Goal: Contribute content: Contribute content

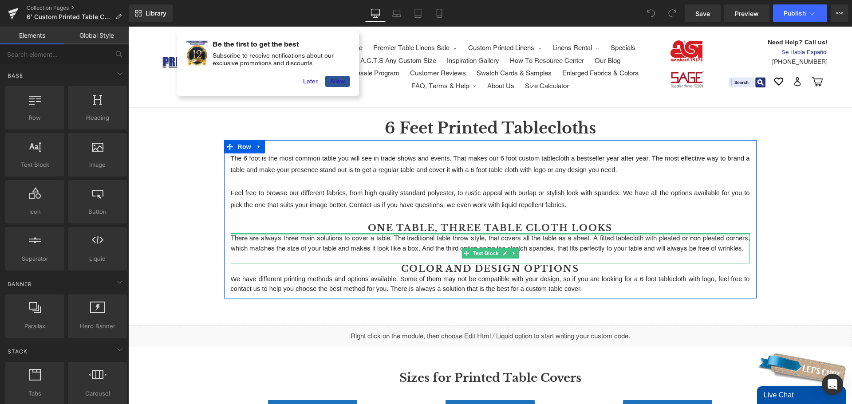
click at [581, 234] on div at bounding box center [490, 234] width 519 height 2
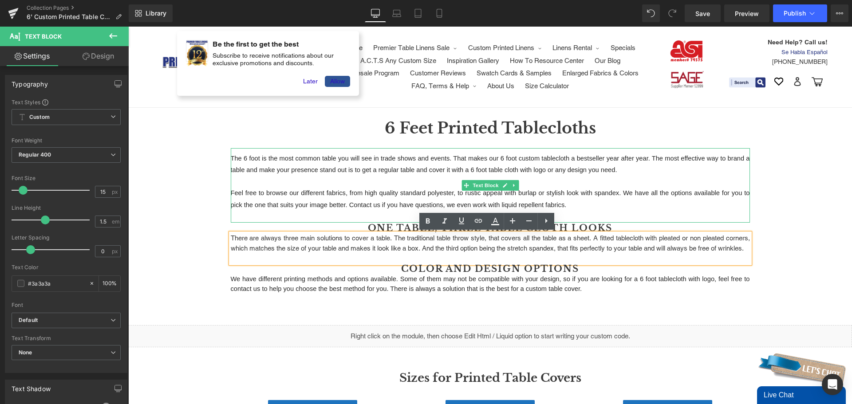
click at [360, 201] on p "Feel free to browse our different fabrics, from high quality standard polyester…" at bounding box center [490, 199] width 519 height 24
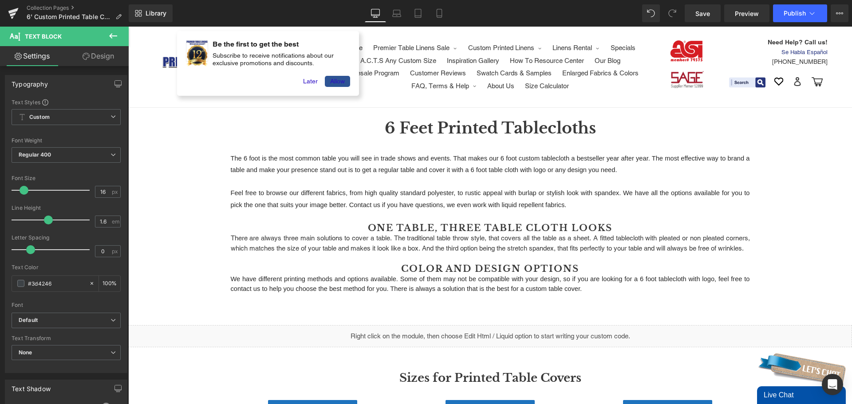
click at [101, 59] on link "Design" at bounding box center [98, 56] width 64 height 20
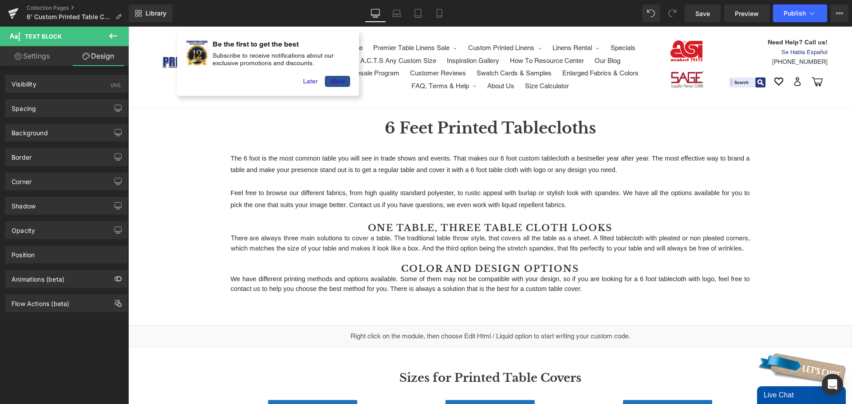
click at [49, 55] on link "Settings" at bounding box center [32, 56] width 64 height 20
type input "100"
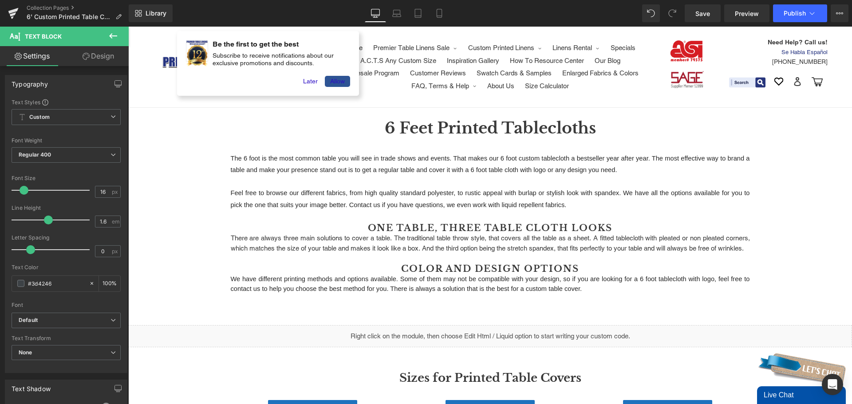
click at [113, 36] on icon at bounding box center [113, 35] width 8 height 5
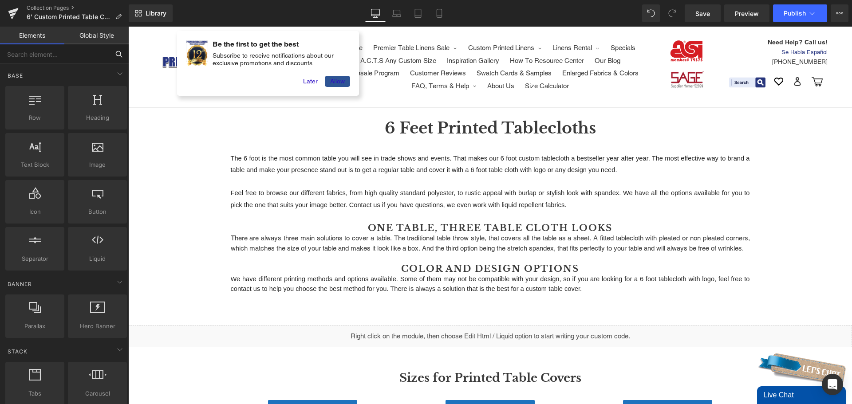
click at [59, 58] on input "text" at bounding box center [54, 54] width 109 height 20
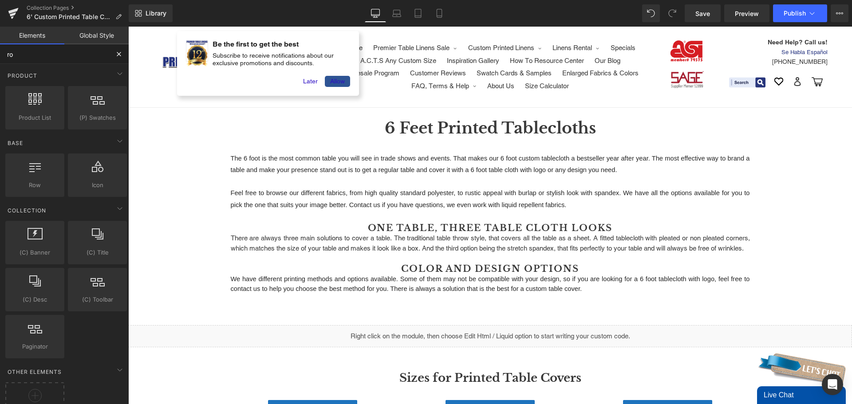
type input "row"
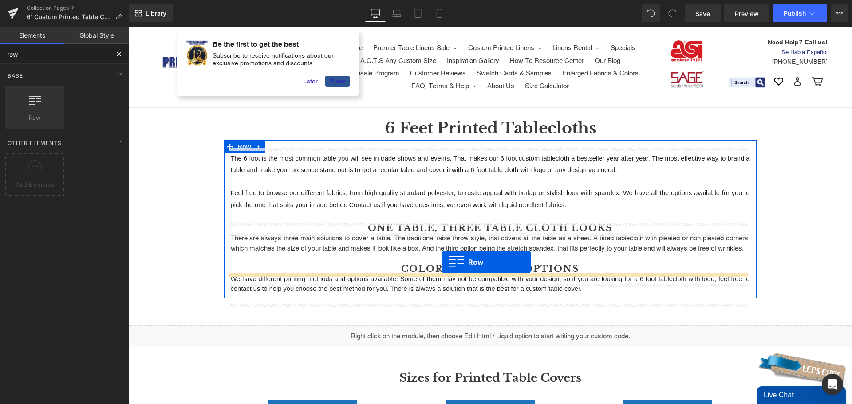
drag, startPoint x: 158, startPoint y: 127, endPoint x: 442, endPoint y: 262, distance: 313.8
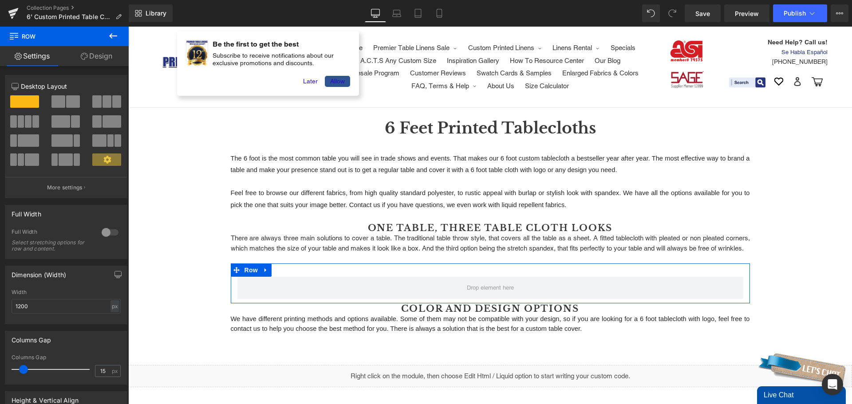
click at [102, 102] on span at bounding box center [106, 101] width 9 height 12
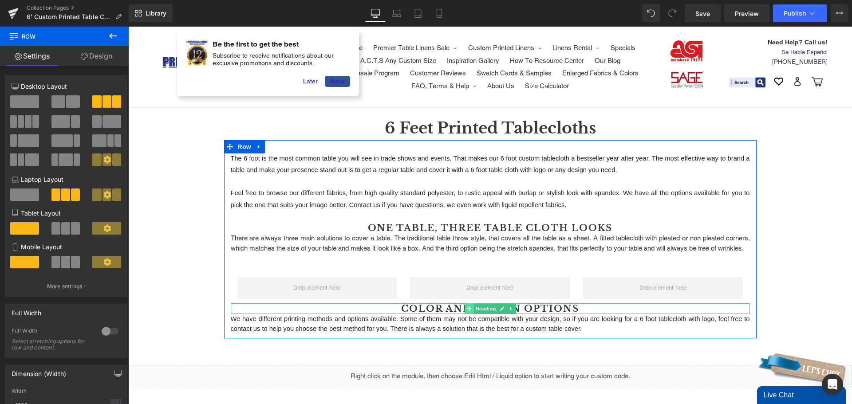
click at [466, 311] on icon at bounding box center [468, 308] width 5 height 5
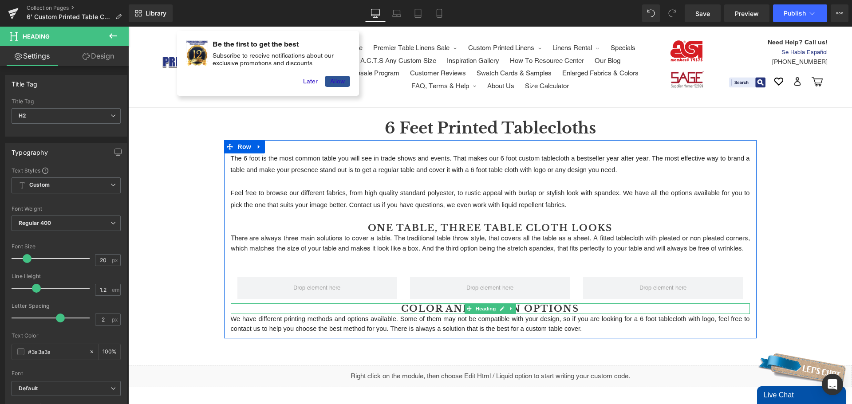
click at [396, 314] on h2 "COLOR AND DESIGN OPTIONS" at bounding box center [490, 308] width 519 height 11
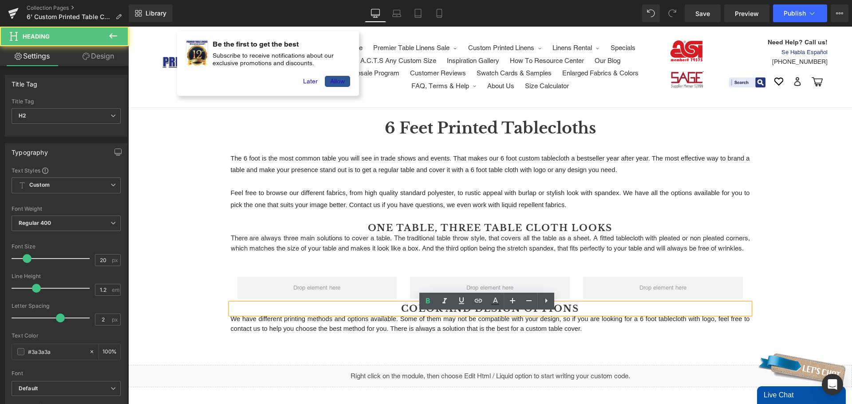
click at [401, 314] on h2 "COLOR AND DESIGN OPTIONS" at bounding box center [490, 308] width 519 height 11
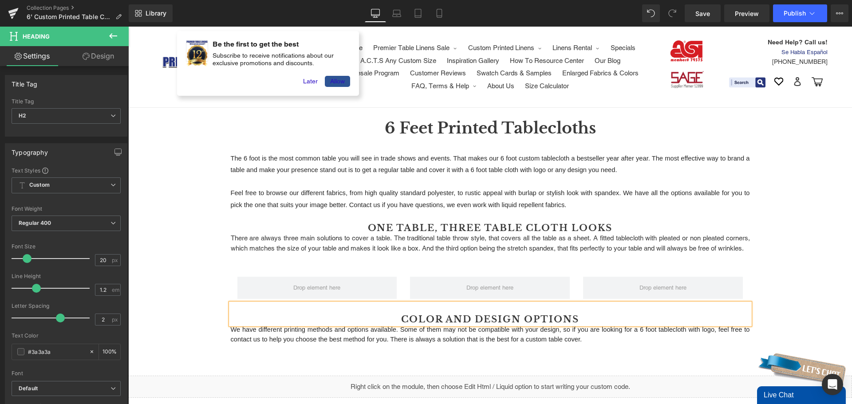
click at [586, 325] on h2 "COLOR AND DESIGN OPTIONS" at bounding box center [490, 319] width 519 height 11
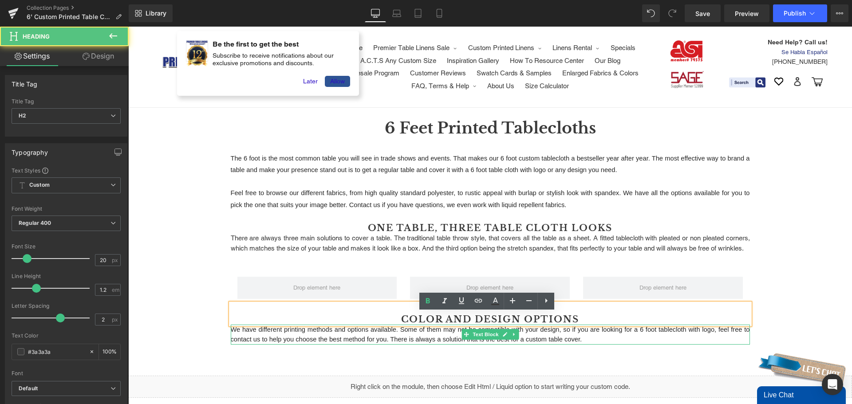
click at [571, 342] on span "We have different printing methods and options available. Some of them may not …" at bounding box center [491, 334] width 521 height 17
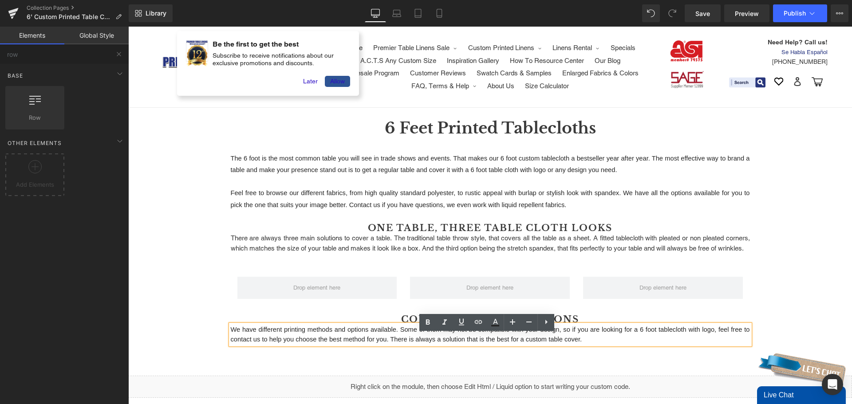
click at [781, 270] on div "6 Feet Printed Tablecloths Heading Row The 6 foot is the most common table you …" at bounding box center [489, 361] width 723 height 458
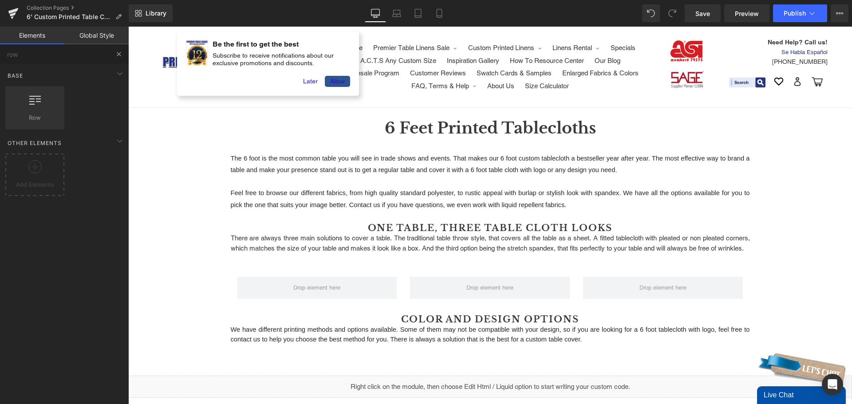
click at [114, 51] on button at bounding box center [119, 54] width 20 height 20
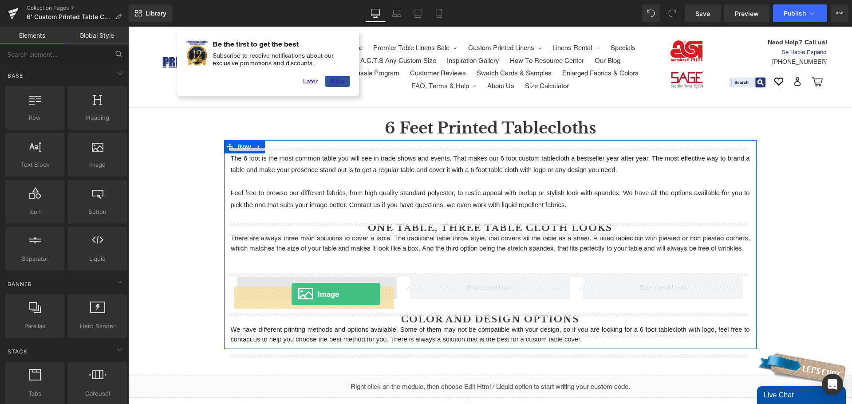
drag, startPoint x: 213, startPoint y: 180, endPoint x: 291, endPoint y: 294, distance: 138.2
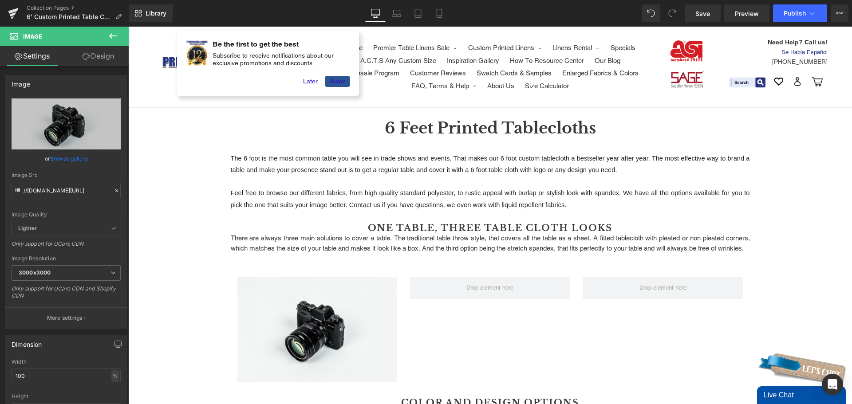
click at [112, 36] on icon at bounding box center [113, 35] width 8 height 5
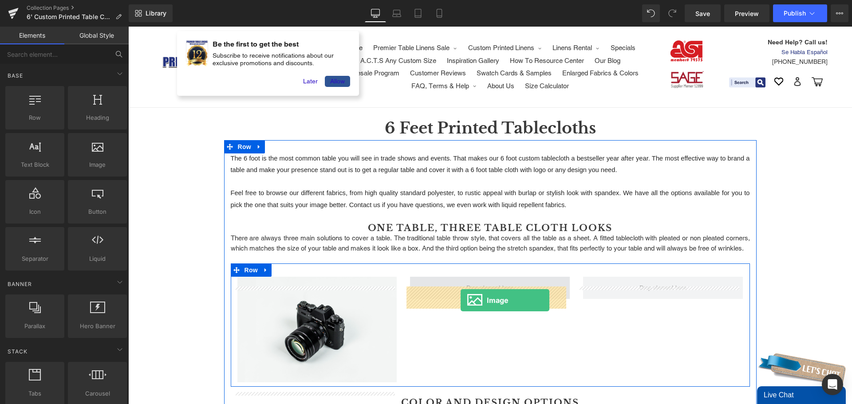
drag, startPoint x: 216, startPoint y: 177, endPoint x: 460, endPoint y: 300, distance: 274.3
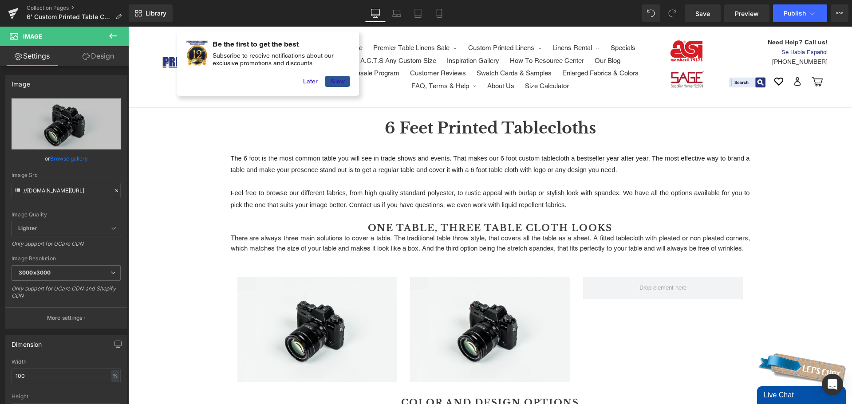
click at [113, 34] on icon at bounding box center [113, 36] width 11 height 11
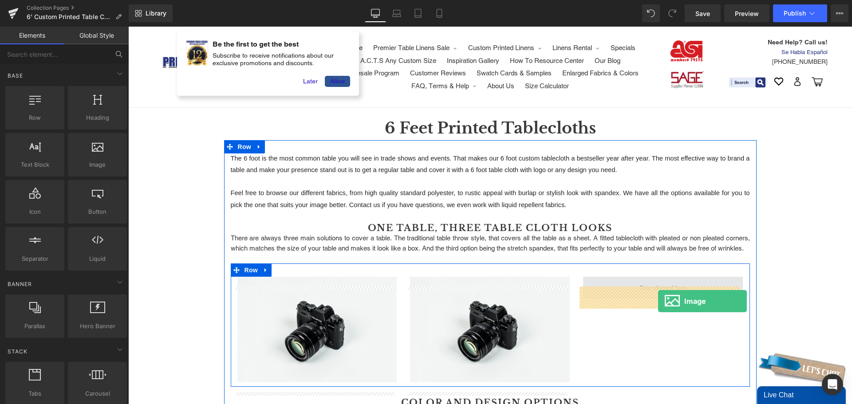
drag, startPoint x: 209, startPoint y: 184, endPoint x: 657, endPoint y: 301, distance: 463.5
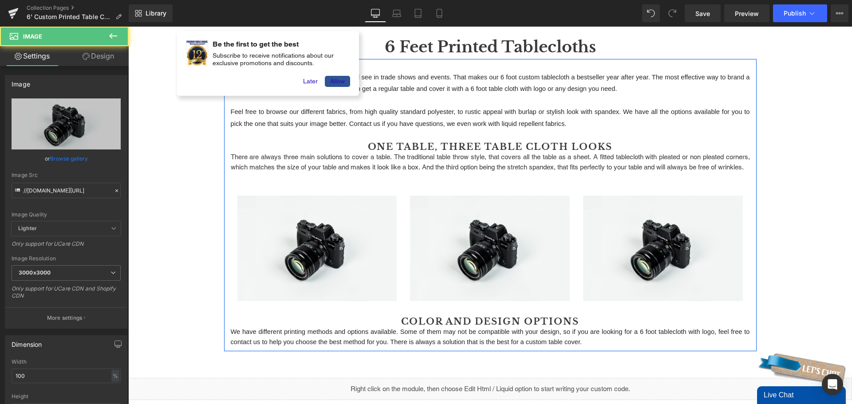
scroll to position [133, 0]
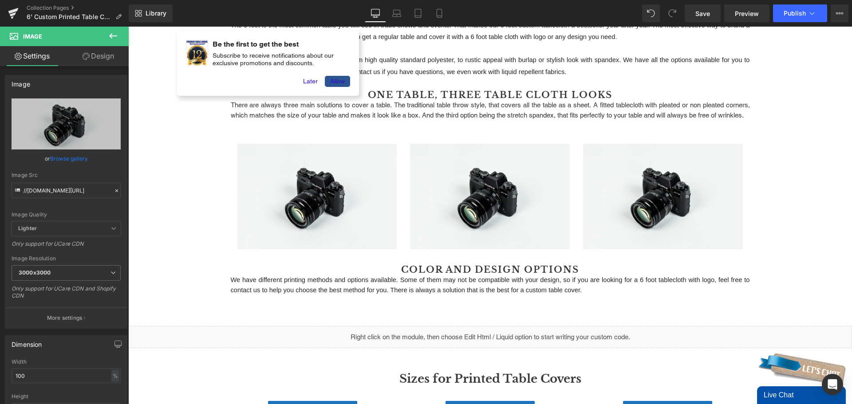
click at [113, 34] on icon at bounding box center [113, 36] width 11 height 11
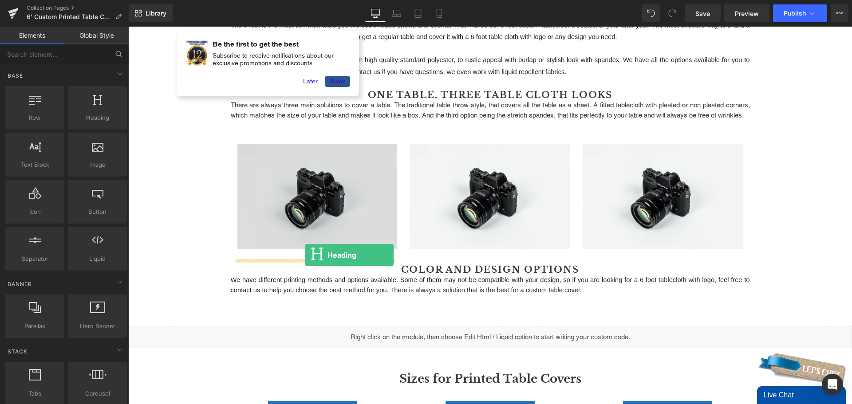
drag, startPoint x: 205, startPoint y: 137, endPoint x: 305, endPoint y: 255, distance: 154.9
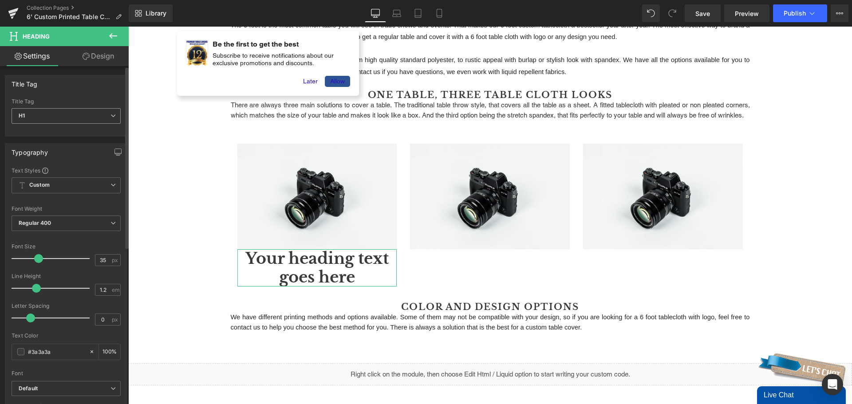
click at [111, 116] on icon at bounding box center [112, 115] width 5 height 5
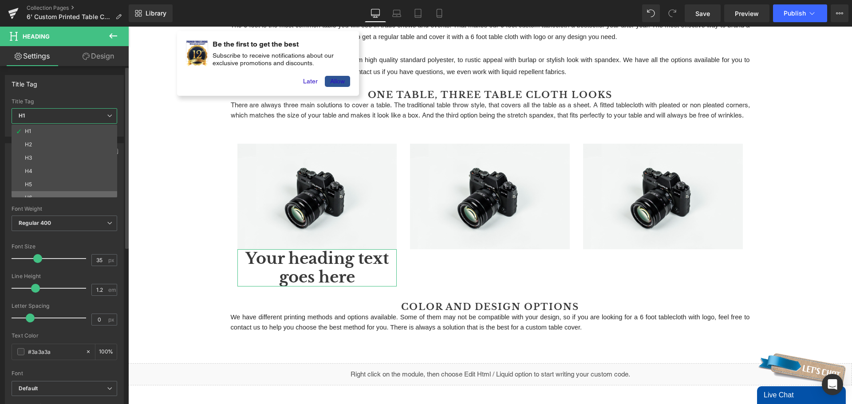
click at [69, 192] on li "H6" at bounding box center [67, 197] width 110 height 13
type input "14"
type input "100"
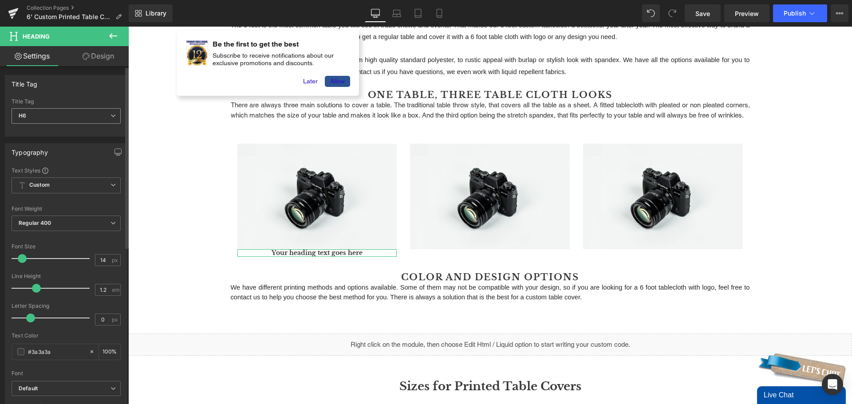
click at [97, 116] on span "H6" at bounding box center [66, 116] width 109 height 16
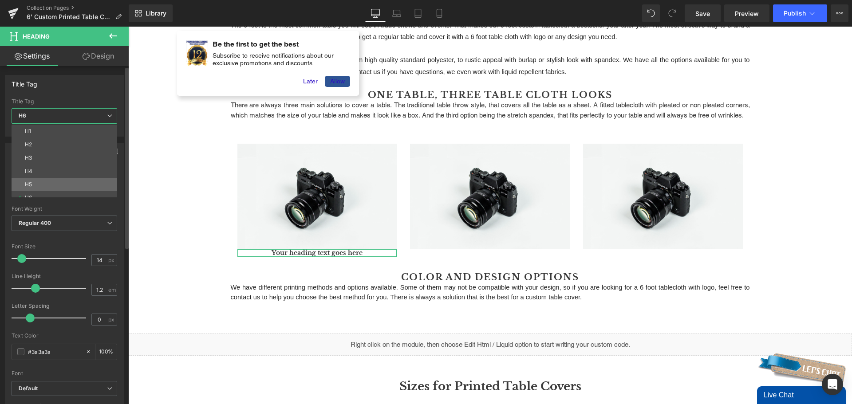
click at [71, 185] on li "H5" at bounding box center [67, 184] width 110 height 13
type input "15"
type input "100"
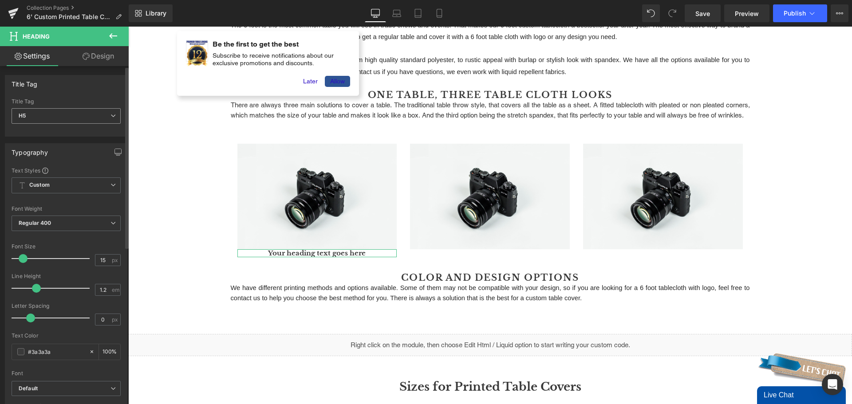
click at [88, 112] on span "H5" at bounding box center [66, 116] width 109 height 16
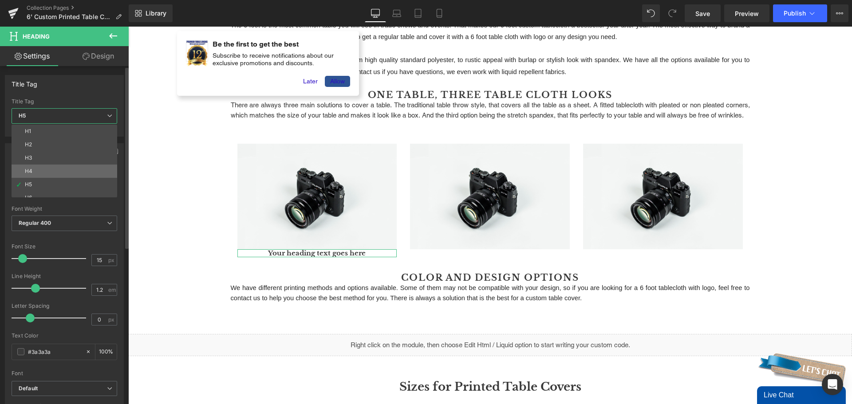
click at [66, 173] on li "H4" at bounding box center [67, 171] width 110 height 13
type input "17"
type input "100"
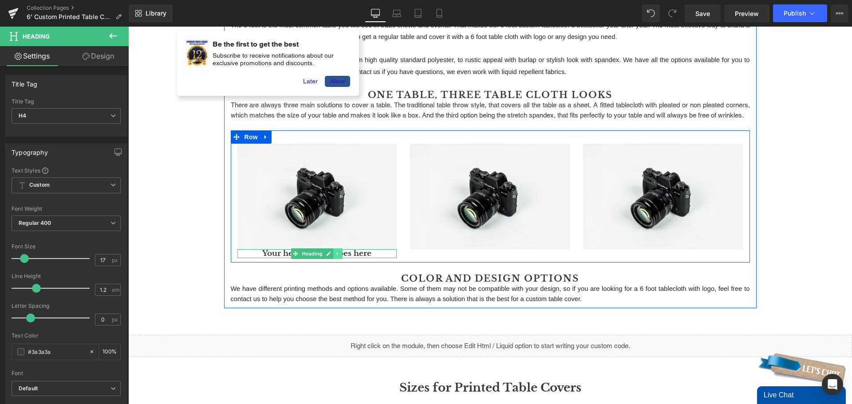
click at [334, 259] on link at bounding box center [338, 253] width 9 height 11
click at [331, 256] on icon at bounding box center [333, 253] width 5 height 5
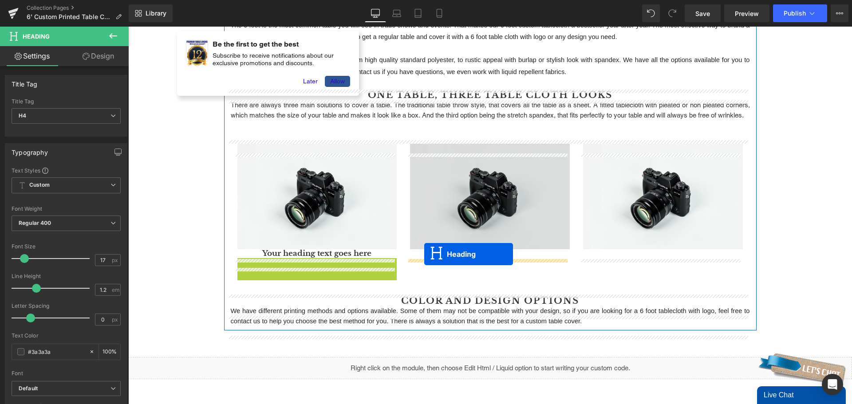
drag, startPoint x: 289, startPoint y: 273, endPoint x: 424, endPoint y: 254, distance: 136.2
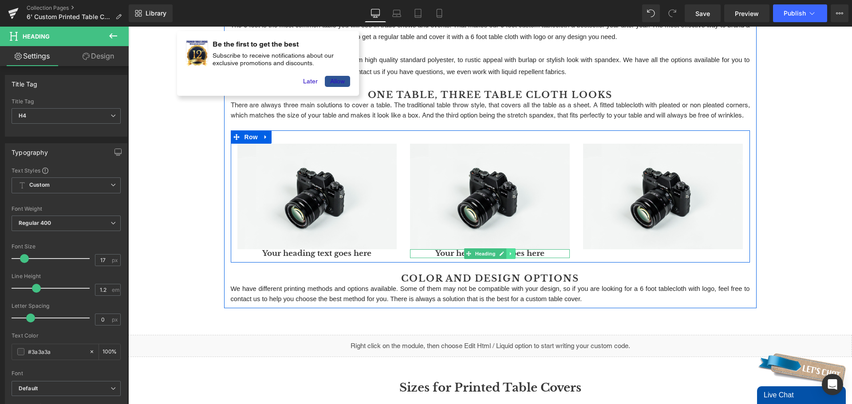
click at [507, 259] on link at bounding box center [511, 253] width 9 height 11
click at [504, 256] on icon at bounding box center [506, 253] width 5 height 5
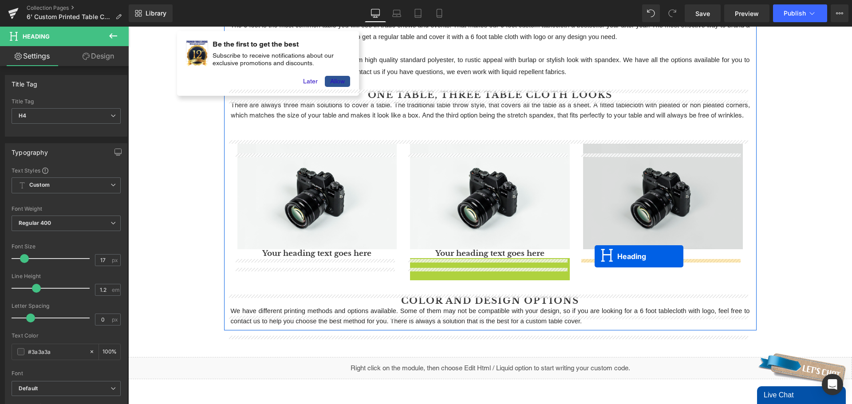
drag, startPoint x: 466, startPoint y: 272, endPoint x: 594, endPoint y: 256, distance: 129.2
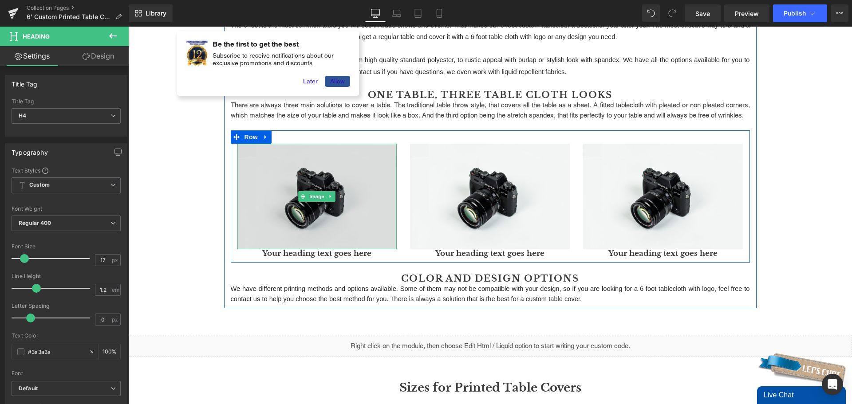
click at [290, 225] on img at bounding box center [317, 197] width 160 height 106
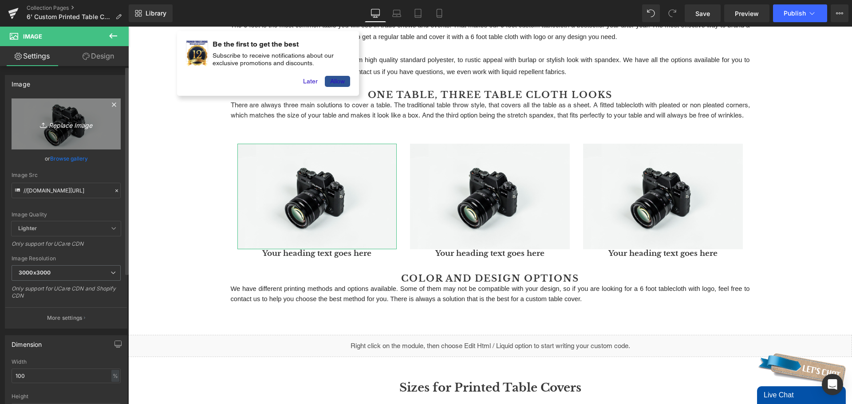
click at [70, 126] on icon "Replace Image" at bounding box center [66, 123] width 71 height 11
type input "C:\fakepath\throw-style-tablecloth.jpg"
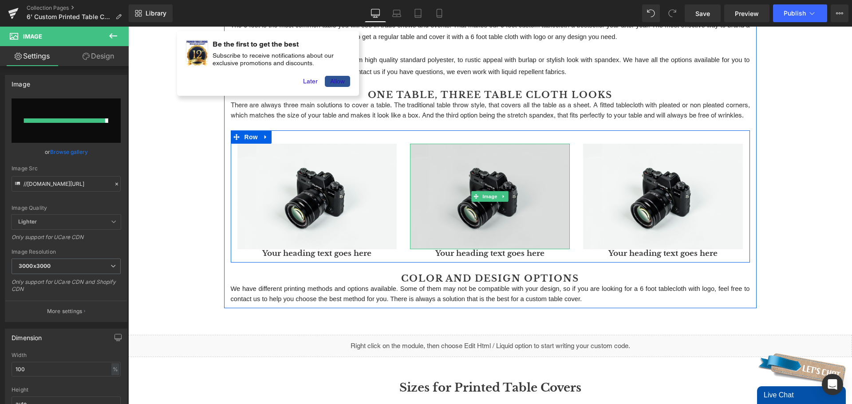
type input "[URL][DOMAIN_NAME]"
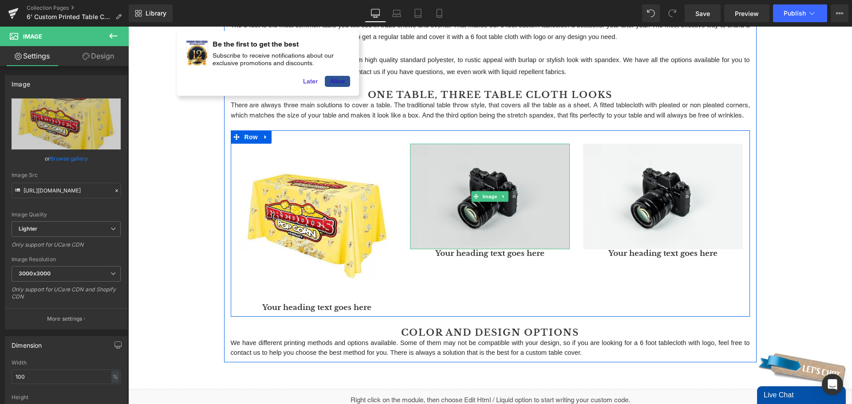
click at [506, 187] on img at bounding box center [490, 197] width 160 height 106
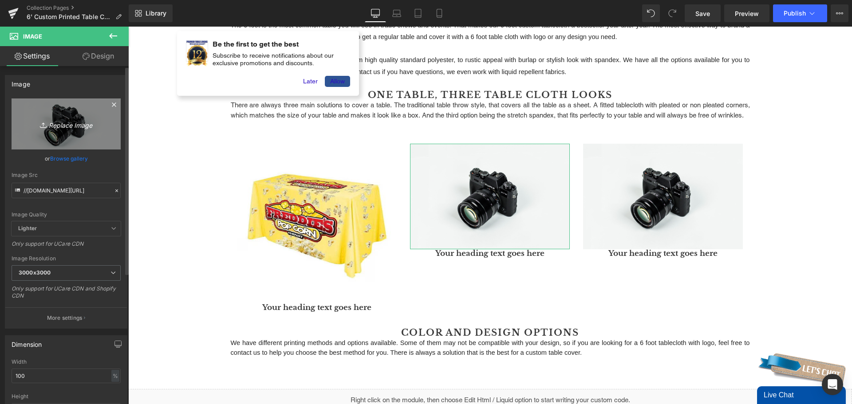
click at [79, 120] on icon "Replace Image" at bounding box center [66, 123] width 71 height 11
type input "C:\fakepath\fitted-style-tablecloth.jpg"
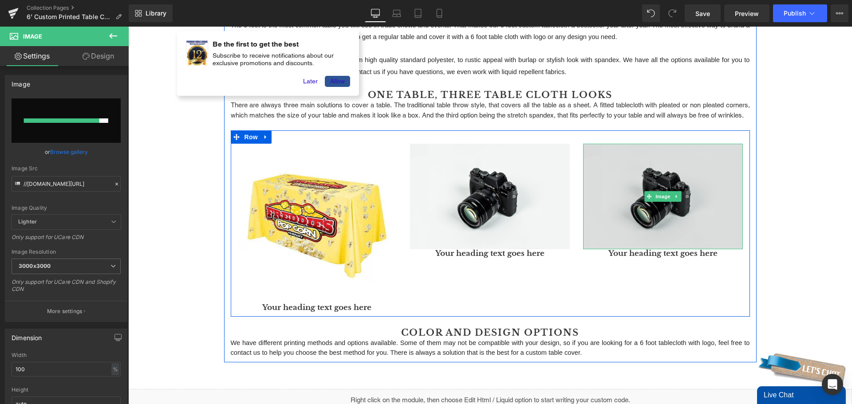
click at [650, 224] on img at bounding box center [663, 197] width 160 height 106
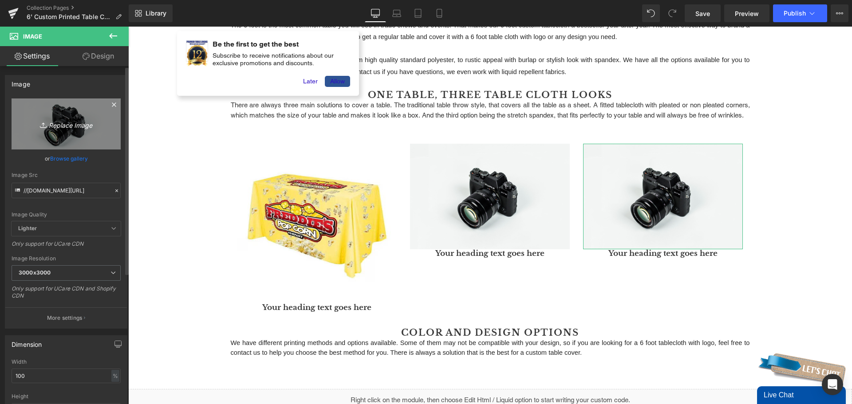
click at [69, 125] on icon "Replace Image" at bounding box center [66, 123] width 71 height 11
type input "C:\fakepath\stretch-style-tablecloth.jpg"
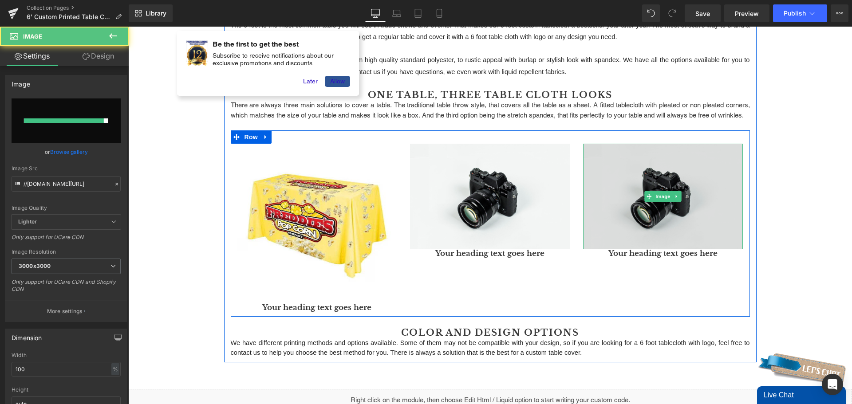
click at [724, 235] on img at bounding box center [663, 197] width 160 height 106
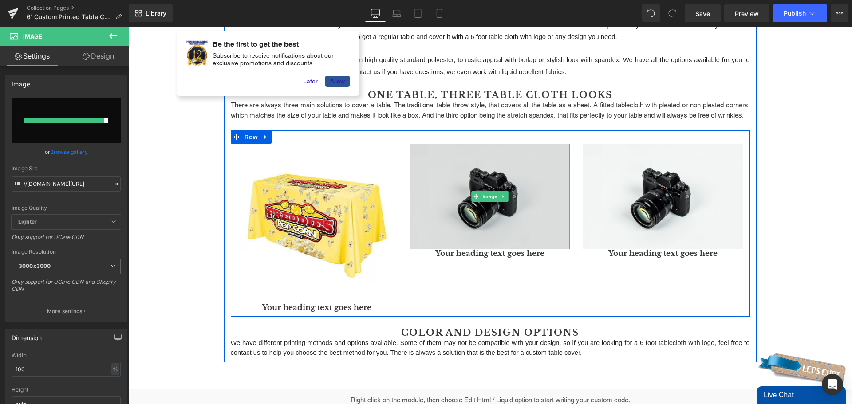
click at [499, 239] on img at bounding box center [490, 197] width 160 height 106
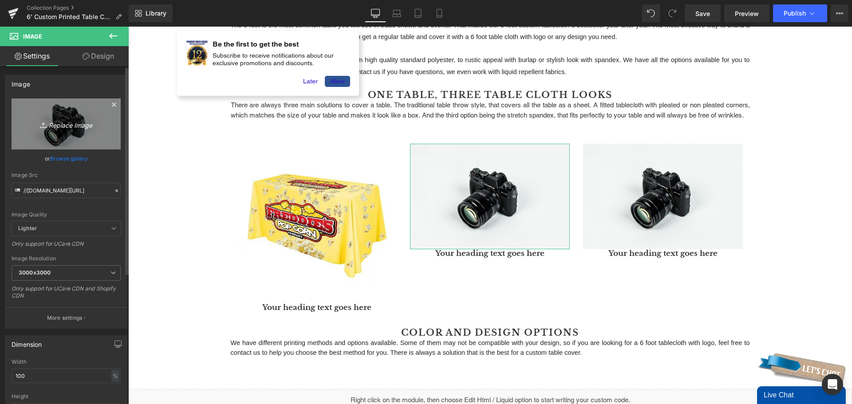
click at [54, 124] on icon "Replace Image" at bounding box center [66, 123] width 71 height 11
type input "C:\fakepath\fitted-style-tablecloth.jpg"
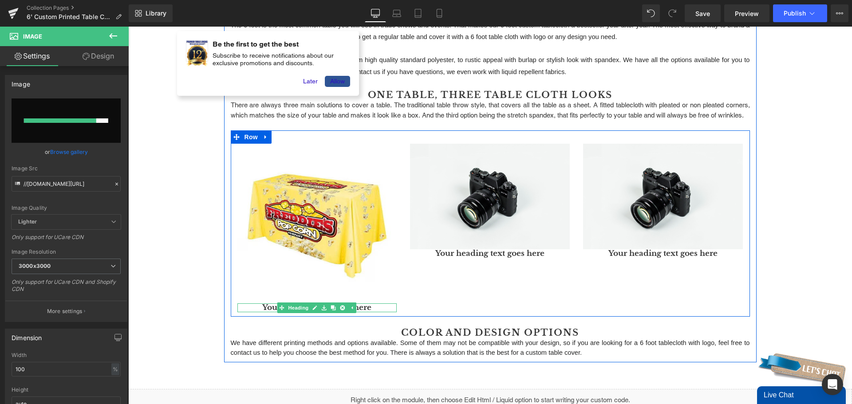
click at [301, 313] on span "Heading" at bounding box center [299, 307] width 24 height 11
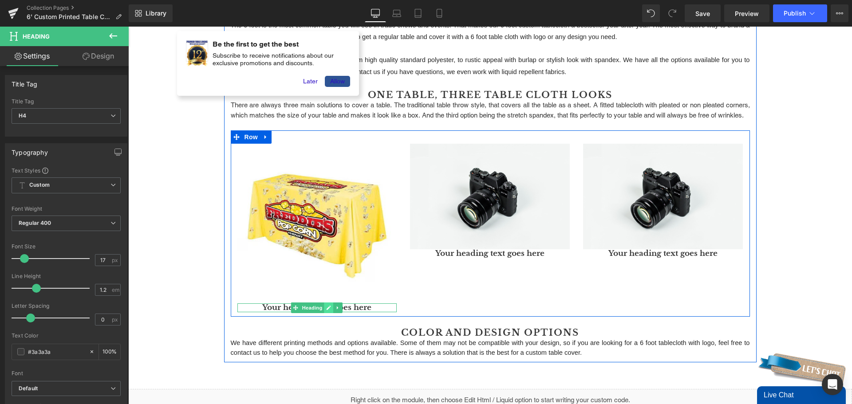
click at [327, 310] on icon at bounding box center [329, 308] width 4 height 4
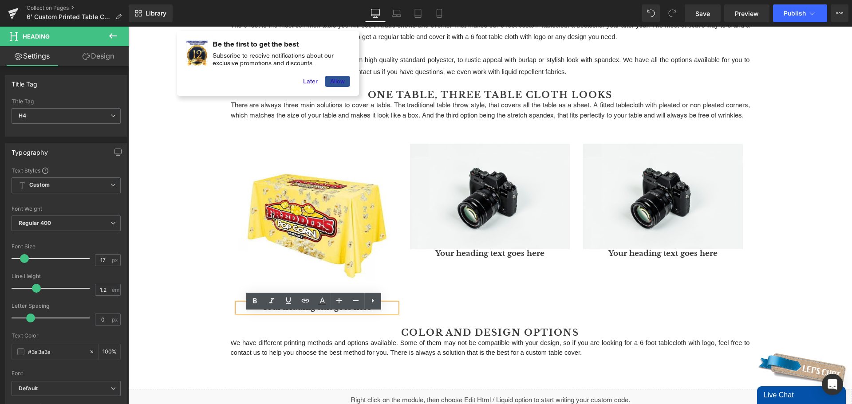
click at [326, 312] on h4 "Your heading text goes here" at bounding box center [317, 307] width 160 height 9
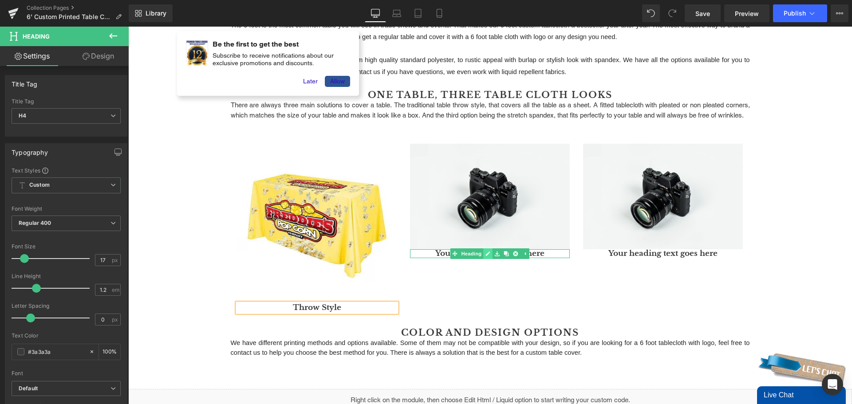
click at [486, 256] on icon at bounding box center [488, 253] width 5 height 5
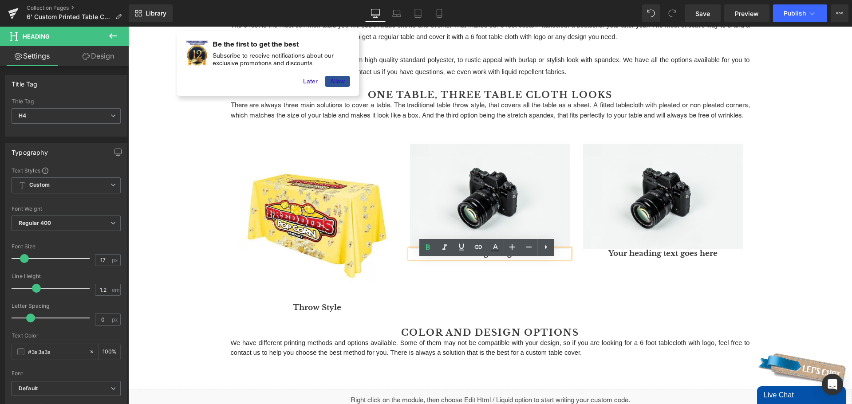
click at [488, 258] on h4 "Your heading text goes here" at bounding box center [490, 253] width 160 height 9
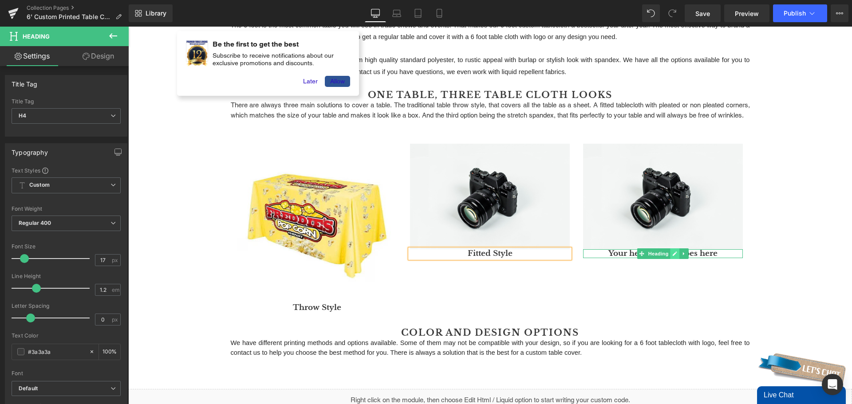
click at [673, 256] on icon at bounding box center [675, 253] width 4 height 4
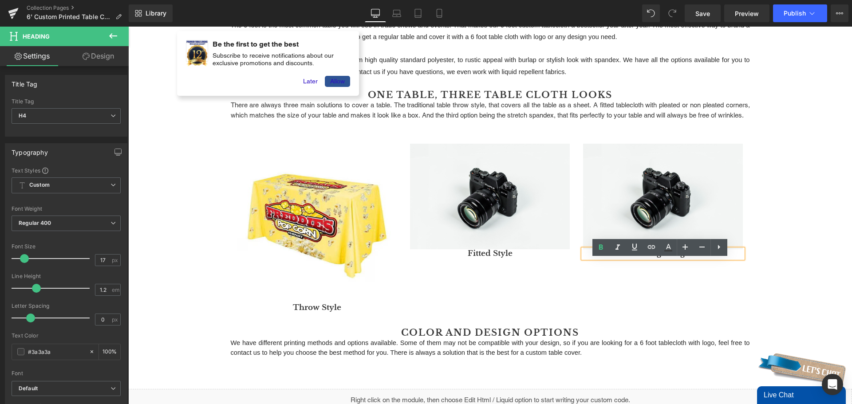
click at [669, 258] on h4 "Your heading text goes here" at bounding box center [663, 253] width 160 height 9
click at [774, 234] on div "6 Feet Printed Tablecloths Heading Row The 6 foot is the most common table you …" at bounding box center [489, 301] width 723 height 605
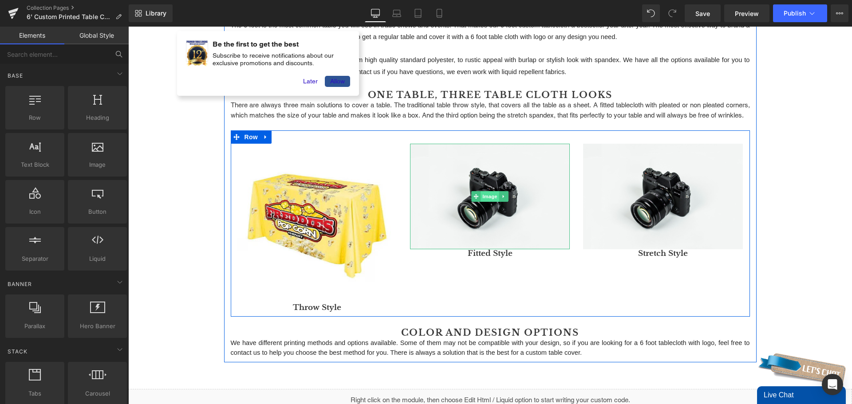
click at [487, 202] on span "Image" at bounding box center [490, 196] width 19 height 11
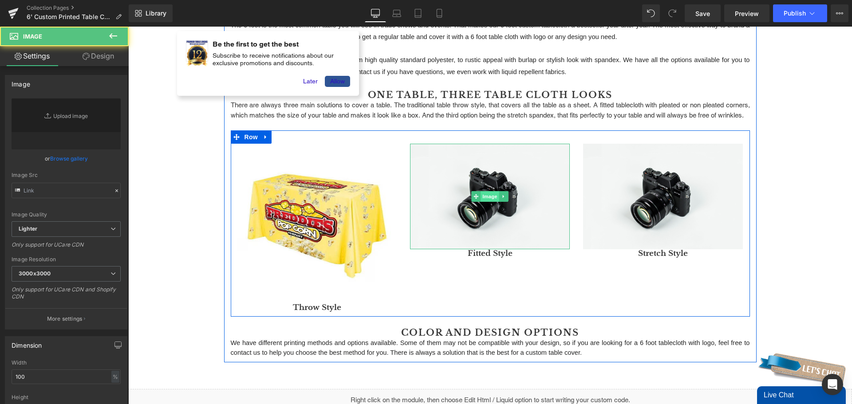
type input "//[DOMAIN_NAME][URL]"
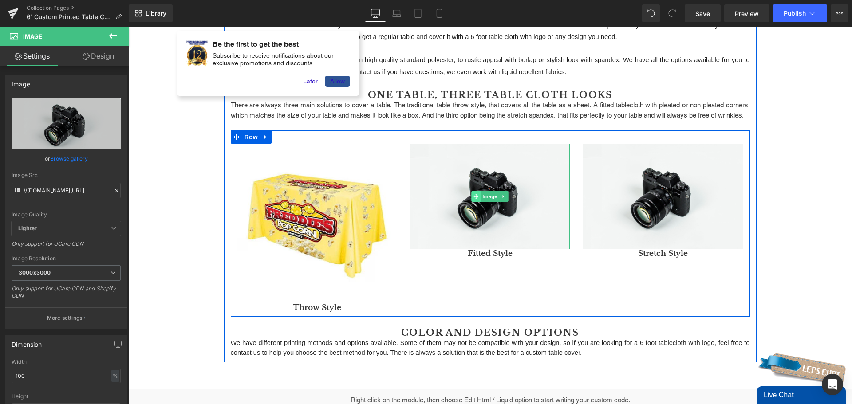
click at [474, 199] on icon at bounding box center [476, 196] width 5 height 5
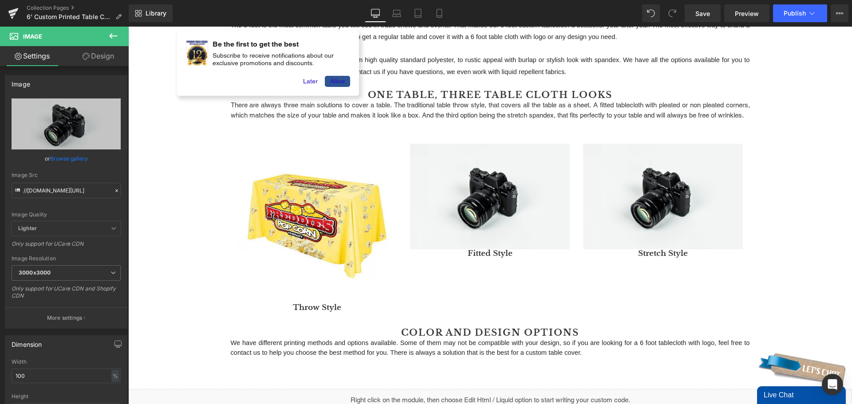
click at [173, 121] on div "6 Feet Printed Tablecloths Heading Row The 6 foot is the most common table you …" at bounding box center [489, 301] width 723 height 605
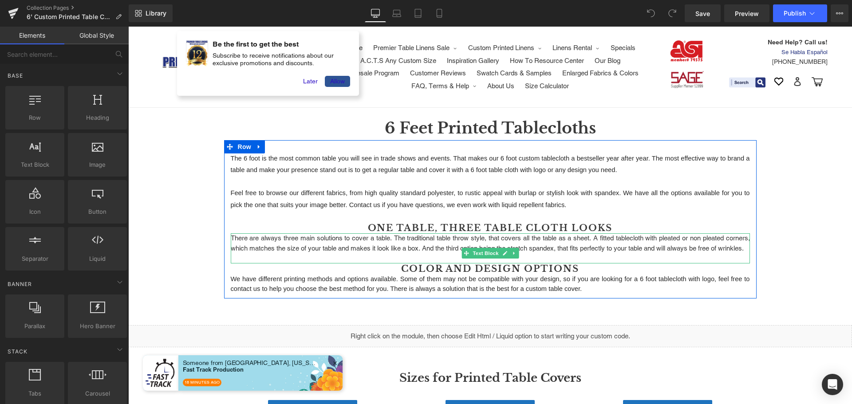
click at [322, 263] on p at bounding box center [490, 258] width 519 height 10
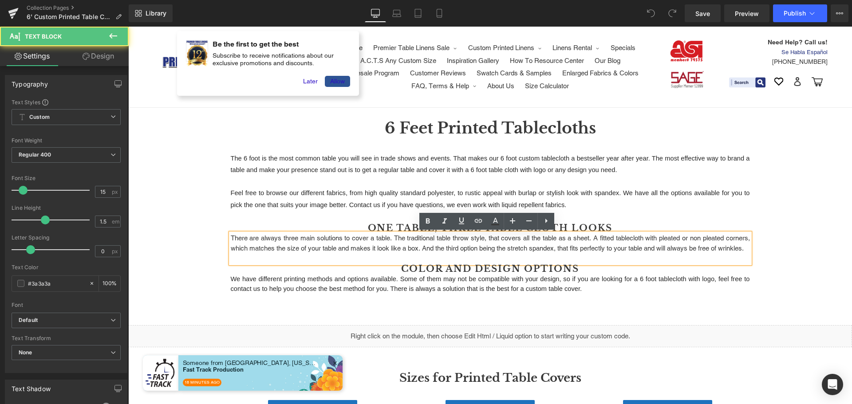
click at [309, 253] on p "There are always three main solutions to cover a table. The traditional table t…" at bounding box center [490, 243] width 519 height 20
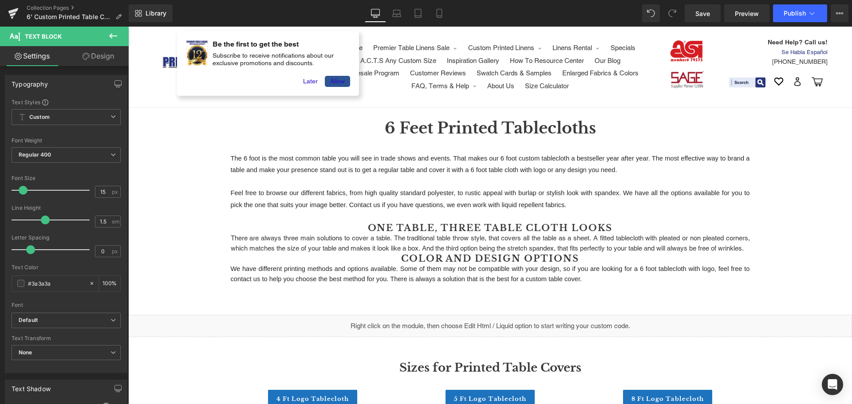
click at [106, 34] on button at bounding box center [113, 37] width 31 height 20
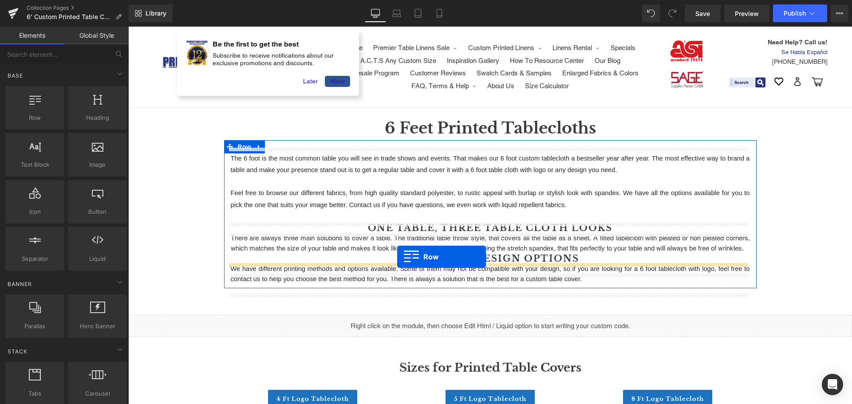
drag, startPoint x: 170, startPoint y: 141, endPoint x: 397, endPoint y: 257, distance: 254.7
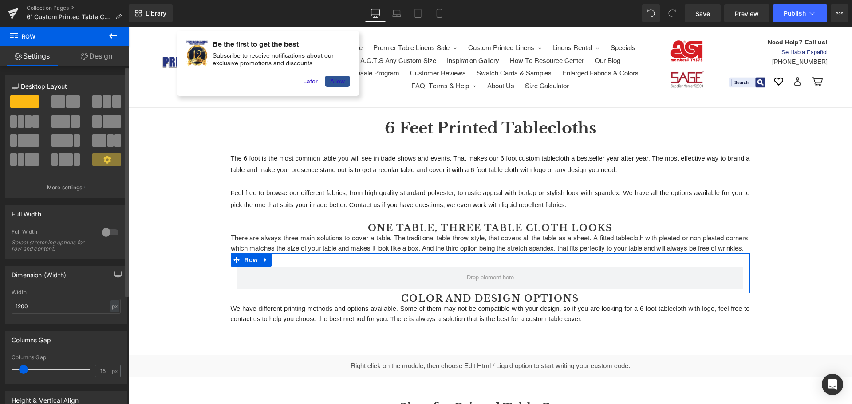
click at [105, 94] on div at bounding box center [66, 134] width 109 height 86
click at [105, 102] on span at bounding box center [106, 101] width 9 height 12
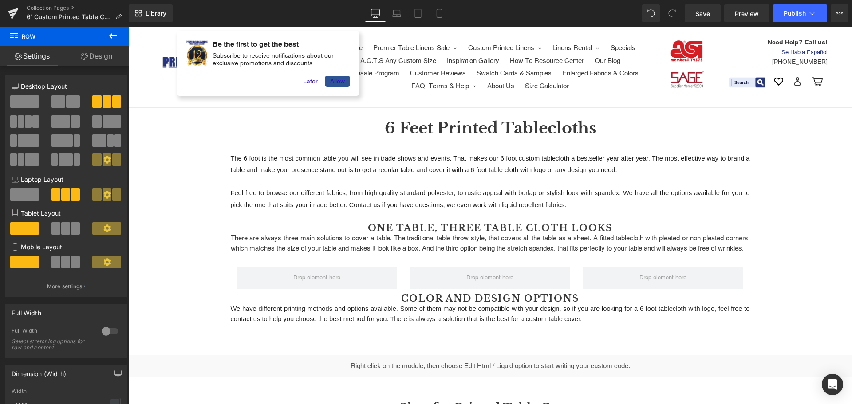
click at [113, 34] on icon at bounding box center [113, 36] width 11 height 11
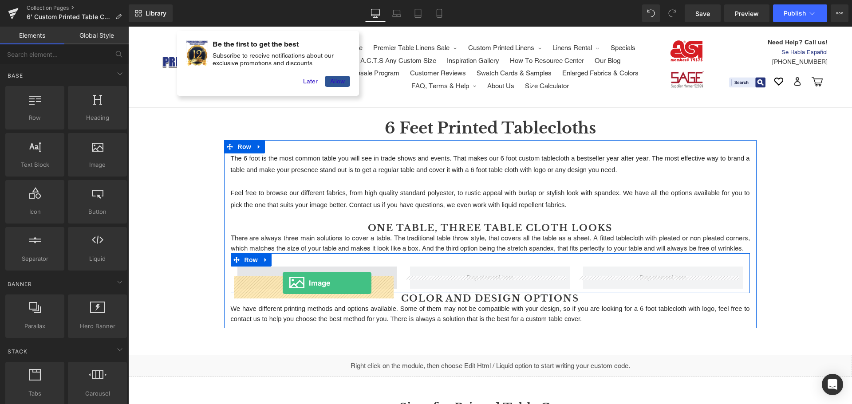
drag, startPoint x: 223, startPoint y: 179, endPoint x: 283, endPoint y: 283, distance: 119.6
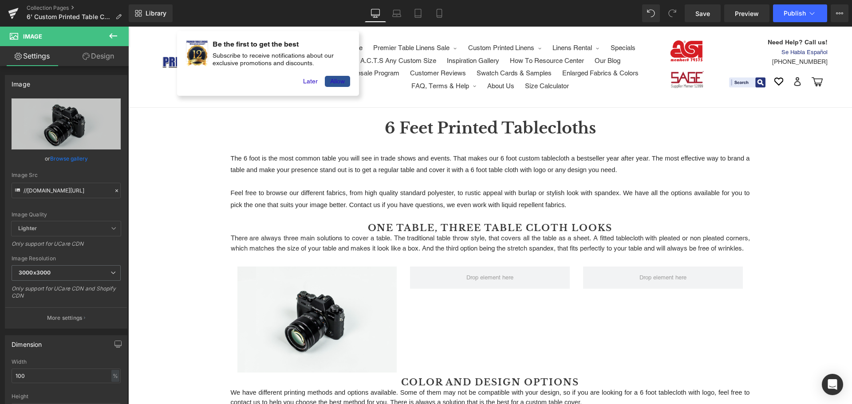
click at [108, 38] on icon at bounding box center [113, 36] width 11 height 11
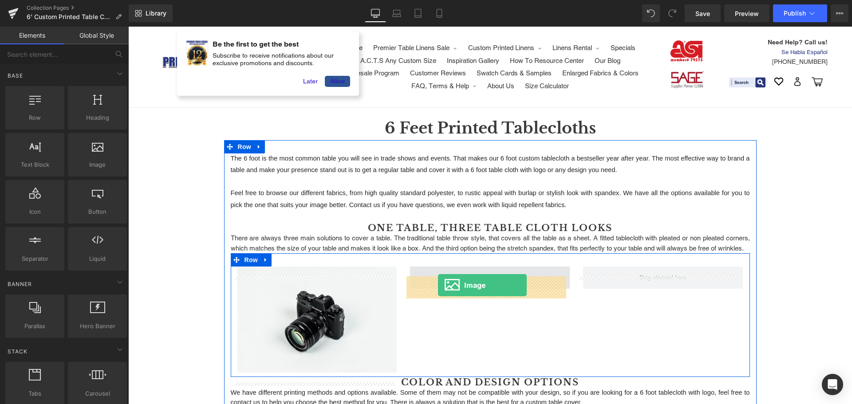
drag, startPoint x: 217, startPoint y: 188, endPoint x: 438, endPoint y: 285, distance: 241.1
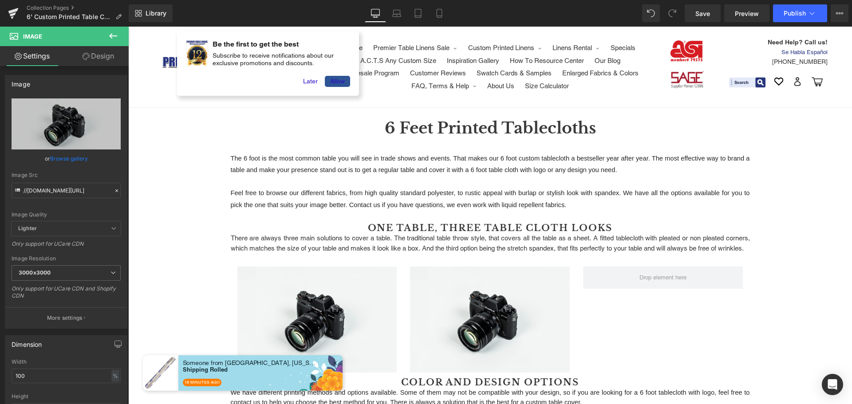
click at [112, 31] on icon at bounding box center [113, 36] width 11 height 11
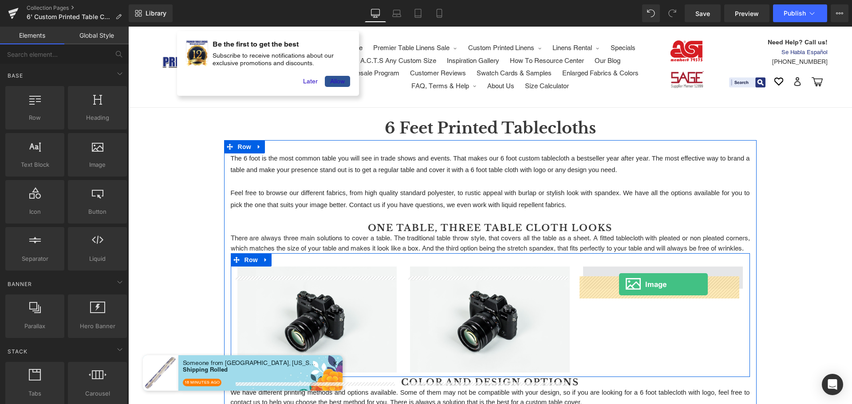
drag, startPoint x: 224, startPoint y: 179, endPoint x: 619, endPoint y: 284, distance: 408.2
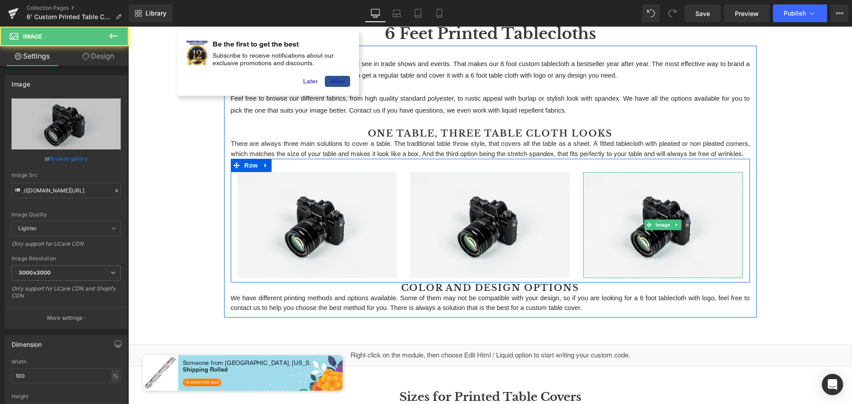
scroll to position [133, 0]
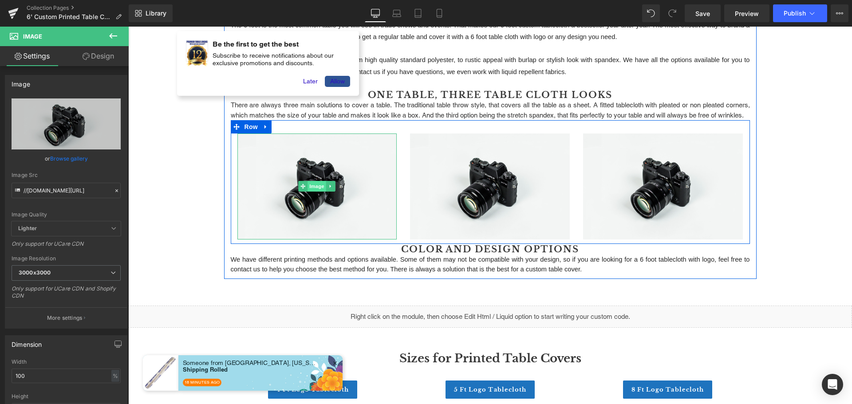
click at [308, 192] on span "Image" at bounding box center [317, 186] width 19 height 11
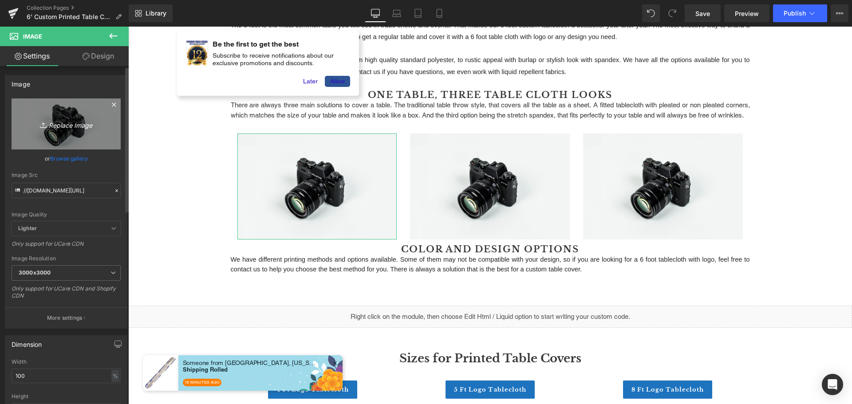
click at [70, 124] on icon "Replace Image" at bounding box center [66, 123] width 71 height 11
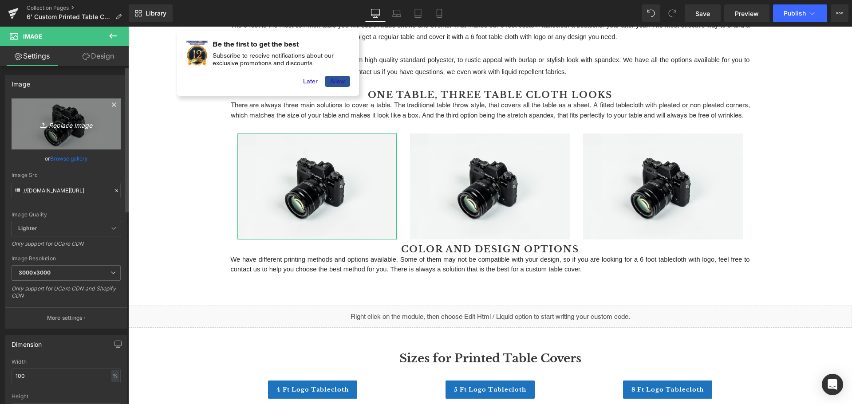
type input "C:\fakepath\throw-style-tablecloth.jpg"
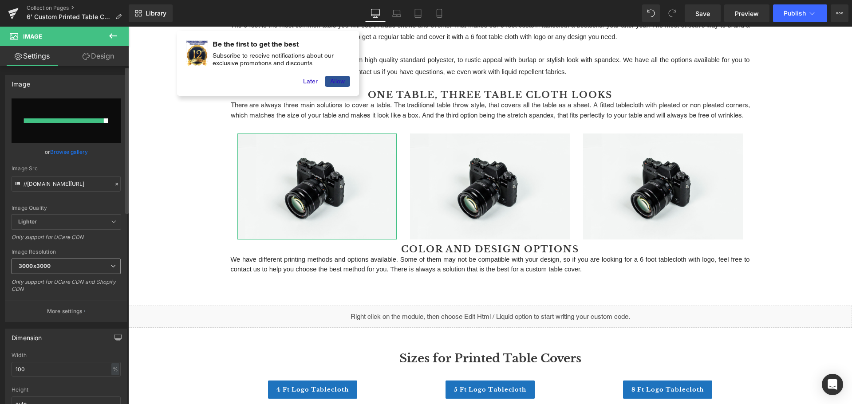
click at [110, 265] on icon at bounding box center [112, 265] width 5 height 5
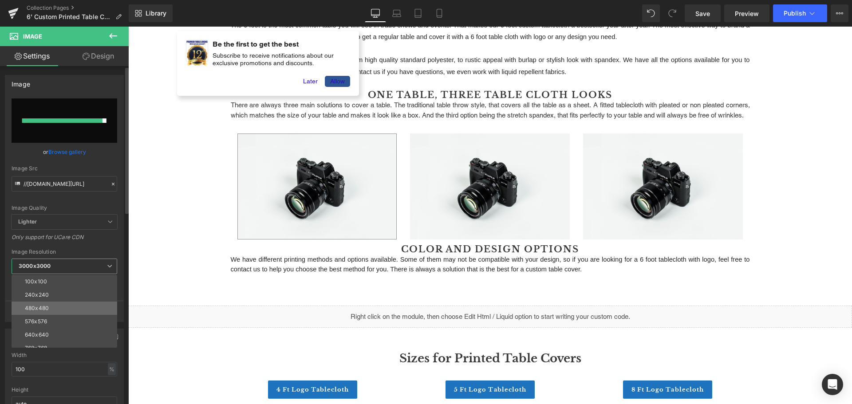
click at [83, 309] on li "480x480" at bounding box center [67, 308] width 110 height 13
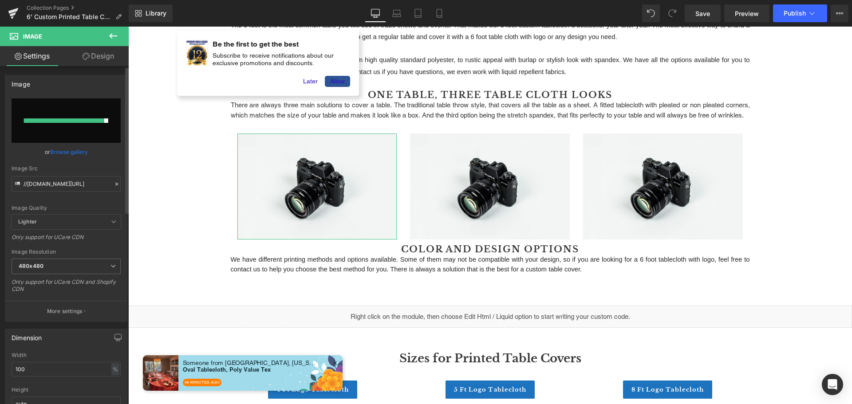
click at [68, 151] on link "Browse gallery" at bounding box center [69, 152] width 38 height 16
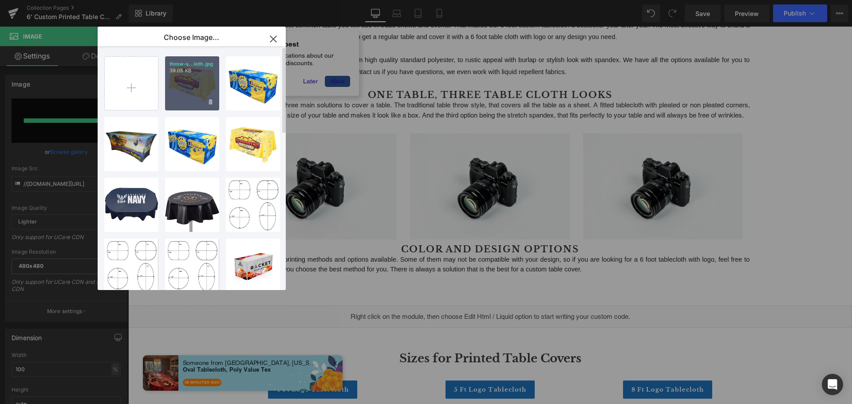
click at [185, 95] on div "throw-s...loth.jpg 39.05 KB" at bounding box center [192, 83] width 54 height 54
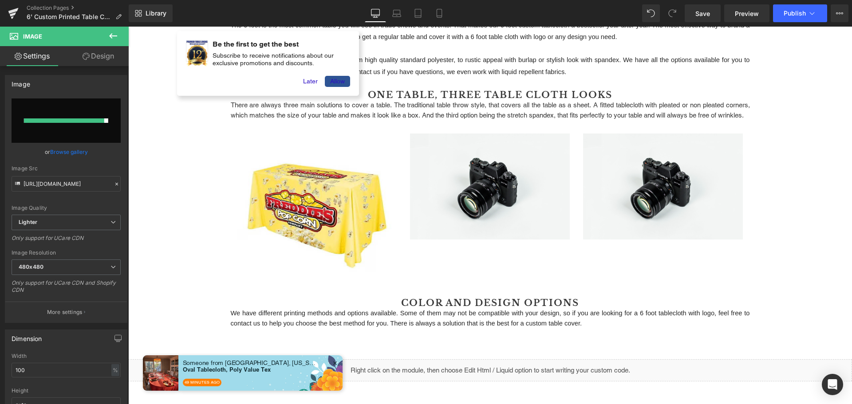
type input "https://ucarecdn.com/a69c68cf-caed-4a28-9833-75abc4a1d08d/-/format/auto/-/previ…"
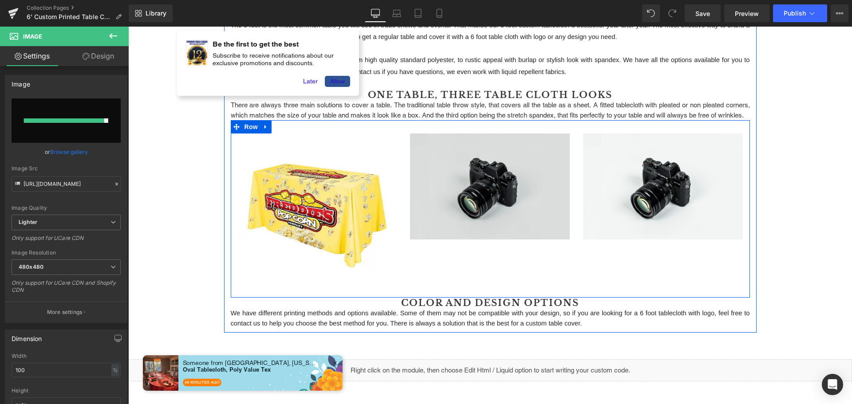
click at [487, 211] on img at bounding box center [490, 186] width 160 height 106
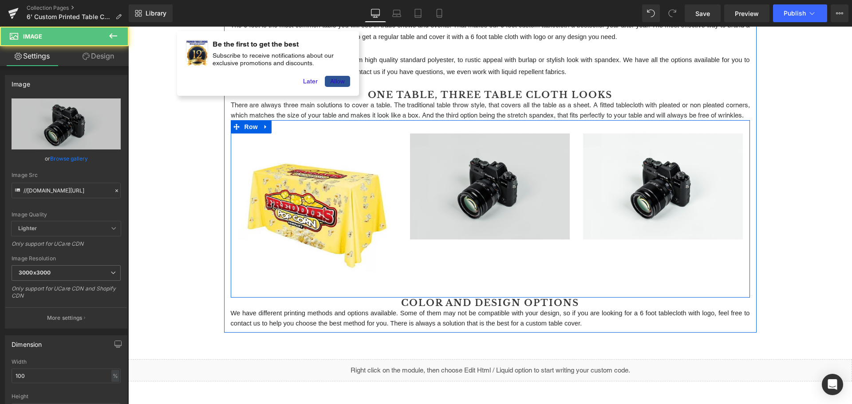
click at [470, 203] on img at bounding box center [490, 186] width 160 height 106
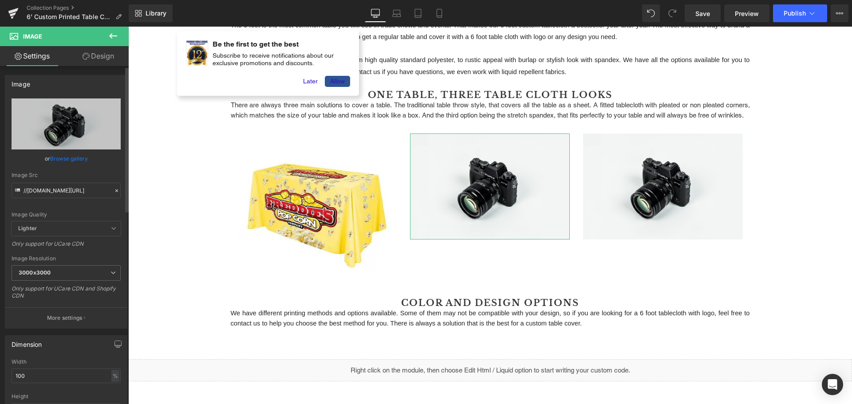
click at [67, 154] on link "Browse gallery" at bounding box center [69, 159] width 38 height 16
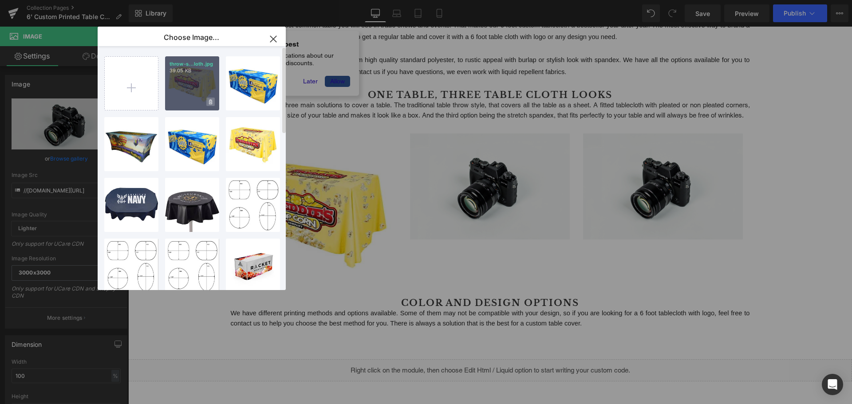
click at [211, 100] on icon at bounding box center [210, 101] width 3 height 5
click at [183, 102] on span "Yes" at bounding box center [180, 101] width 22 height 9
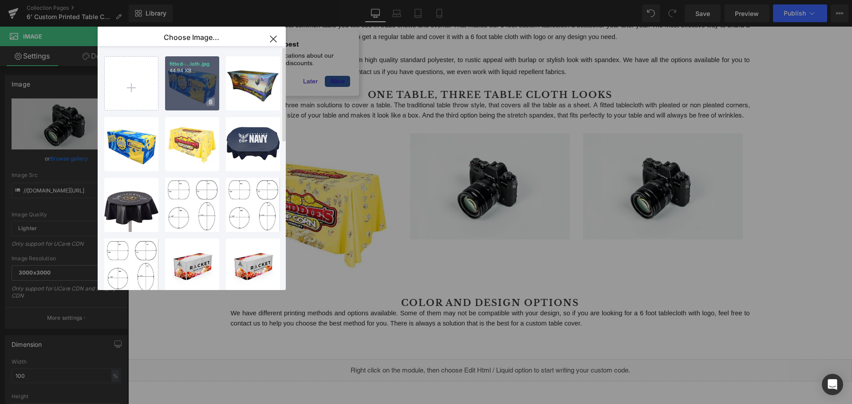
click at [212, 101] on icon at bounding box center [210, 101] width 3 height 5
click at [174, 103] on span "Yes" at bounding box center [180, 101] width 22 height 9
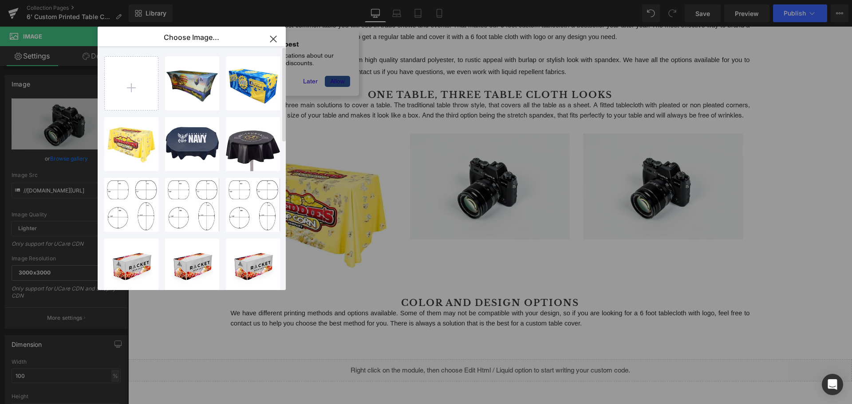
click at [276, 39] on icon "button" at bounding box center [273, 39] width 14 height 14
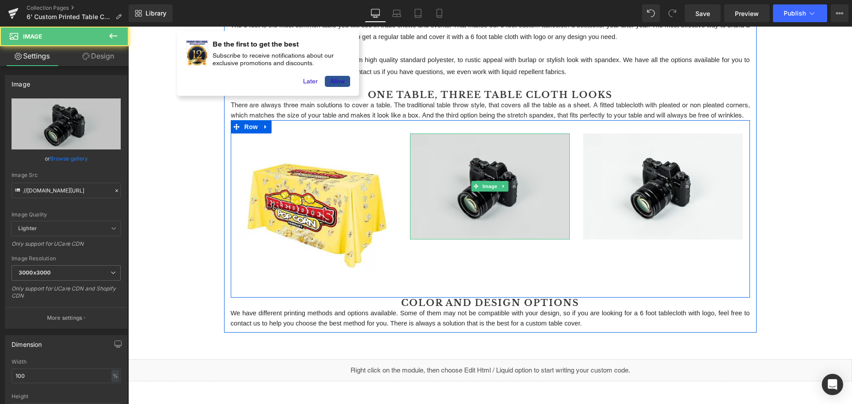
click at [492, 210] on img at bounding box center [490, 186] width 160 height 106
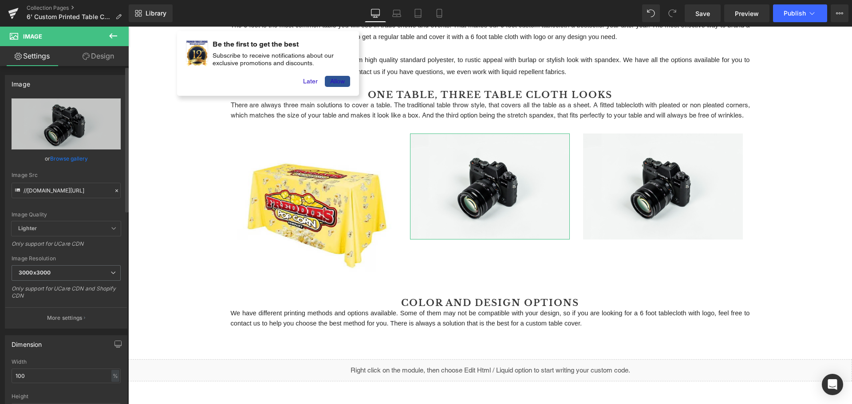
click at [63, 156] on link "Browse gallery" at bounding box center [69, 159] width 38 height 16
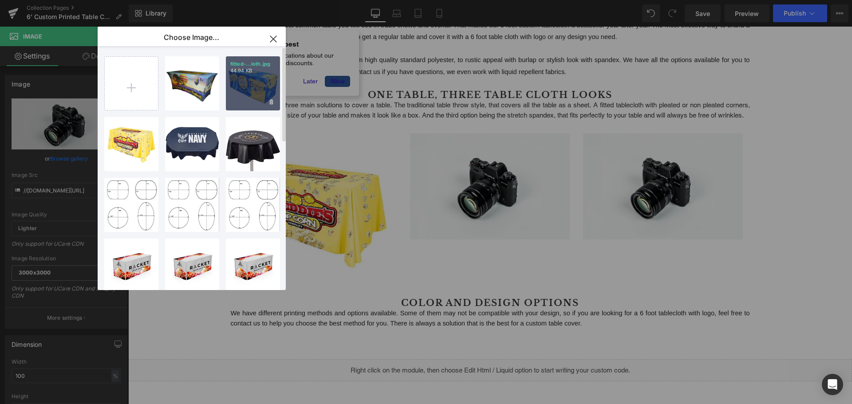
click at [233, 93] on div "fitted-...loth.jpg 44.94 KB" at bounding box center [253, 83] width 54 height 54
type input "https://ucarecdn.com/26c604a6-b056-4341-b0ec-581f31274877/-/format/auto/-/previ…"
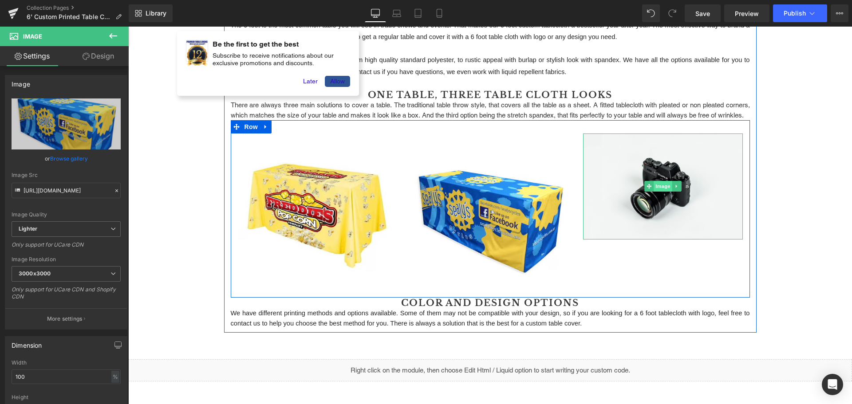
click at [661, 192] on span "Image" at bounding box center [663, 186] width 19 height 11
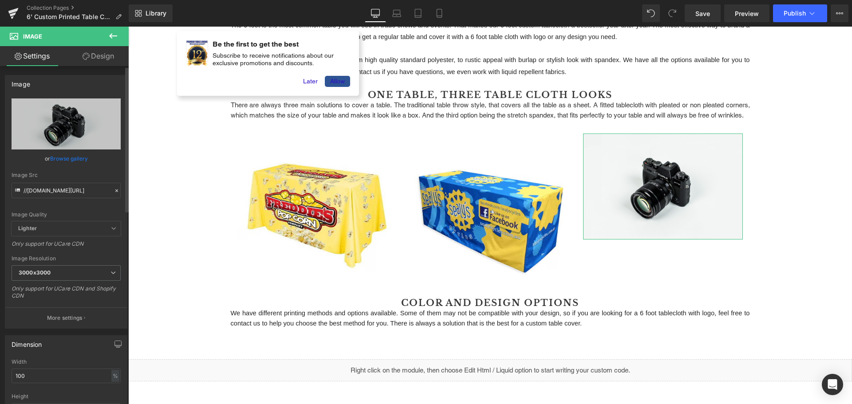
click at [70, 157] on link "Browse gallery" at bounding box center [69, 159] width 38 height 16
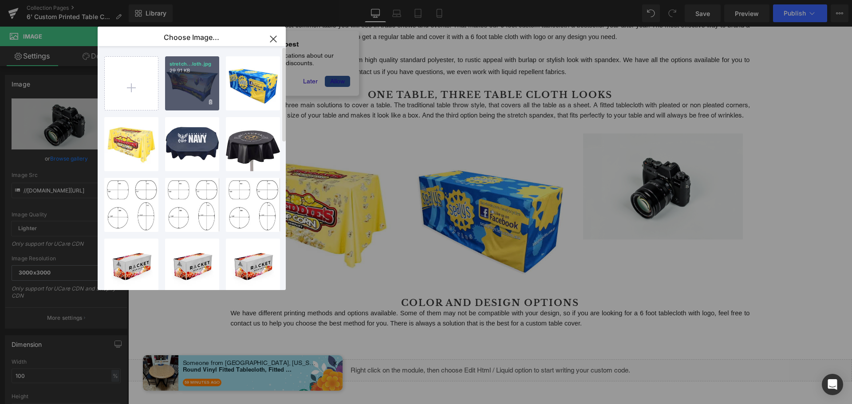
click at [180, 107] on div "stretch...loth.jpg 29.91 KB" at bounding box center [192, 83] width 54 height 54
type input "https://ucarecdn.com/166c053f-1582-4635-859a-9f496a4d2955/-/format/auto/-/previ…"
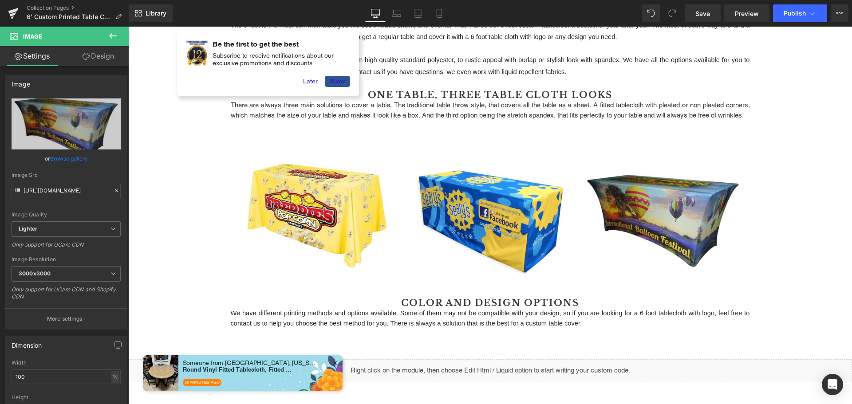
click at [114, 34] on icon at bounding box center [113, 36] width 11 height 11
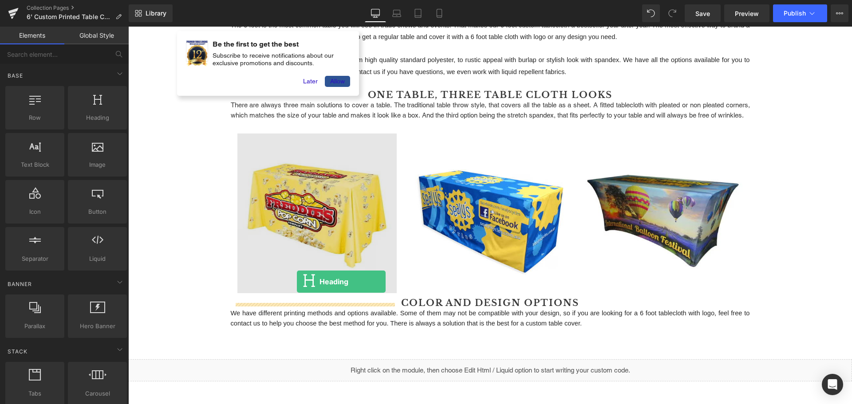
drag, startPoint x: 218, startPoint y: 137, endPoint x: 297, endPoint y: 282, distance: 165.1
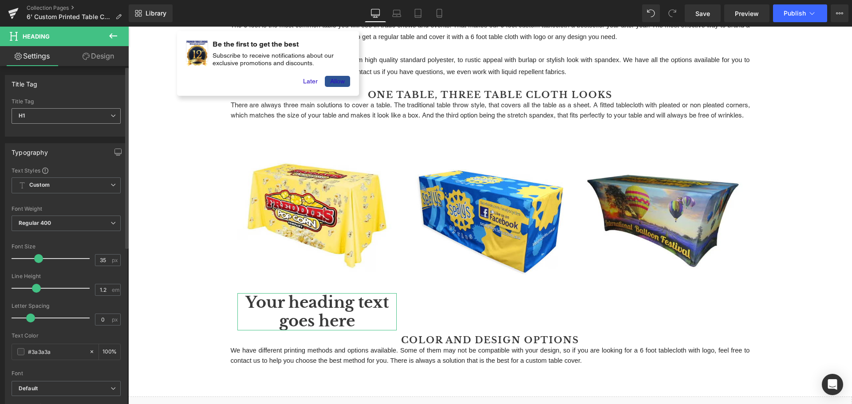
click at [47, 112] on span "H1" at bounding box center [66, 116] width 109 height 16
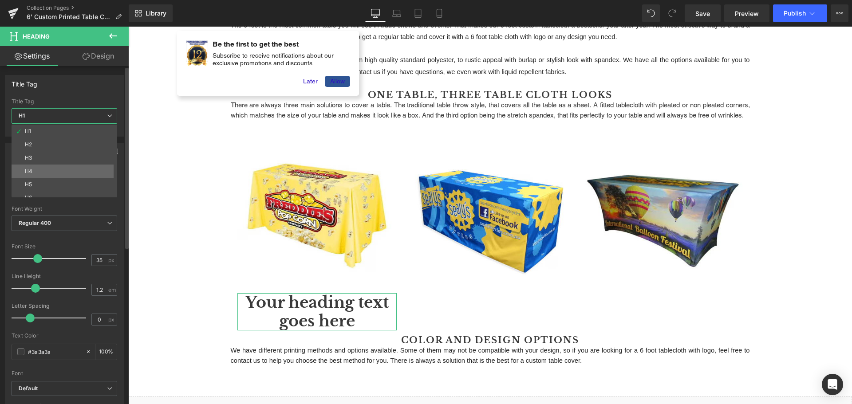
click at [43, 169] on li "H4" at bounding box center [67, 171] width 110 height 13
type input "17"
type input "100"
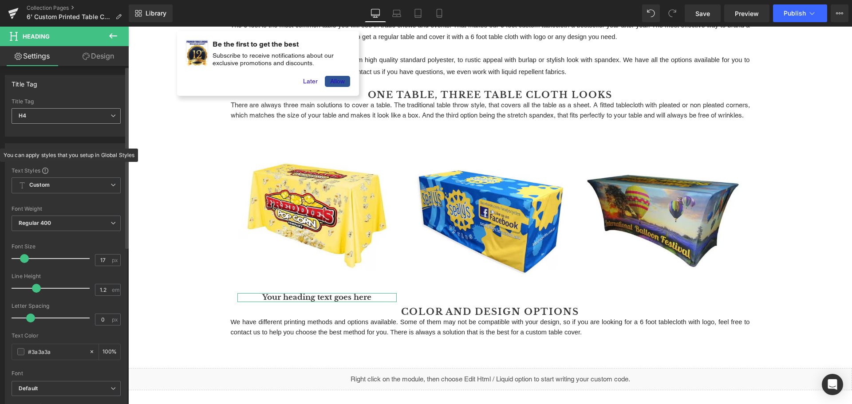
click at [54, 117] on span "H4" at bounding box center [66, 116] width 109 height 16
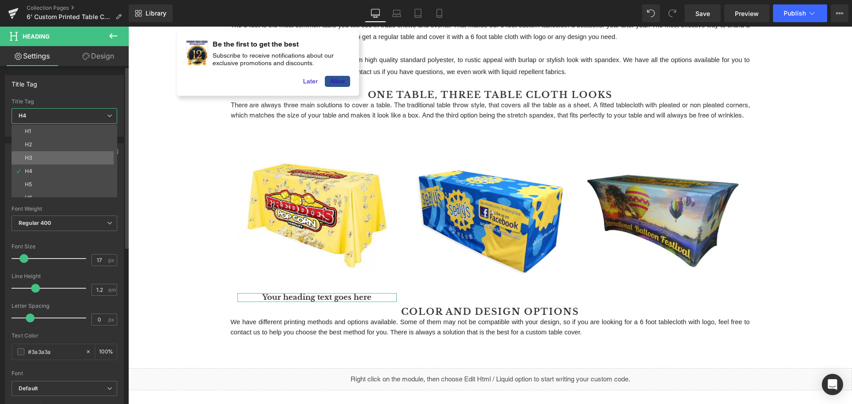
click at [49, 153] on li "H3" at bounding box center [67, 157] width 110 height 13
type input "26"
type input "100"
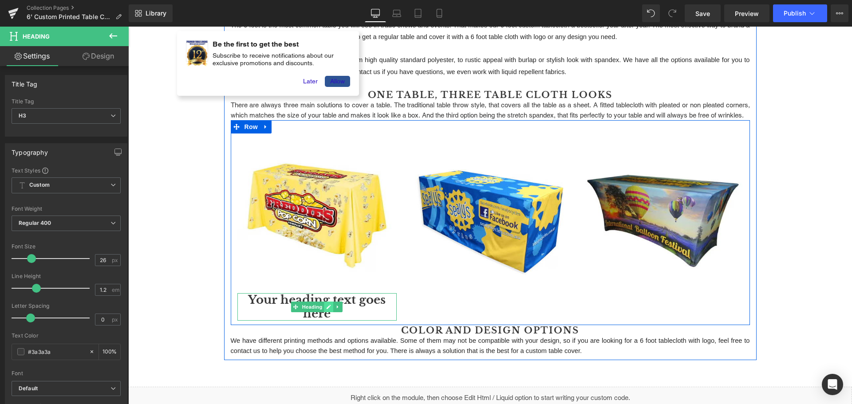
click at [327, 309] on icon at bounding box center [329, 307] width 4 height 4
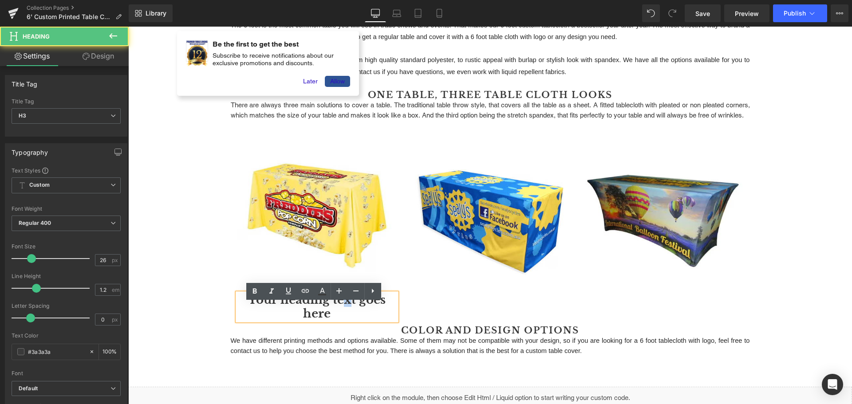
drag, startPoint x: 341, startPoint y: 314, endPoint x: 347, endPoint y: 314, distance: 5.8
click at [347, 314] on h3 "Your heading text goes here" at bounding box center [317, 306] width 160 height 27
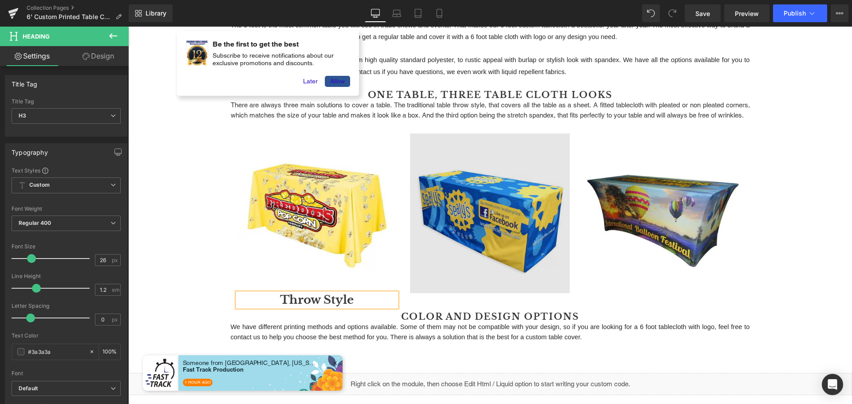
click at [438, 293] on div "Image" at bounding box center [490, 213] width 160 height 160
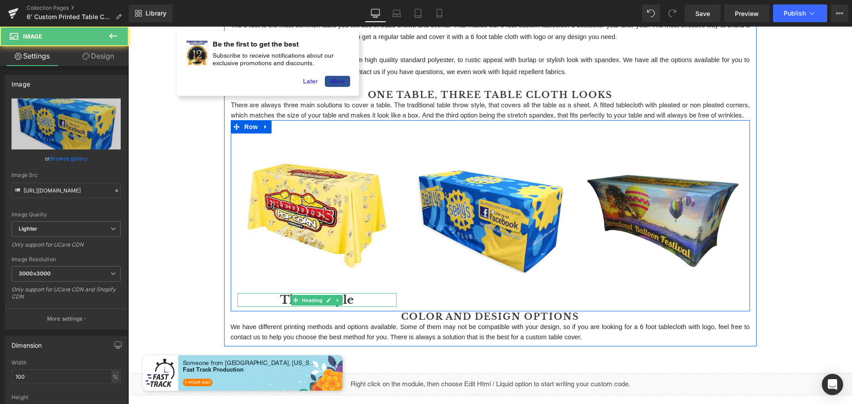
click at [356, 307] on h3 "Throw Style" at bounding box center [317, 300] width 160 height 14
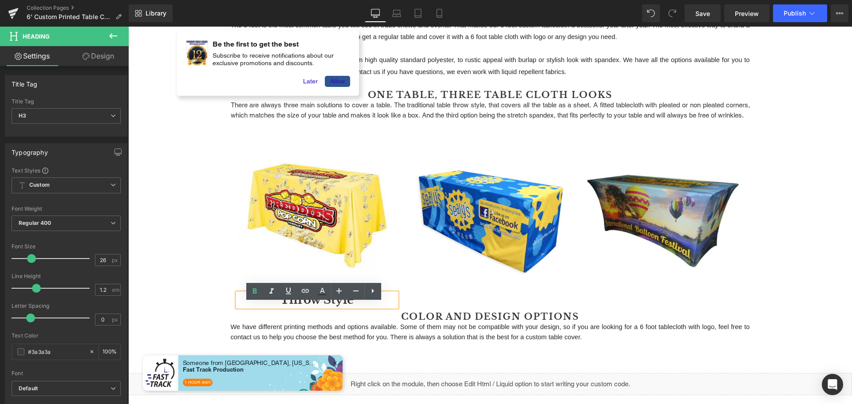
click at [148, 272] on div "6 Feet Printed Tablecloths Heading Row The 6 foot is the most common table you …" at bounding box center [489, 293] width 723 height 589
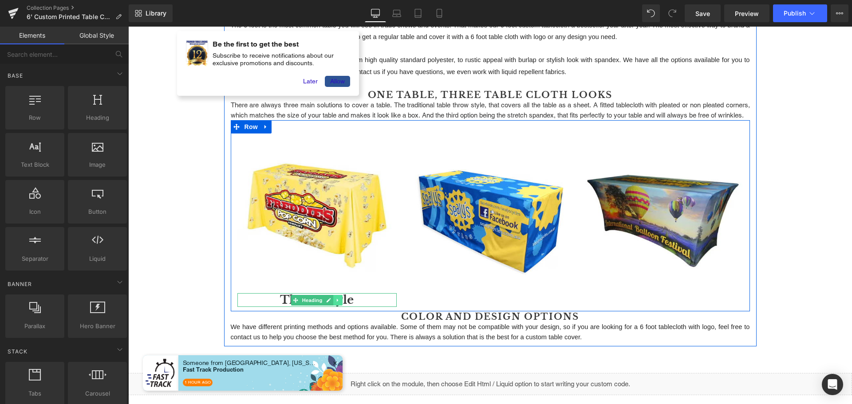
click at [336, 303] on icon at bounding box center [338, 300] width 5 height 5
click at [331, 302] on icon at bounding box center [333, 300] width 5 height 5
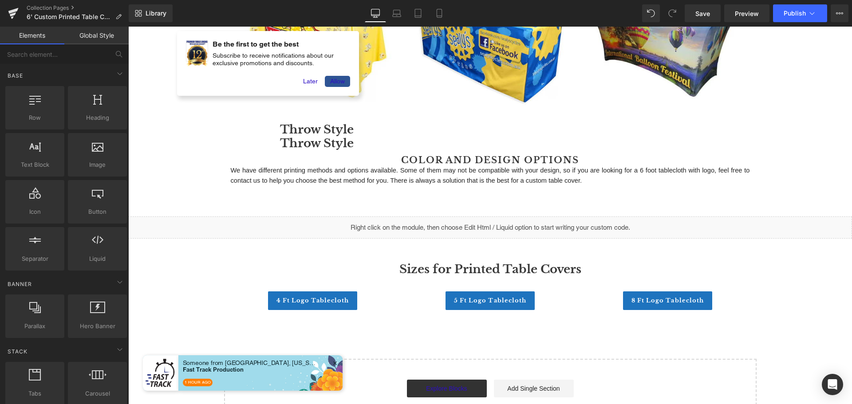
scroll to position [299, 0]
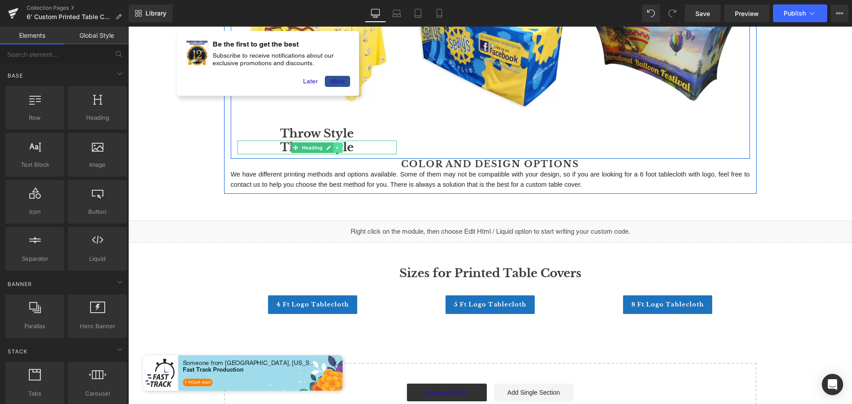
click at [337, 150] on icon at bounding box center [338, 147] width 5 height 5
click at [331, 150] on icon at bounding box center [333, 147] width 5 height 5
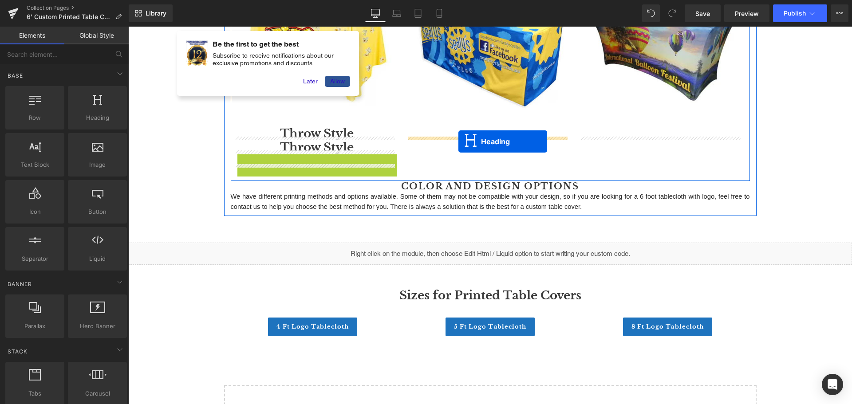
drag, startPoint x: 291, startPoint y: 174, endPoint x: 458, endPoint y: 141, distance: 170.0
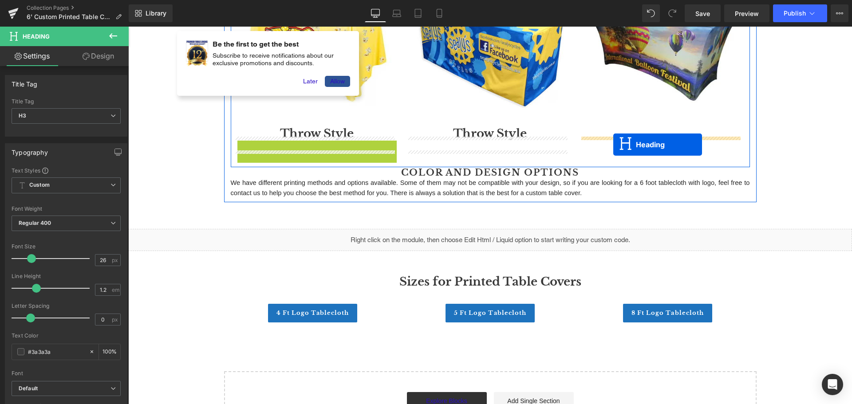
drag, startPoint x: 275, startPoint y: 158, endPoint x: 613, endPoint y: 145, distance: 337.8
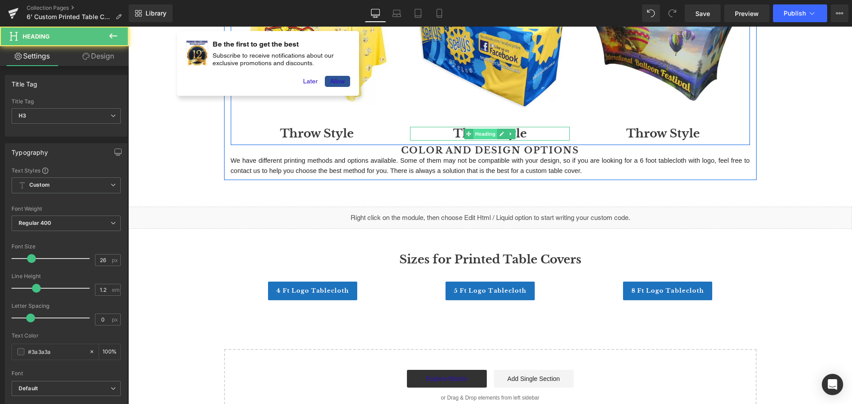
click at [475, 139] on span "Heading" at bounding box center [485, 134] width 24 height 11
click at [458, 141] on h3 "Throw Style" at bounding box center [490, 134] width 160 height 14
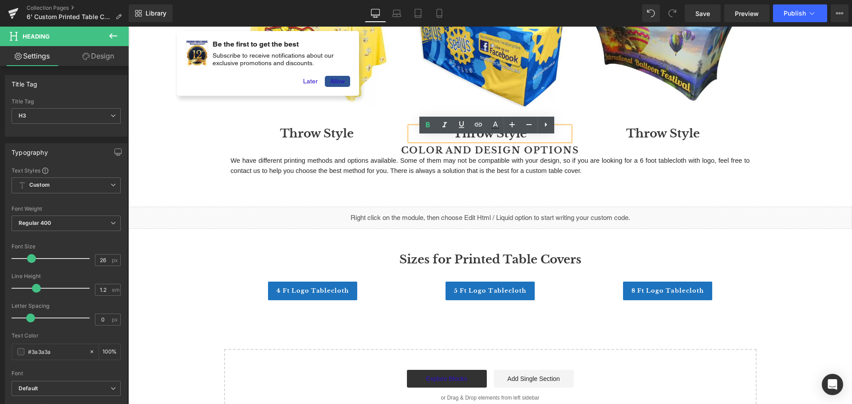
click at [455, 141] on h3 "Throw Style" at bounding box center [490, 134] width 160 height 14
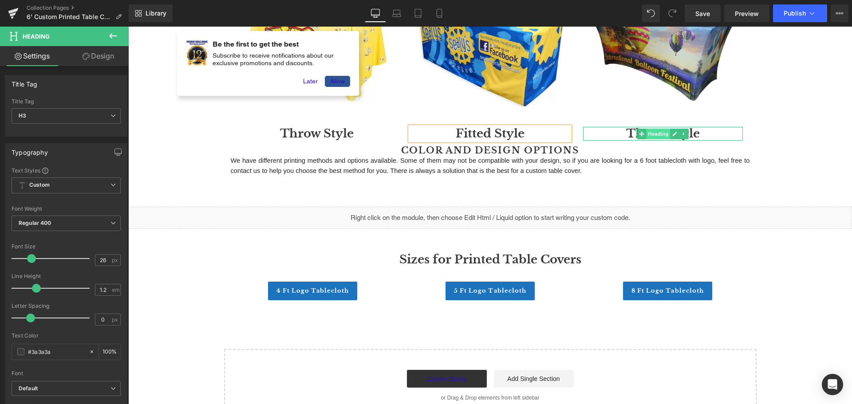
click at [646, 139] on span "Heading" at bounding box center [658, 134] width 24 height 11
click at [673, 137] on icon at bounding box center [674, 133] width 5 height 5
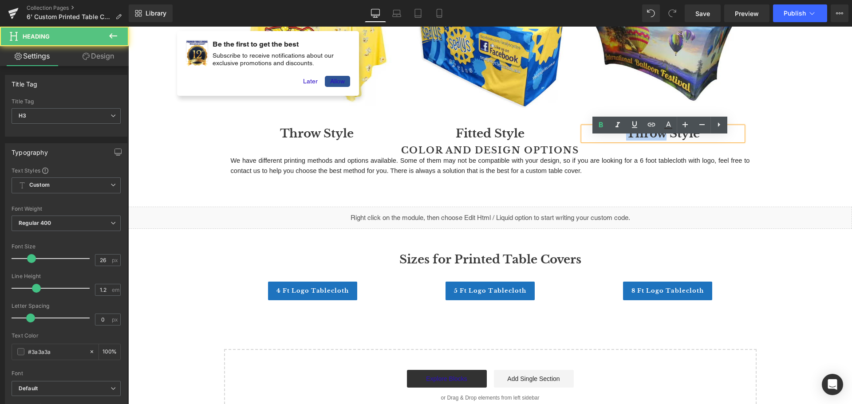
drag, startPoint x: 661, startPoint y: 145, endPoint x: 624, endPoint y: 145, distance: 37.3
click at [624, 141] on h3 "Throw Style" at bounding box center [663, 134] width 160 height 14
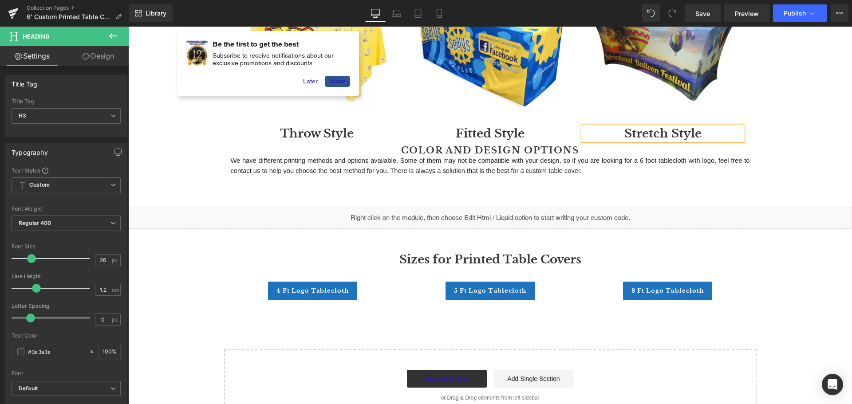
click at [772, 142] on div "6 Feet Printed Tablecloths Heading Row The 6 foot is the most common table you …" at bounding box center [489, 127] width 723 height 589
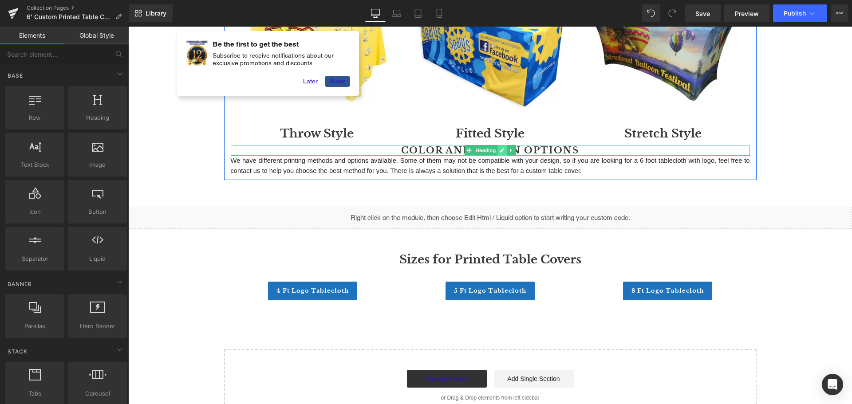
click at [499, 153] on icon at bounding box center [501, 150] width 5 height 5
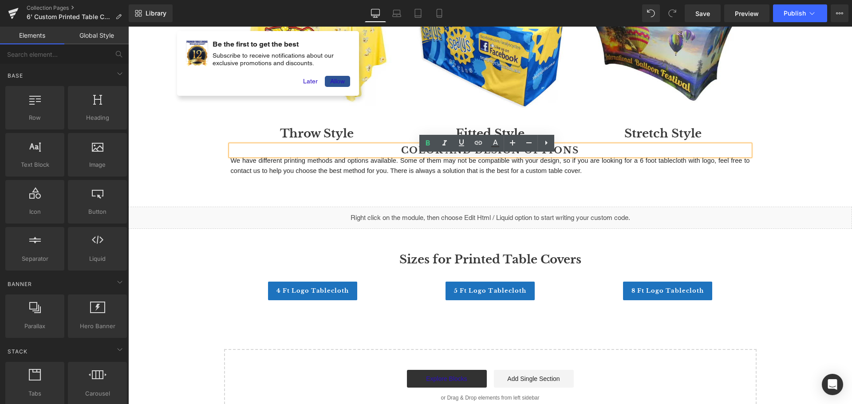
click at [471, 156] on h2 "COLOR AND DESIGN OPTIONS" at bounding box center [490, 150] width 519 height 11
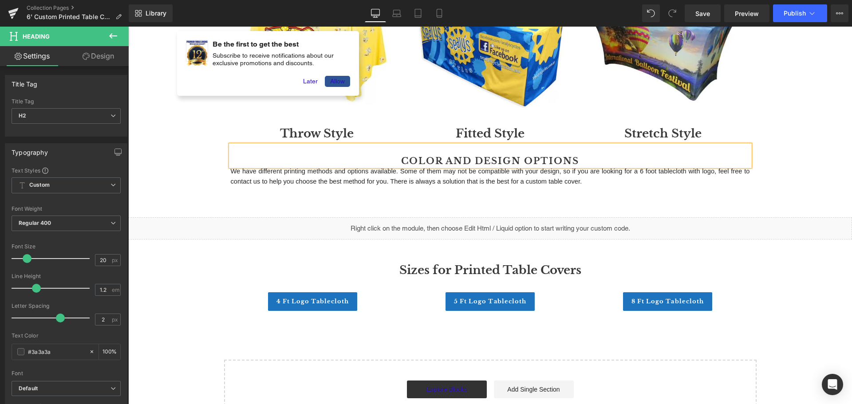
click at [775, 162] on div "6 Feet Printed Tablecloths Heading Row The 6 foot is the most common table you …" at bounding box center [489, 133] width 723 height 600
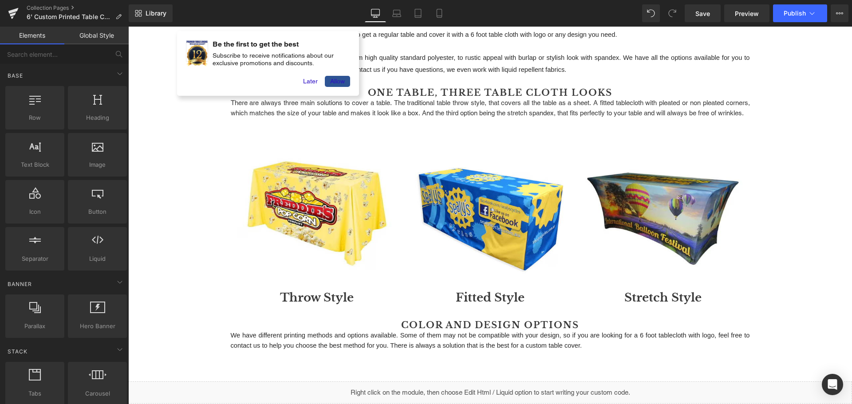
scroll to position [122, 0]
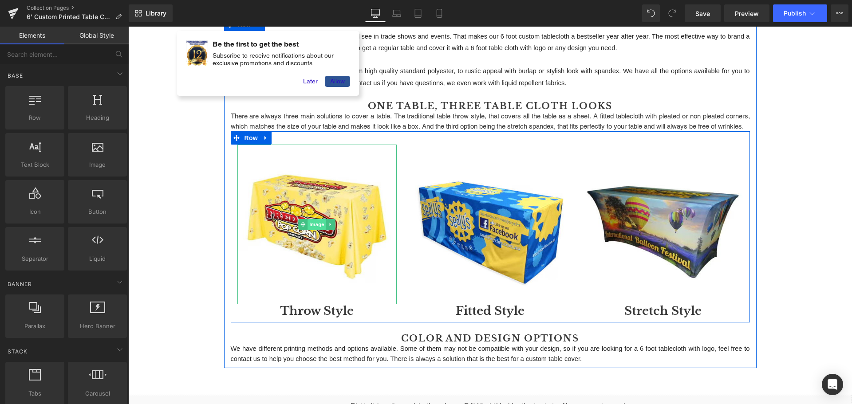
click at [310, 230] on span "Image" at bounding box center [317, 224] width 19 height 11
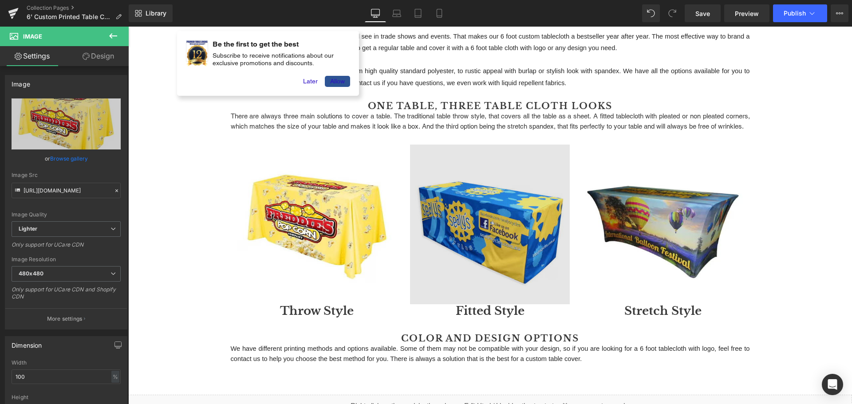
click at [479, 248] on img at bounding box center [490, 225] width 160 height 160
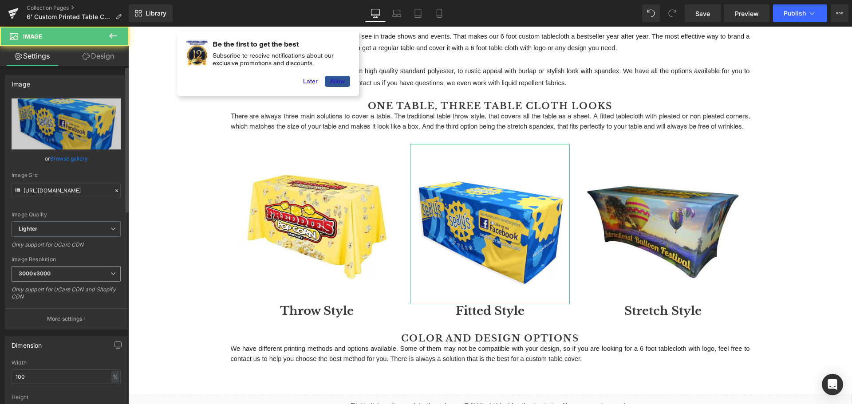
click at [79, 274] on span "3000x3000" at bounding box center [66, 274] width 109 height 16
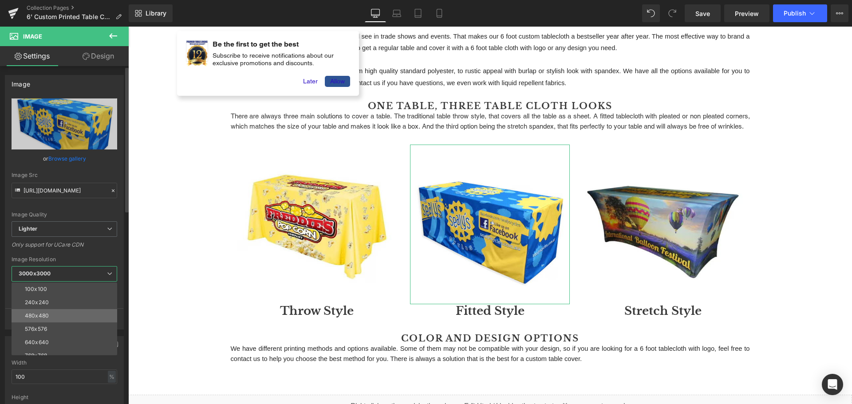
click at [61, 316] on li "480x480" at bounding box center [67, 315] width 110 height 13
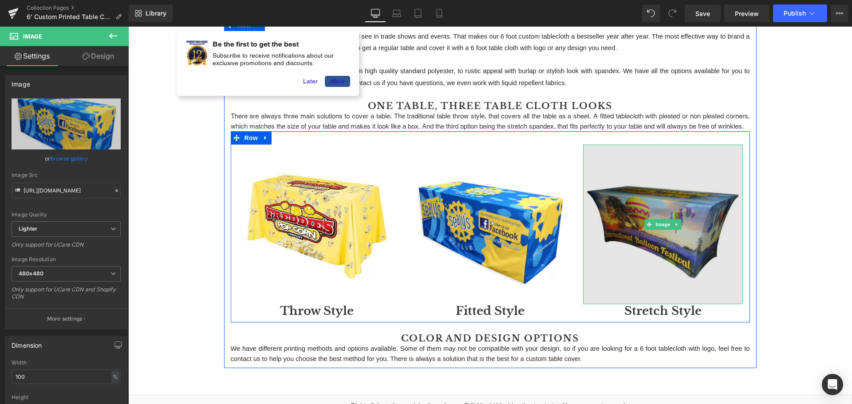
type input "https://ucarecdn.com/26c604a6-b056-4341-b0ec-581f31274877/-/format/auto/-/previ…"
click at [668, 254] on img at bounding box center [663, 225] width 160 height 160
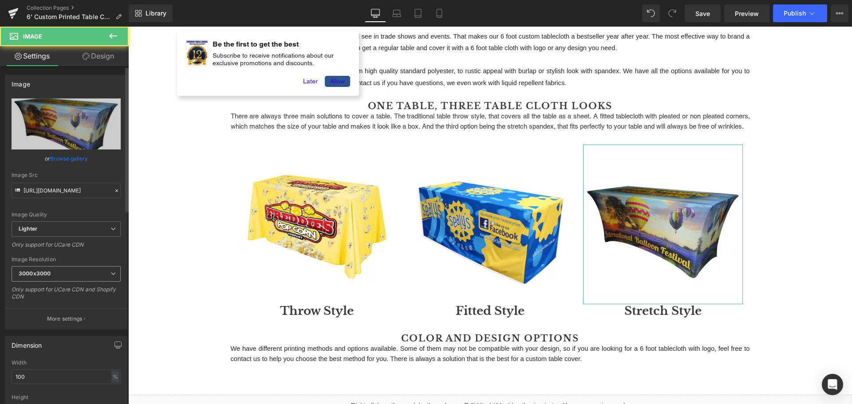
click at [60, 276] on span "3000x3000" at bounding box center [66, 274] width 109 height 16
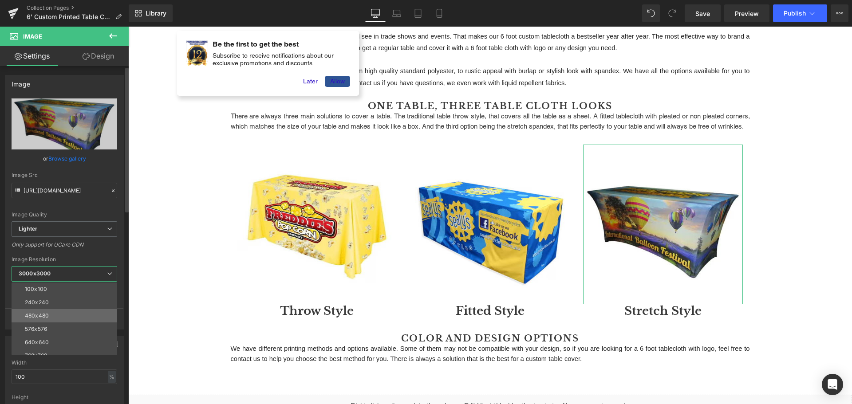
click at [47, 316] on div "480x480" at bounding box center [37, 316] width 24 height 6
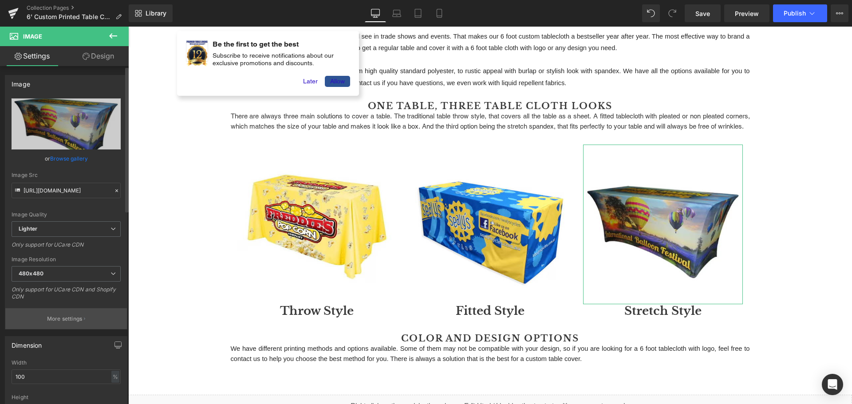
type input "https://ucarecdn.com/166c053f-1582-4635-859a-9f496a4d2955/-/format/auto/-/previ…"
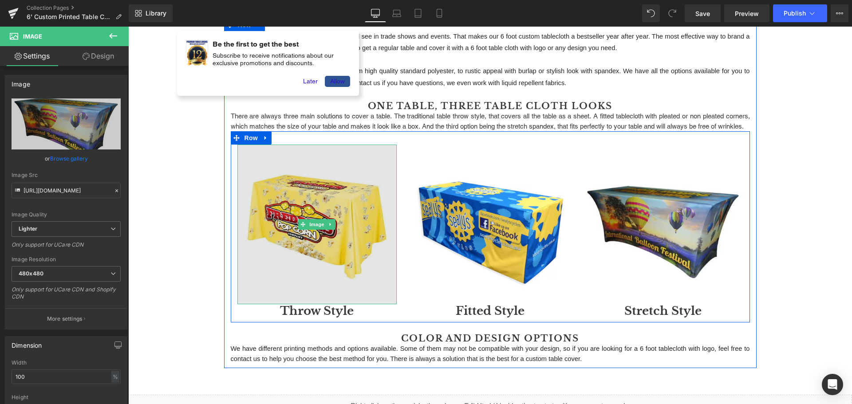
click at [333, 281] on img at bounding box center [317, 225] width 160 height 160
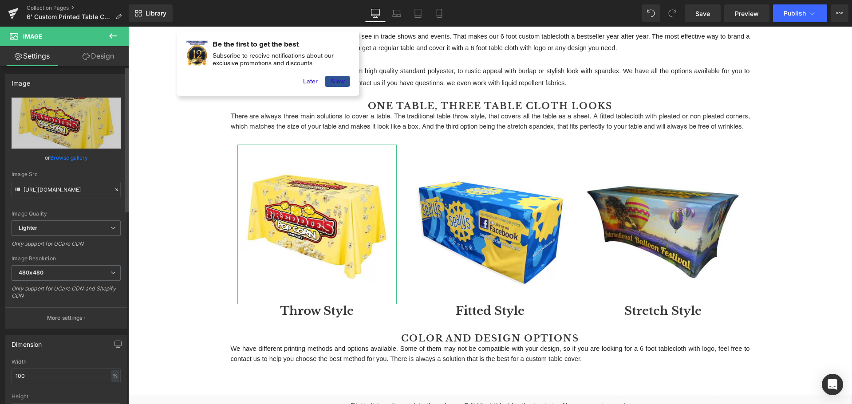
scroll to position [0, 0]
click at [95, 58] on link "Design" at bounding box center [98, 56] width 64 height 20
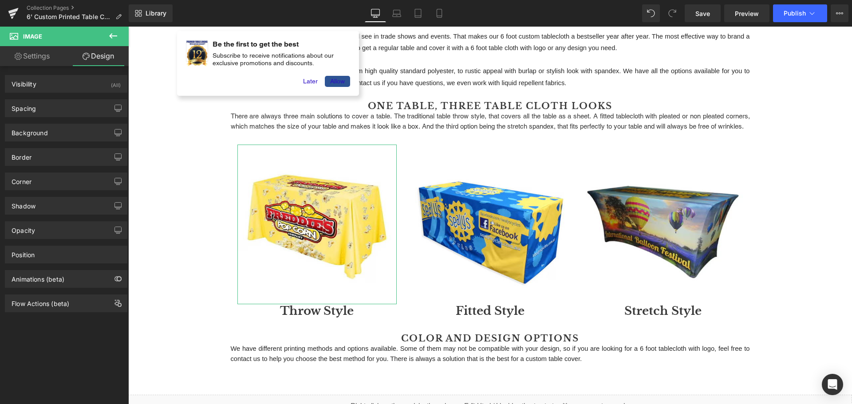
click at [38, 56] on link "Settings" at bounding box center [32, 56] width 64 height 20
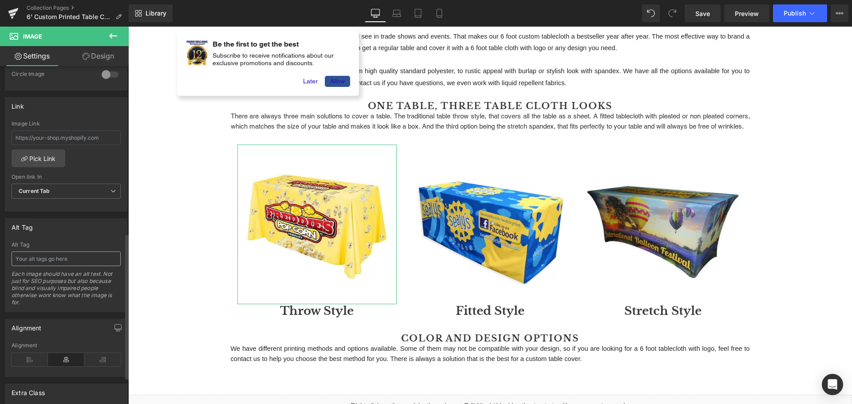
scroll to position [399, 0]
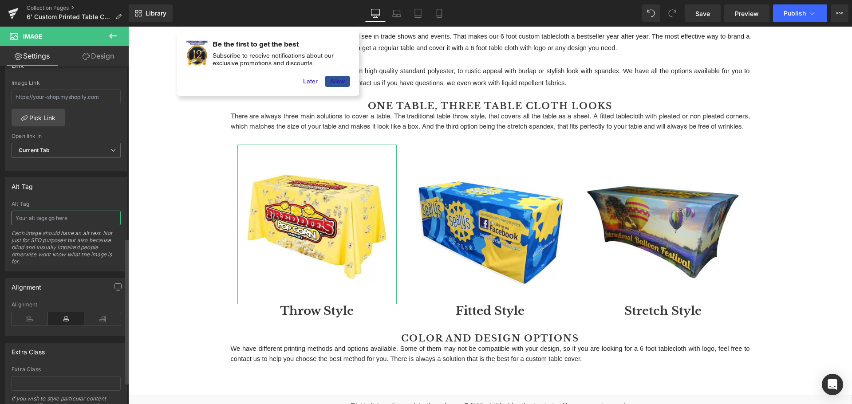
click at [47, 220] on input "text" at bounding box center [66, 218] width 109 height 15
type input "throw style tablecloth"
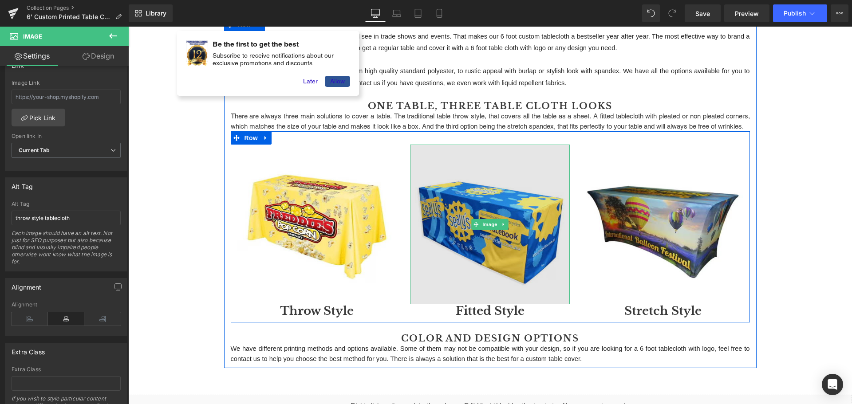
click at [481, 241] on img at bounding box center [490, 225] width 160 height 160
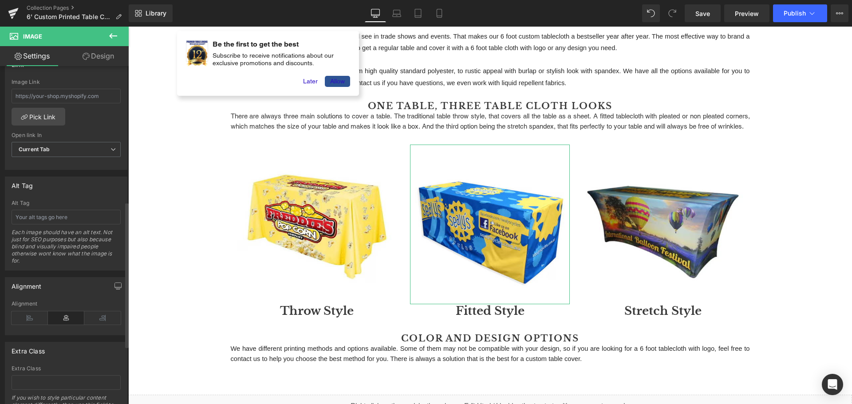
scroll to position [444, 0]
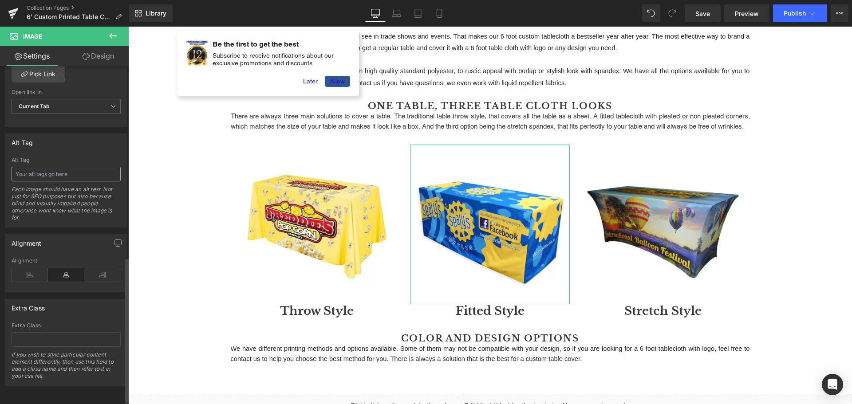
click at [47, 173] on input "text" at bounding box center [66, 174] width 109 height 15
type input "fitted style tablecloth"
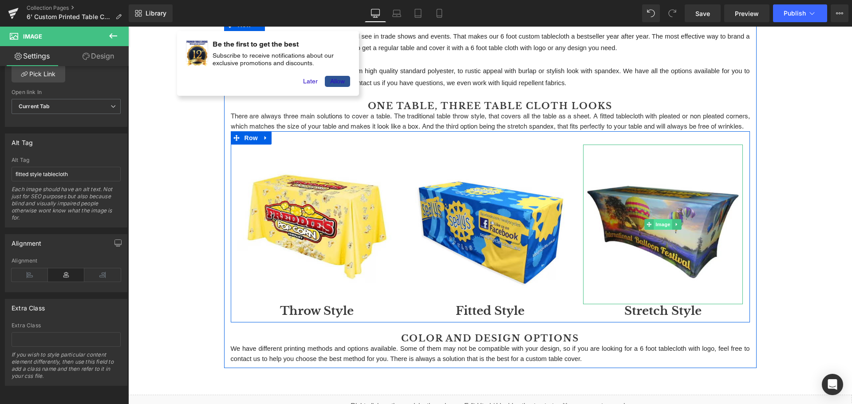
click at [654, 230] on span "Image" at bounding box center [663, 224] width 19 height 11
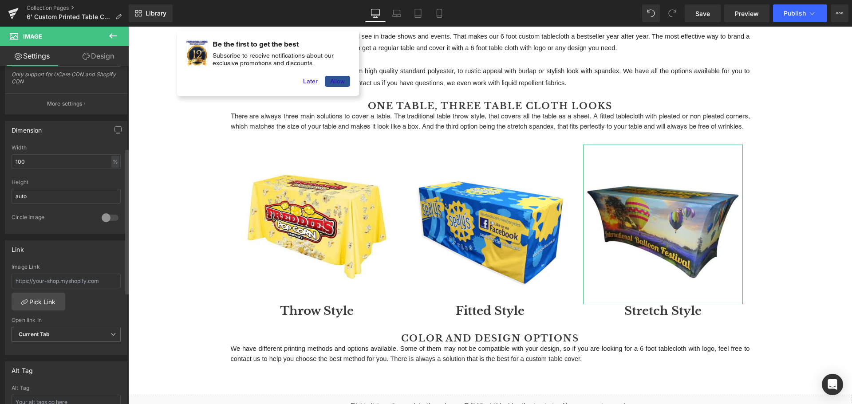
scroll to position [222, 0]
click at [52, 275] on input "text" at bounding box center [66, 274] width 109 height 15
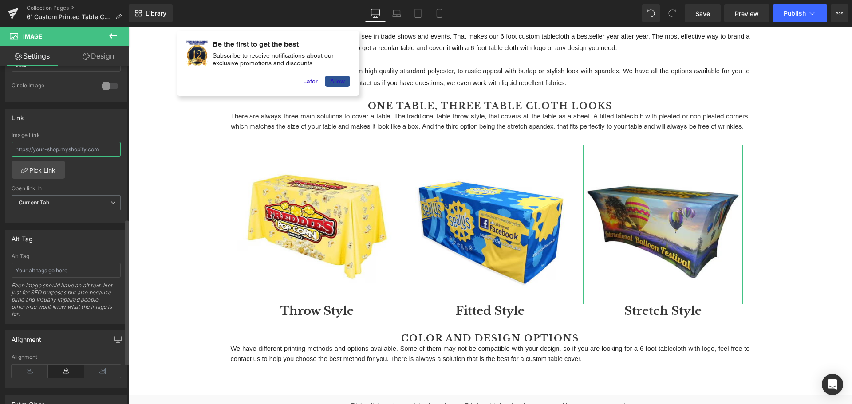
scroll to position [355, 0]
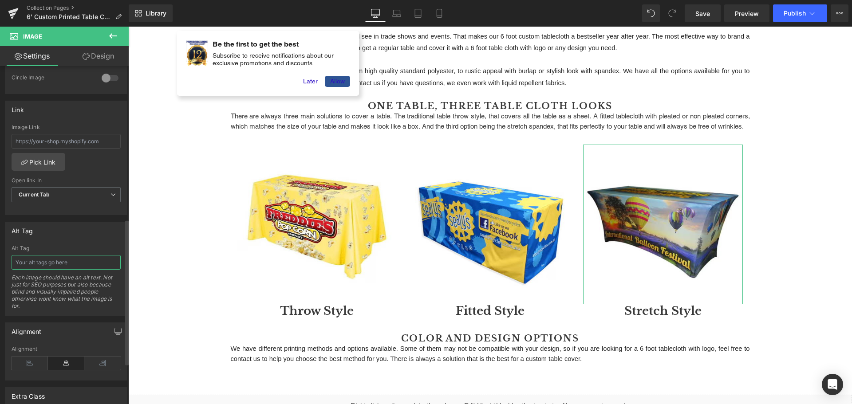
click at [53, 266] on input "text" at bounding box center [66, 262] width 109 height 15
paste input "throw style tablecloth"
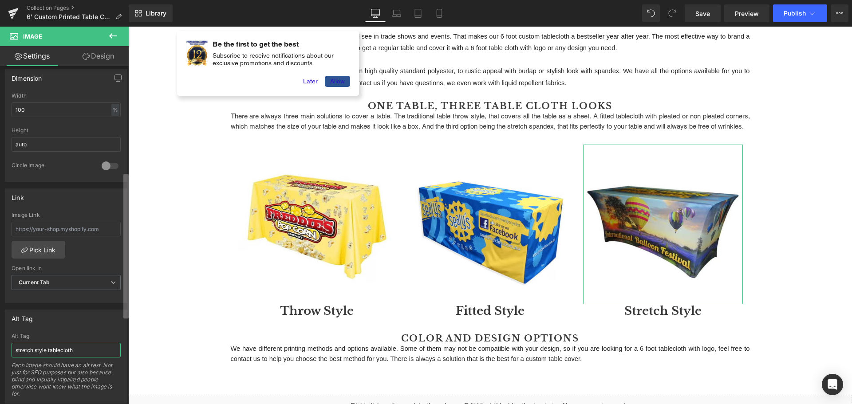
scroll to position [222, 0]
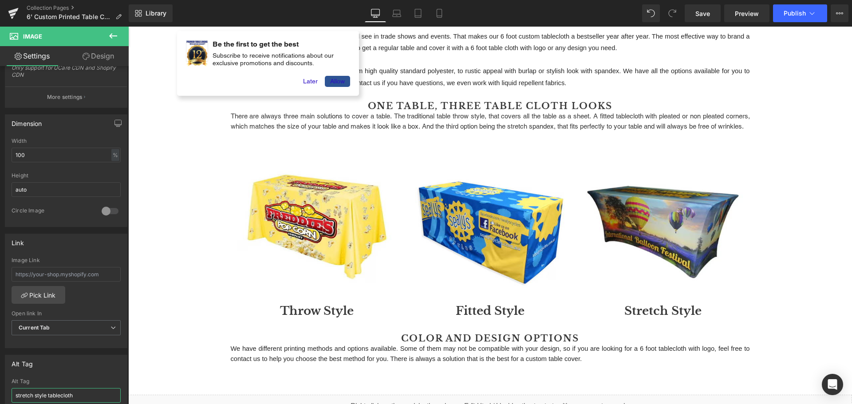
type input "stretch style tablecloth"
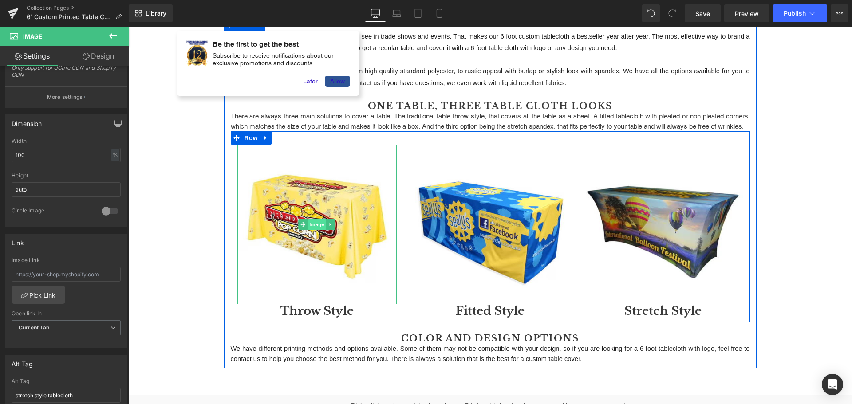
click at [314, 230] on span "Image" at bounding box center [317, 224] width 19 height 11
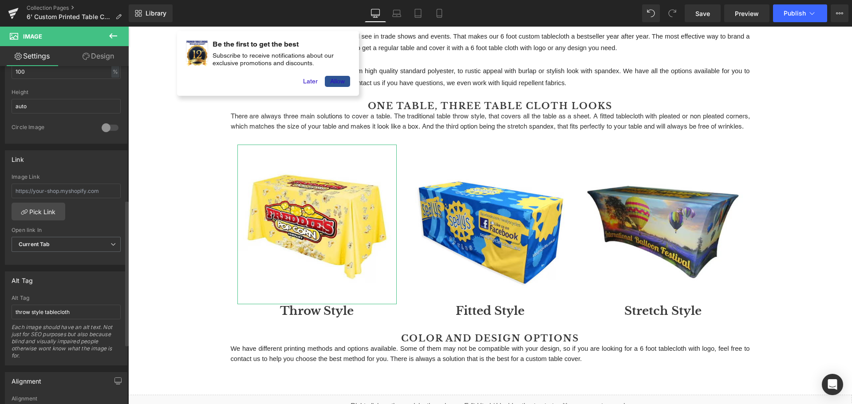
scroll to position [310, 0]
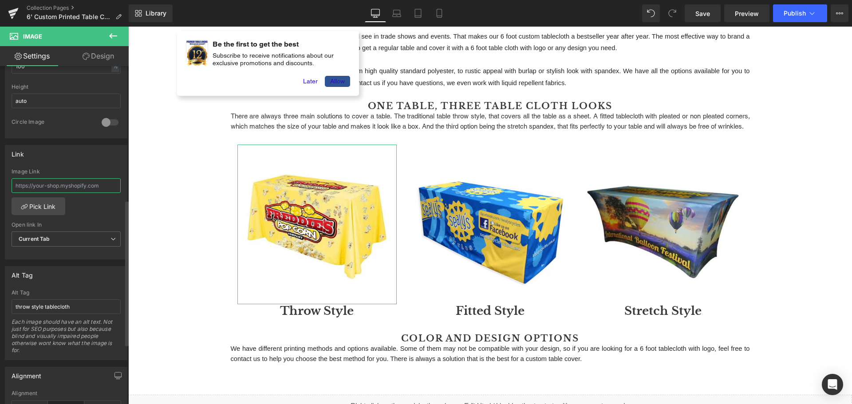
click at [76, 186] on input "text" at bounding box center [66, 185] width 109 height 15
paste input "?pf_t_features=feat-Throw+Style"
type input "?pf_t_features=feat-Throw+Style"
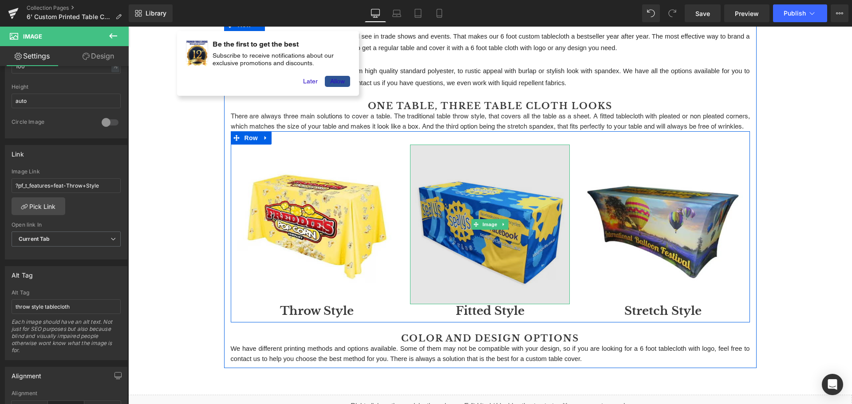
click at [490, 249] on img at bounding box center [490, 225] width 160 height 160
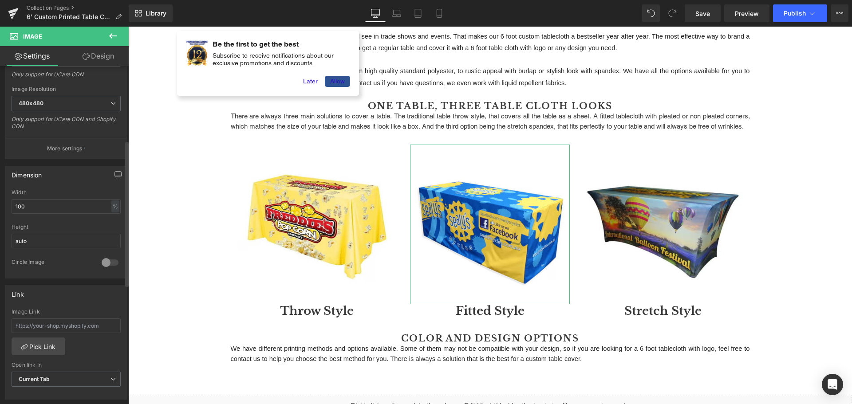
scroll to position [177, 0]
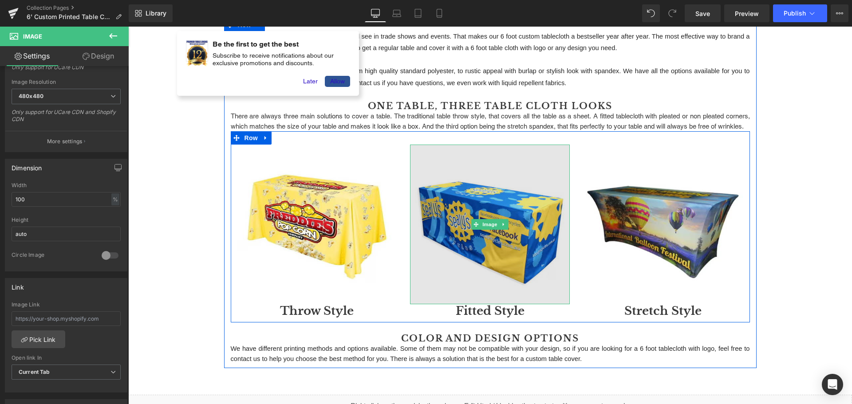
click at [483, 254] on img at bounding box center [490, 225] width 160 height 160
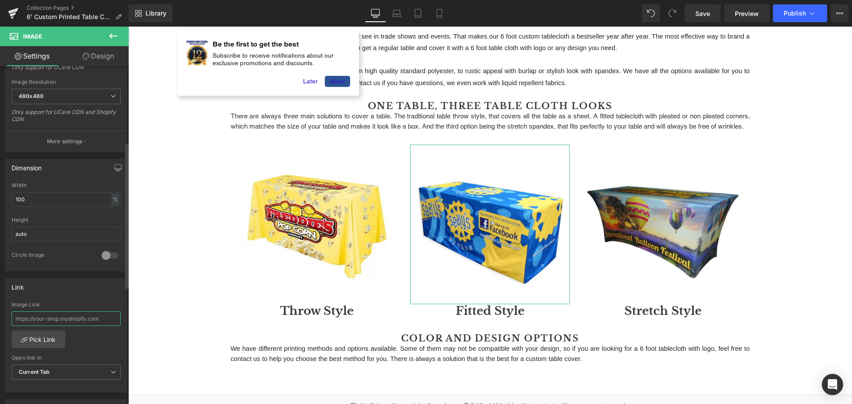
click at [58, 321] on input "text" at bounding box center [66, 318] width 109 height 15
type input "?pf_t_features=feat-Fitted+Style"
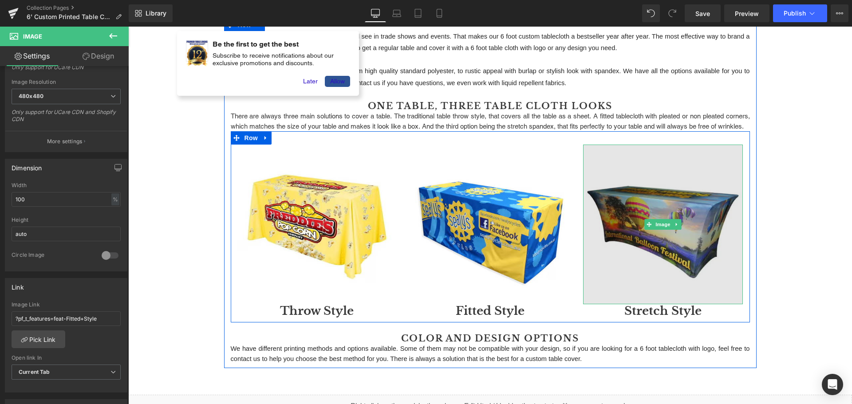
click at [664, 257] on img at bounding box center [663, 225] width 160 height 160
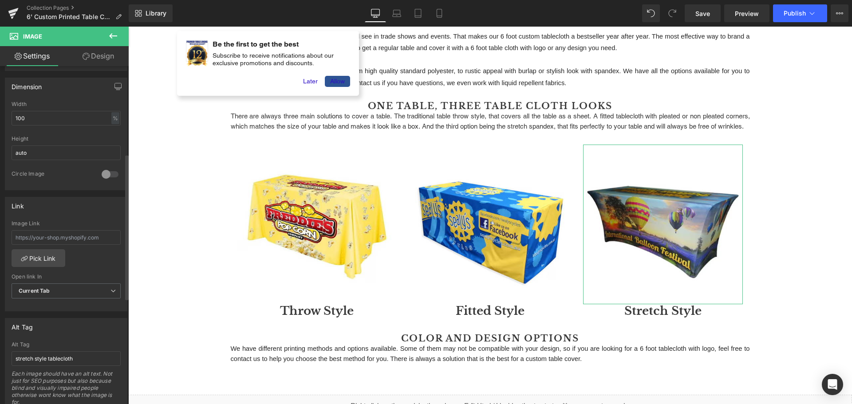
scroll to position [266, 0]
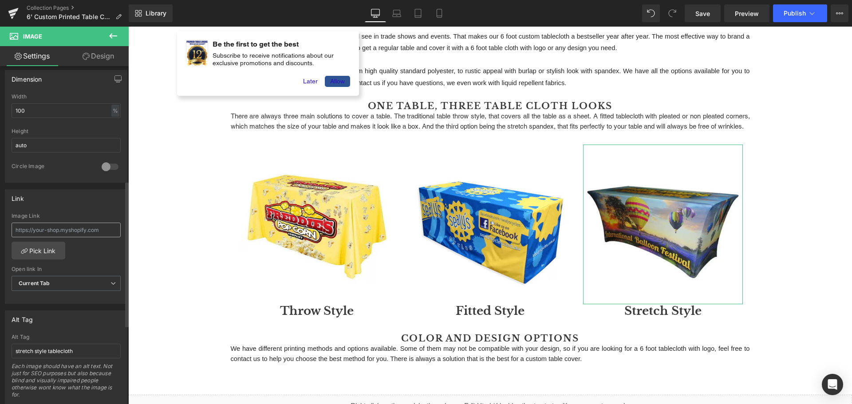
click at [66, 231] on input "text" at bounding box center [66, 230] width 109 height 15
type input "?pf_t_features=feat-Stretch+Fitted+Style"
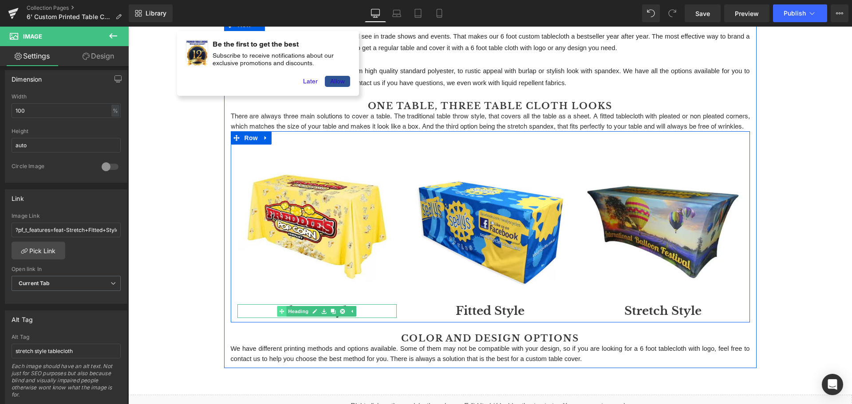
click at [295, 317] on link "Heading" at bounding box center [293, 311] width 33 height 11
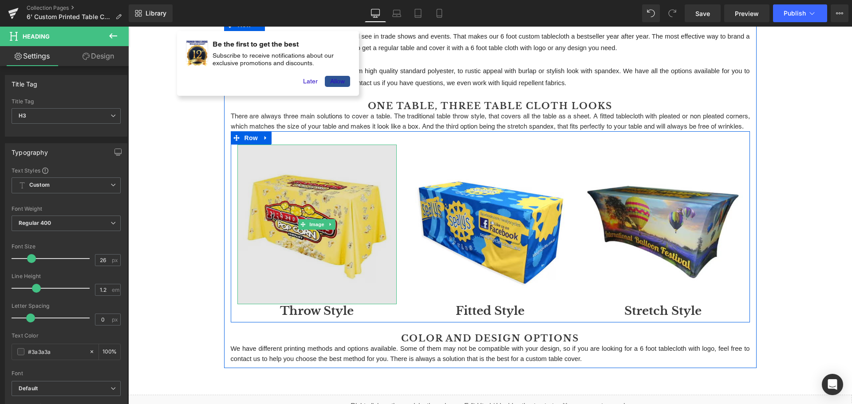
click at [307, 265] on img at bounding box center [317, 225] width 160 height 160
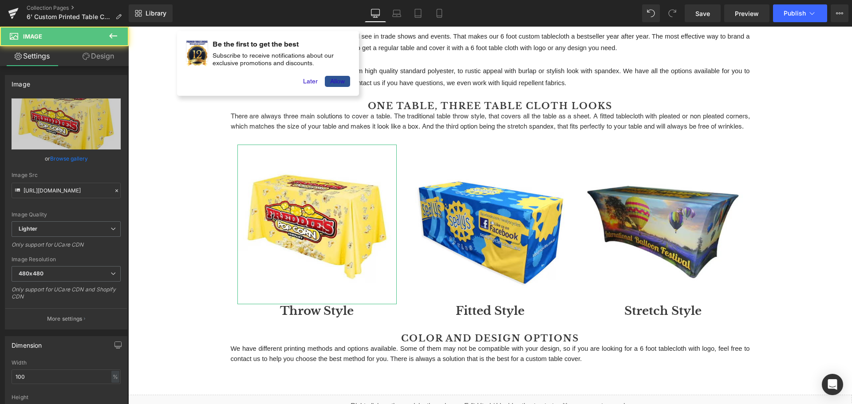
click at [93, 61] on link "Design" at bounding box center [98, 56] width 64 height 20
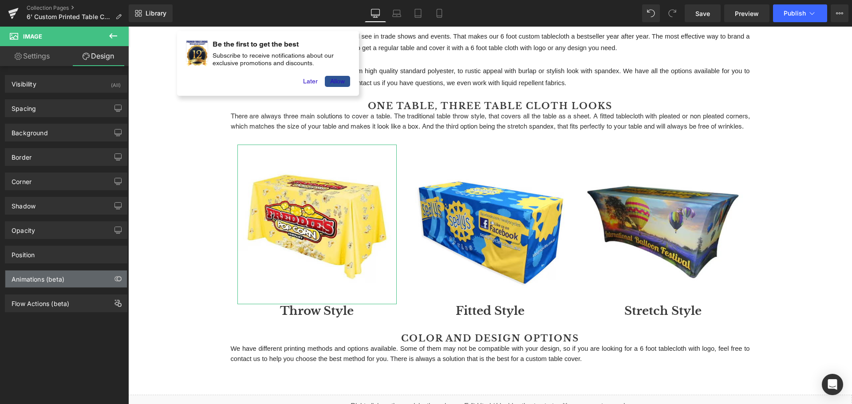
click at [39, 276] on div "Animations (beta)" at bounding box center [38, 277] width 53 height 12
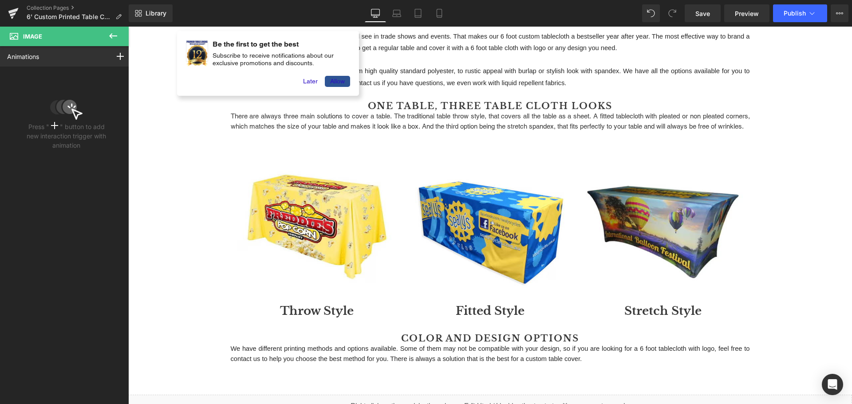
click at [108, 36] on icon at bounding box center [113, 36] width 11 height 11
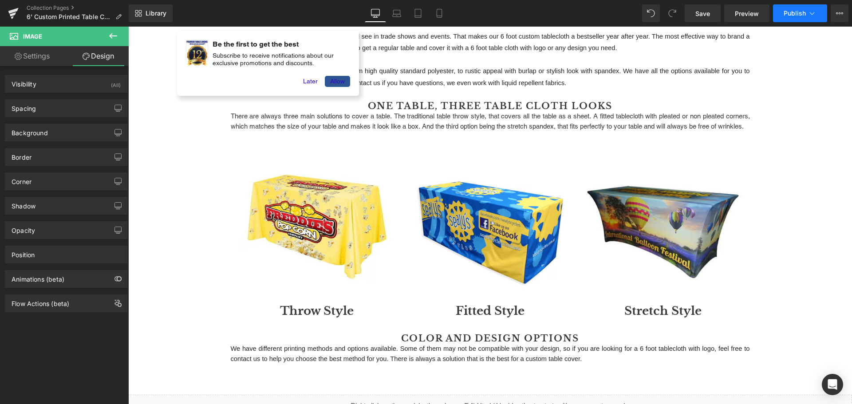
click at [785, 14] on span "Publish" at bounding box center [794, 13] width 22 height 7
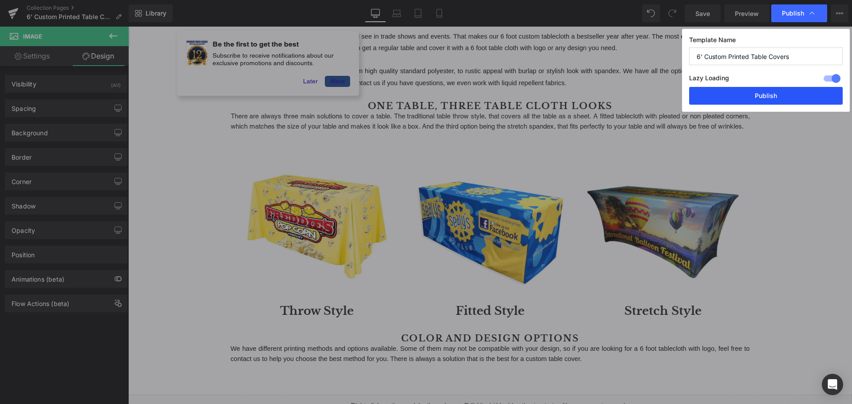
click at [746, 100] on button "Publish" at bounding box center [765, 96] width 153 height 18
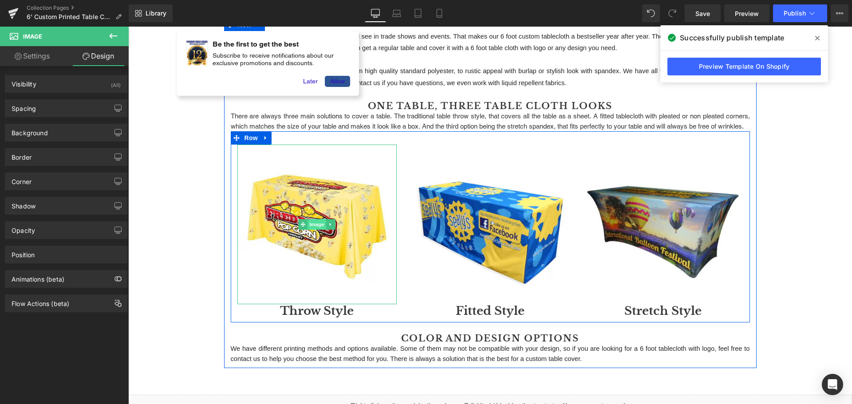
click at [310, 230] on span "Image" at bounding box center [317, 224] width 19 height 11
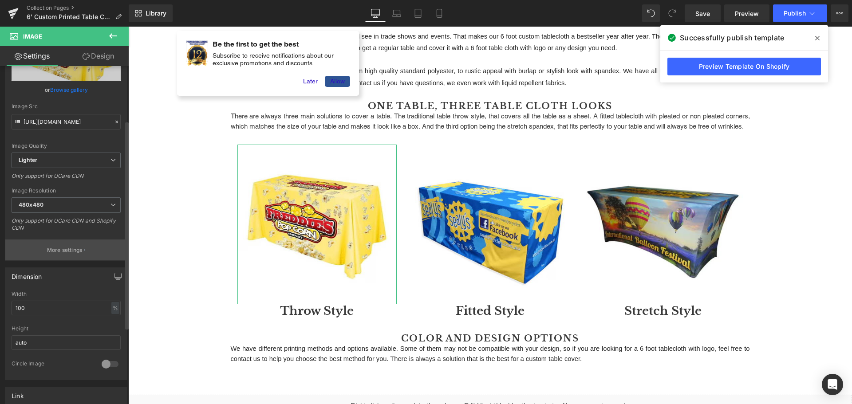
scroll to position [89, 0]
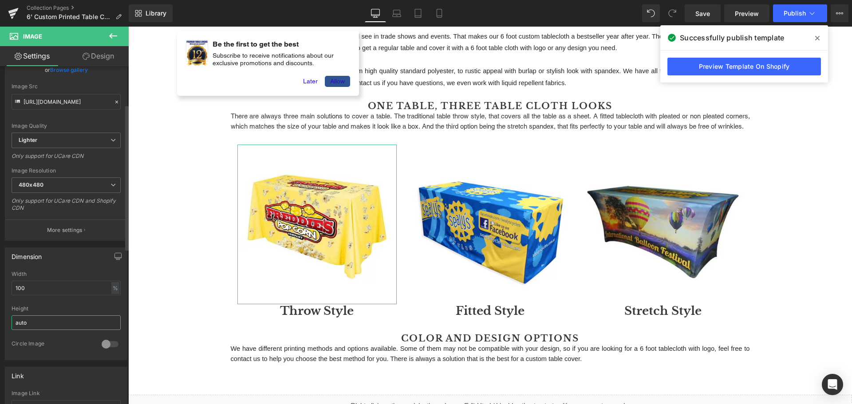
drag, startPoint x: 48, startPoint y: 325, endPoint x: 0, endPoint y: 321, distance: 48.1
click at [0, 321] on div "Dimension 100% Width 100 % % px auto Height auto 0 Circle Image" at bounding box center [66, 300] width 133 height 119
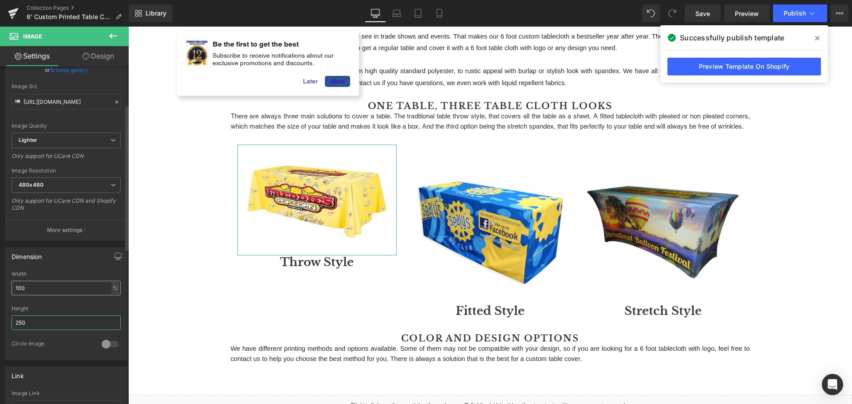
type input "250"
drag, startPoint x: 90, startPoint y: 288, endPoint x: 0, endPoint y: 280, distance: 90.9
click at [0, 280] on div "Dimension 100% Width 100 % % px 250px Height 250 0 Circle Image" at bounding box center [66, 300] width 133 height 119
click at [59, 314] on div "Height 250" at bounding box center [66, 323] width 109 height 35
click at [59, 316] on input "250" at bounding box center [66, 322] width 109 height 15
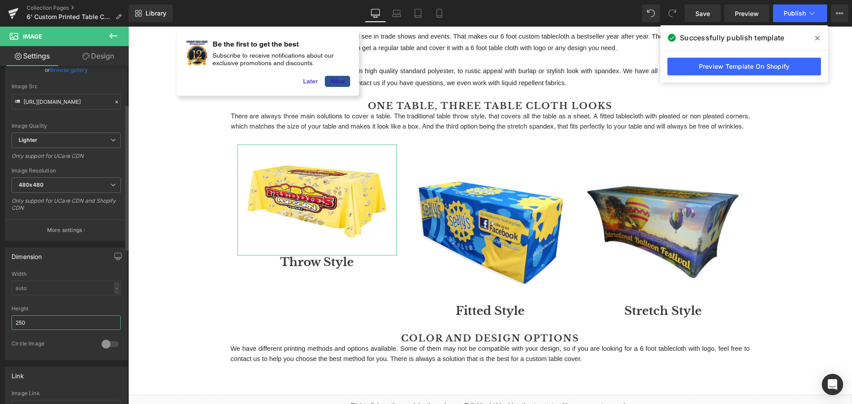
drag, startPoint x: 56, startPoint y: 319, endPoint x: 21, endPoint y: 303, distance: 38.3
click at [0, 312] on div "Dimension Width - % px 250px Height 250 0 Circle Image" at bounding box center [66, 300] width 133 height 119
type input "100"
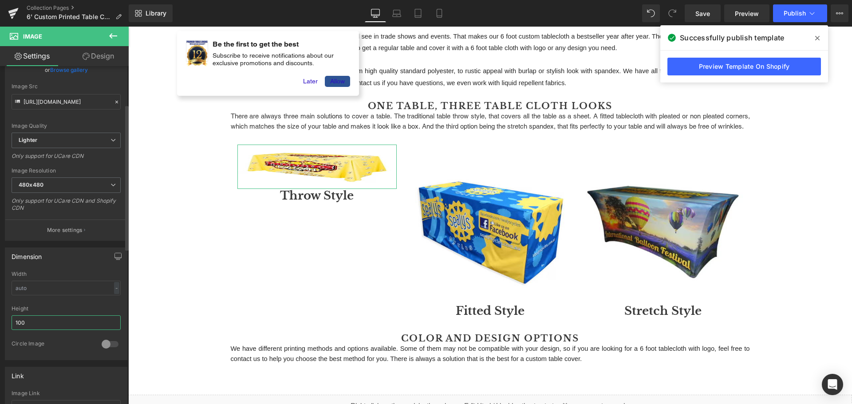
drag, startPoint x: 45, startPoint y: 325, endPoint x: 0, endPoint y: 318, distance: 45.7
click at [0, 319] on div "Dimension Width - % px 100px Height 100 0 Circle Image" at bounding box center [66, 300] width 133 height 119
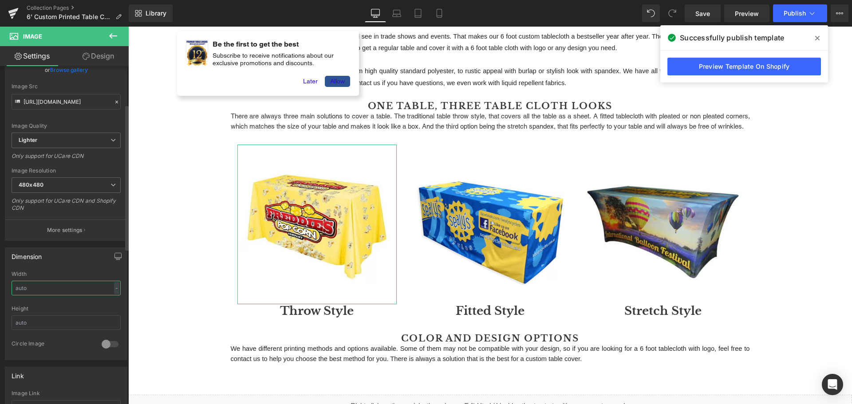
click at [86, 289] on input "text" at bounding box center [66, 288] width 109 height 15
drag, startPoint x: 81, startPoint y: 289, endPoint x: 0, endPoint y: 283, distance: 80.9
click at [0, 283] on div "Dimension Width - % px Height 0 Circle Image" at bounding box center [66, 300] width 133 height 119
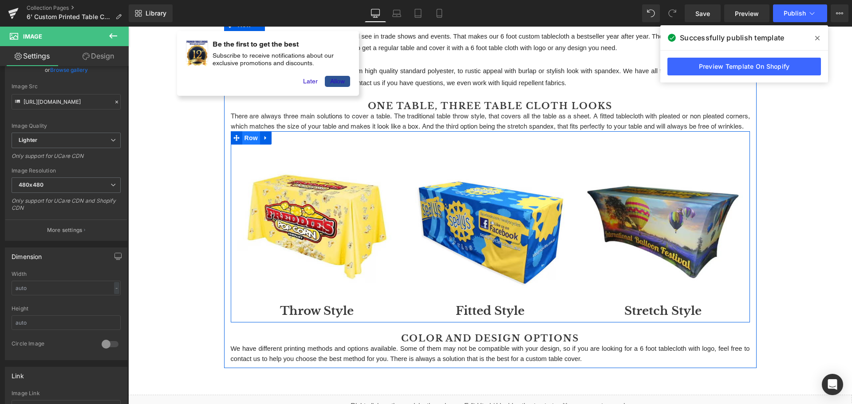
click at [243, 145] on span "Row" at bounding box center [251, 137] width 18 height 13
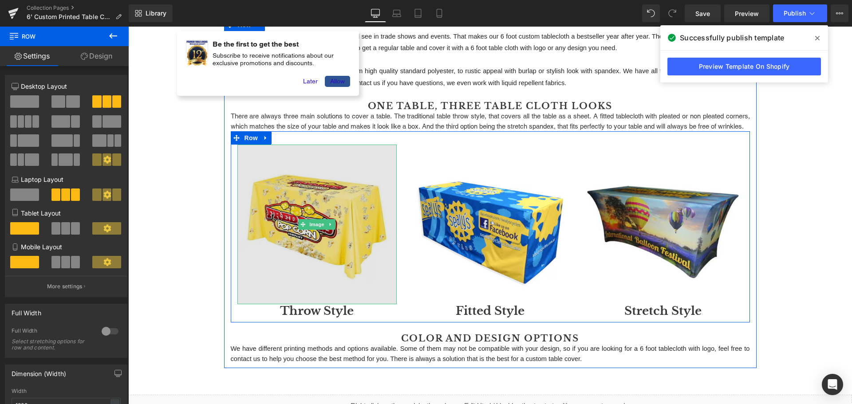
click at [305, 200] on img at bounding box center [317, 225] width 160 height 160
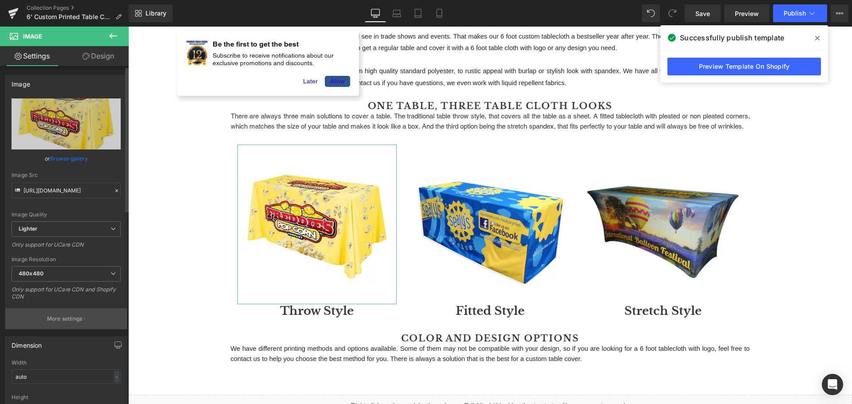
click at [70, 318] on p "More settings" at bounding box center [64, 319] width 35 height 8
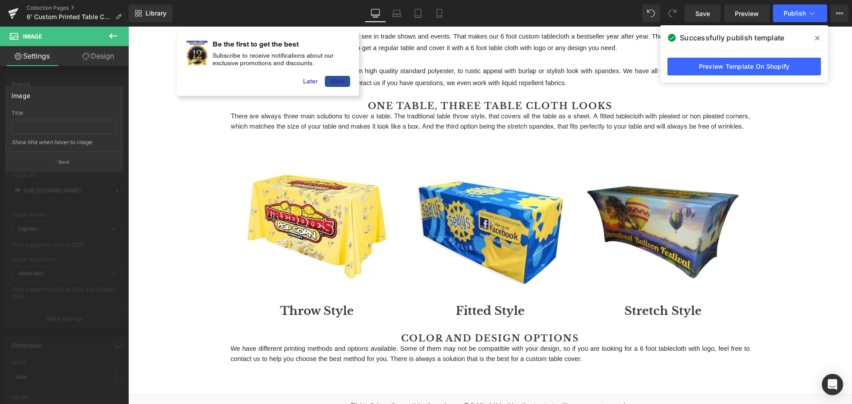
click at [181, 157] on body "Skip to content Just added to your cart Qty: VIEW CART / CHECKOUT ( ) Continue …" at bounding box center [489, 371] width 723 height 933
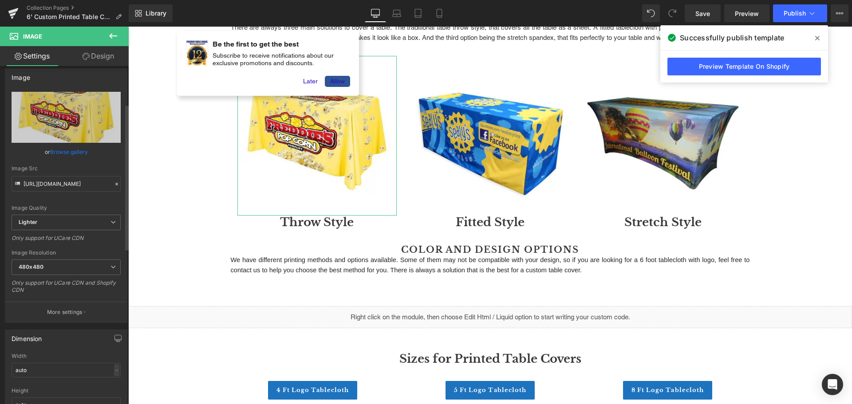
scroll to position [0, 0]
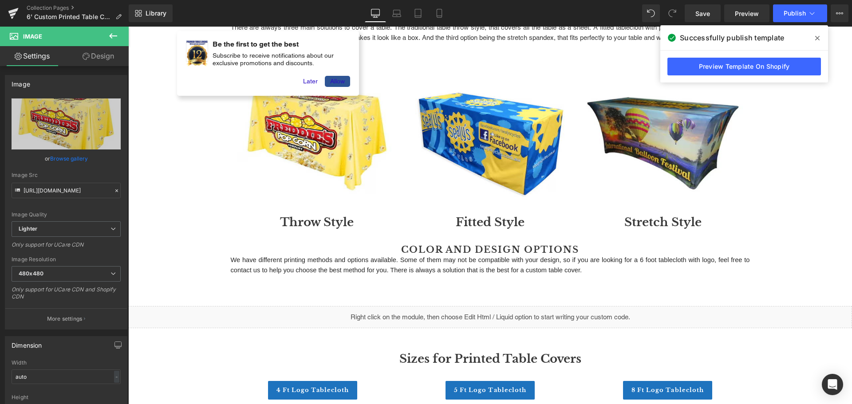
click at [165, 211] on div "6 Feet Printed Tablecloths Heading Row The 6 foot is the most common table you …" at bounding box center [489, 221] width 723 height 600
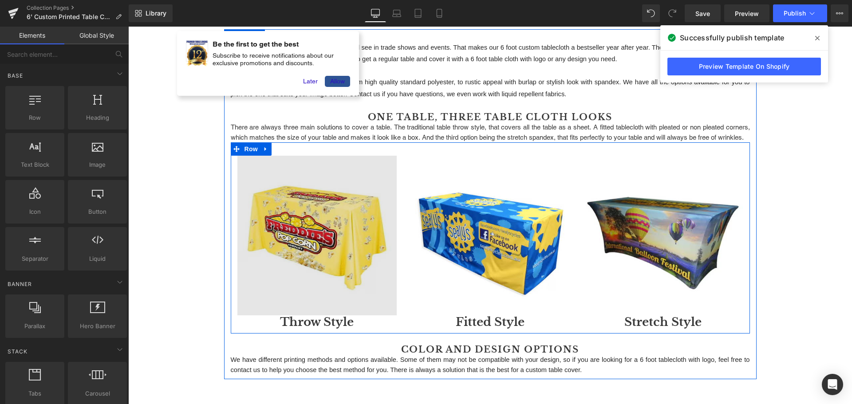
scroll to position [166, 0]
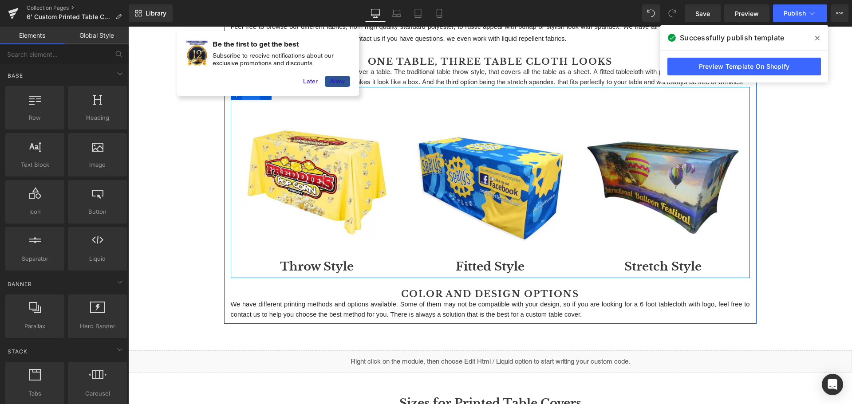
click at [247, 100] on span "Row" at bounding box center [251, 93] width 18 height 13
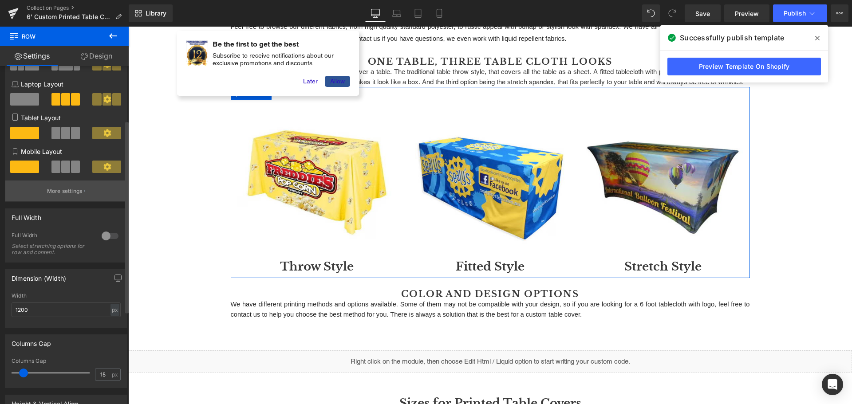
scroll to position [133, 0]
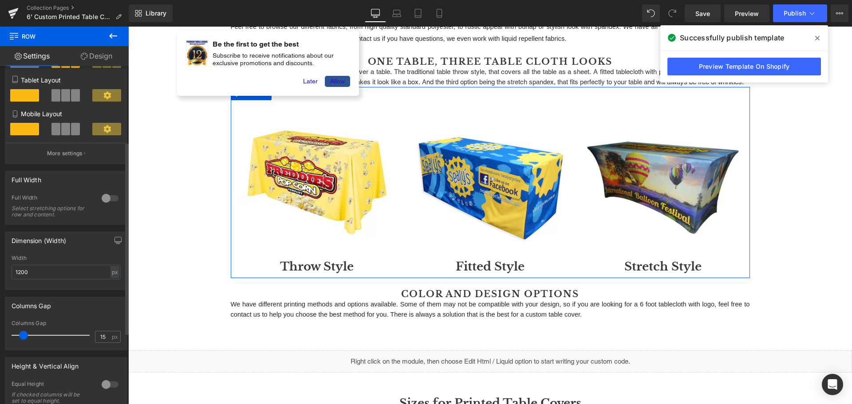
click at [106, 196] on div at bounding box center [109, 198] width 21 height 14
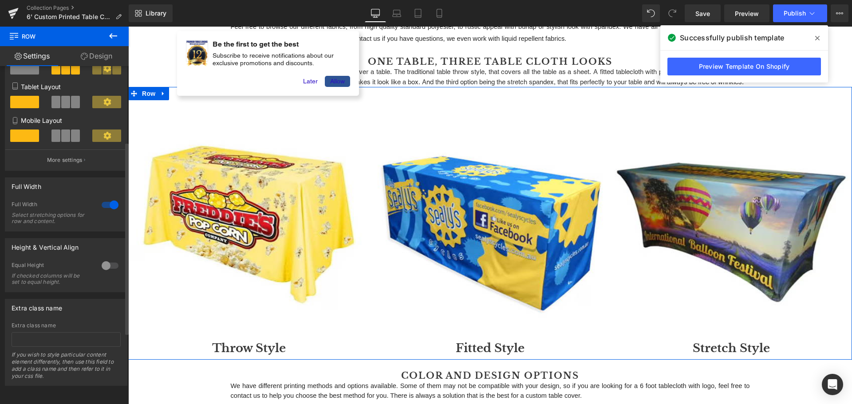
click at [102, 198] on div at bounding box center [109, 205] width 21 height 14
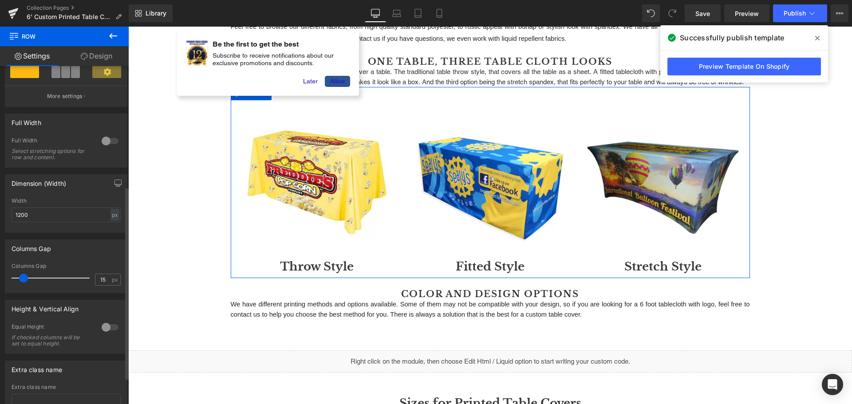
scroll to position [222, 0]
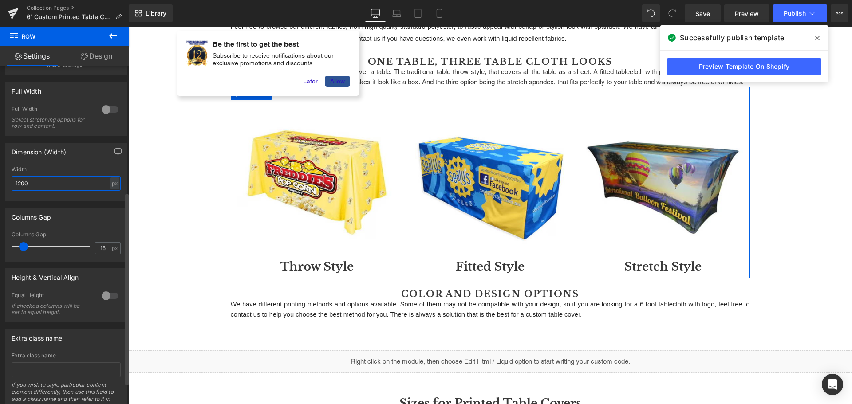
drag, startPoint x: 66, startPoint y: 179, endPoint x: 0, endPoint y: 176, distance: 65.7
click at [0, 176] on div "Dimension (Width) 1200px Width 1200 px % px" at bounding box center [66, 168] width 133 height 65
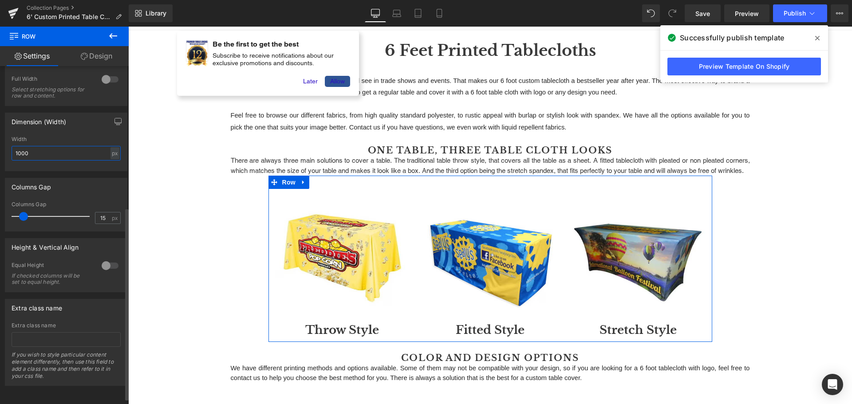
scroll to position [259, 0]
type input "1000"
click at [107, 261] on div at bounding box center [109, 266] width 21 height 14
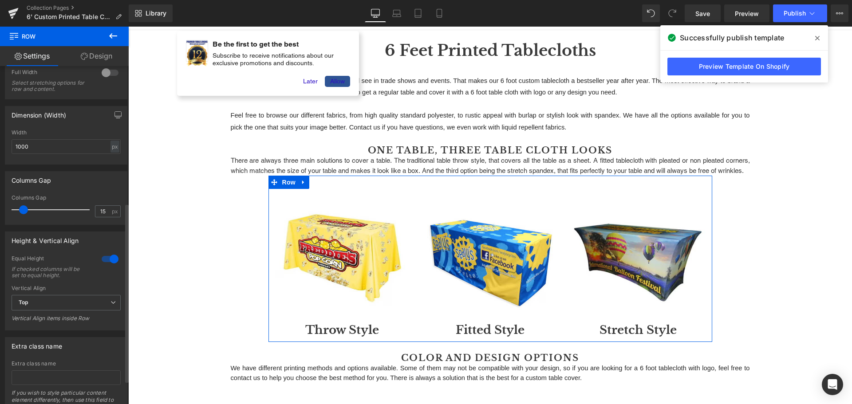
click at [106, 257] on div at bounding box center [109, 259] width 21 height 14
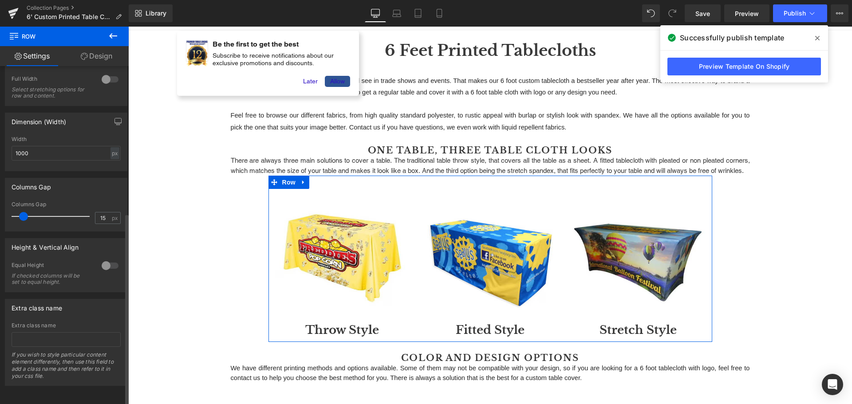
click at [114, 259] on div at bounding box center [109, 266] width 21 height 14
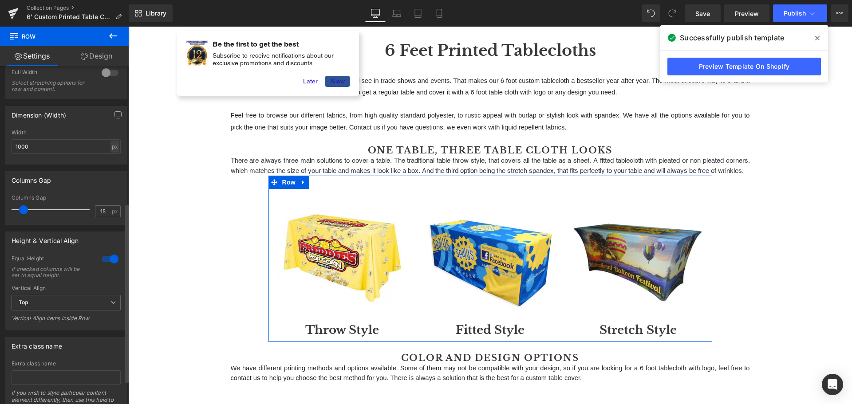
click at [102, 258] on div at bounding box center [109, 259] width 21 height 14
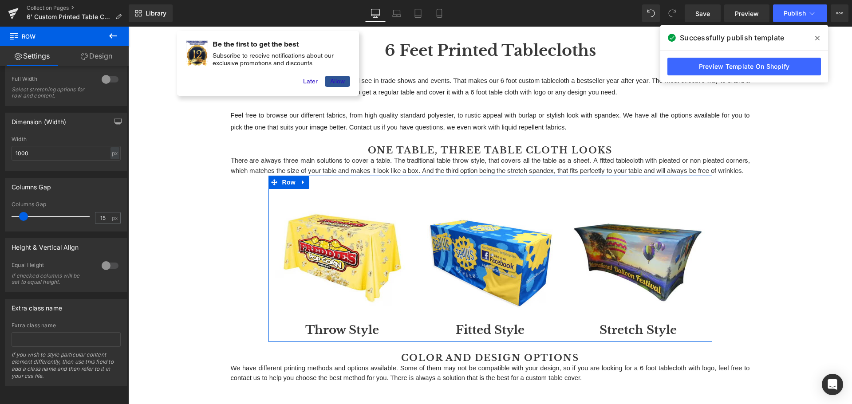
click at [95, 52] on link "Design" at bounding box center [96, 56] width 64 height 20
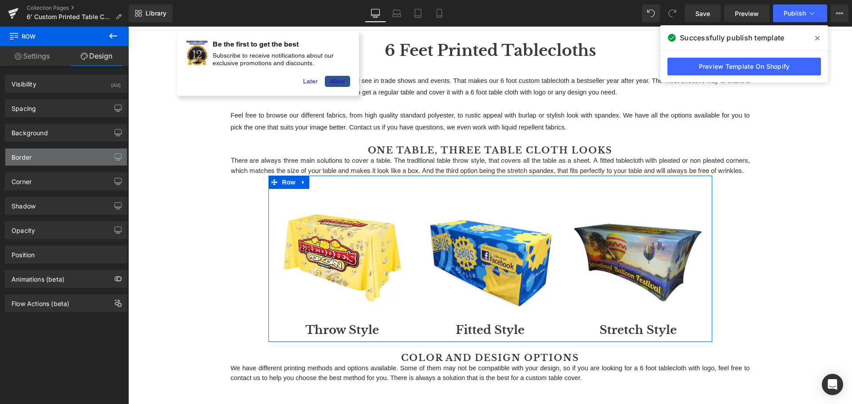
click at [46, 161] on div "Border" at bounding box center [66, 157] width 122 height 17
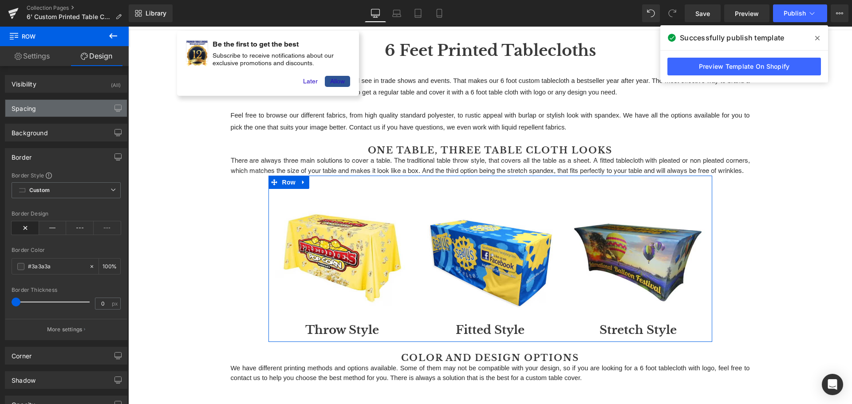
click at [46, 107] on div "Spacing" at bounding box center [66, 108] width 122 height 17
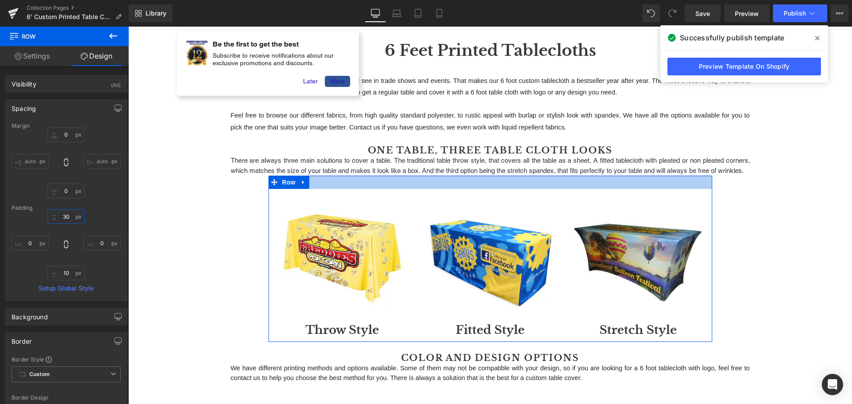
click at [63, 219] on input "30" at bounding box center [65, 216] width 37 height 15
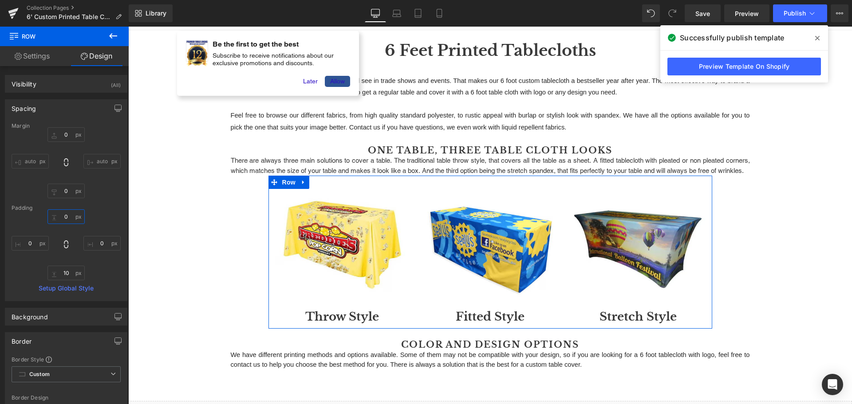
type input "0"
click at [110, 202] on div "Margin 0px 0 auto auto 0px 0 auto auto Padding 0 0 0px 0 10px 10 0px 0 Setup Gl…" at bounding box center [66, 212] width 122 height 178
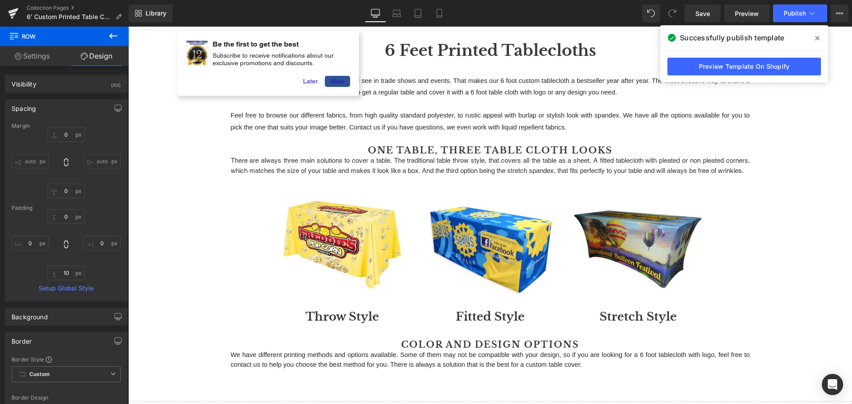
click at [790, 98] on div "6 Feet Printed Tablecloths Heading Row The 6 foot is the most common table you …" at bounding box center [489, 335] width 723 height 561
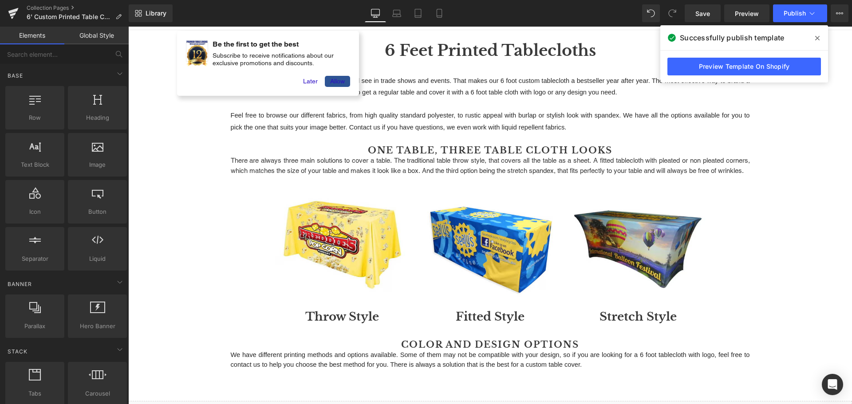
click at [818, 38] on icon at bounding box center [817, 38] width 4 height 7
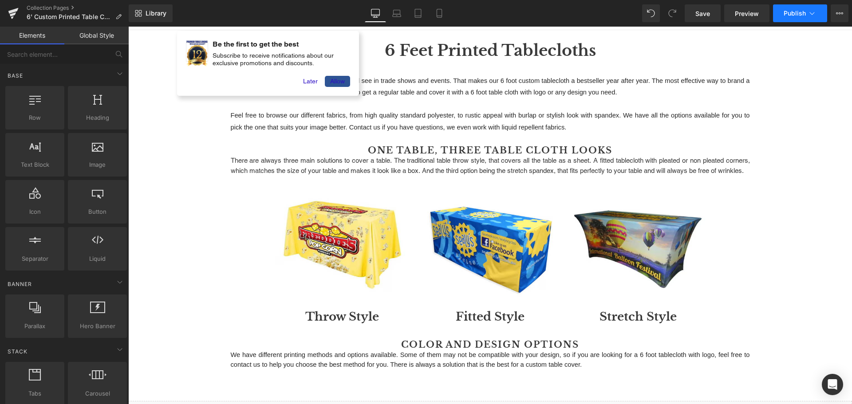
click at [787, 12] on span "Publish" at bounding box center [794, 13] width 22 height 7
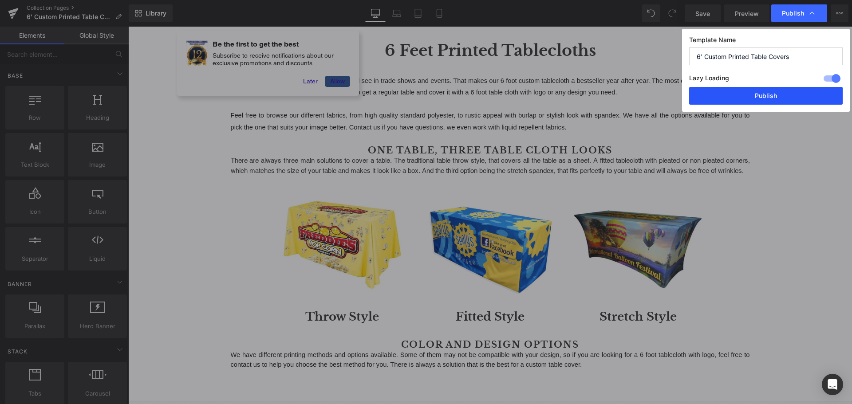
click at [782, 97] on button "Publish" at bounding box center [765, 96] width 153 height 18
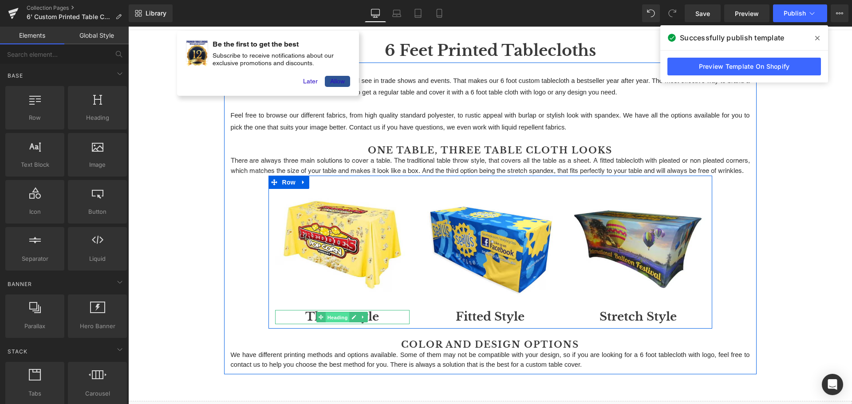
click at [335, 323] on span "Heading" at bounding box center [338, 317] width 24 height 11
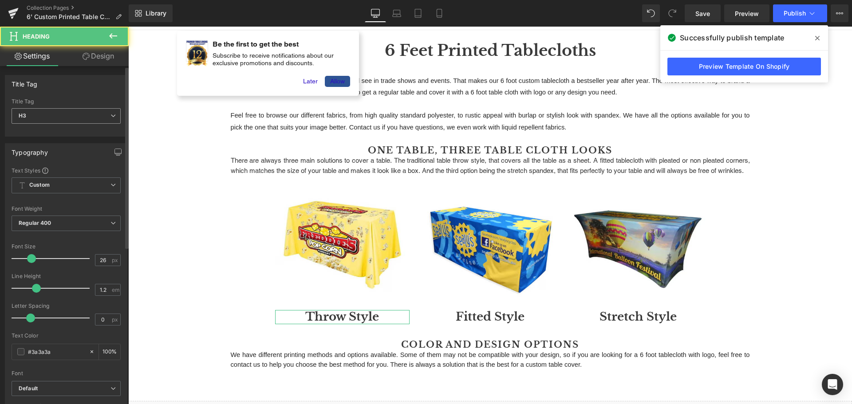
click at [63, 113] on span "H3" at bounding box center [66, 116] width 109 height 16
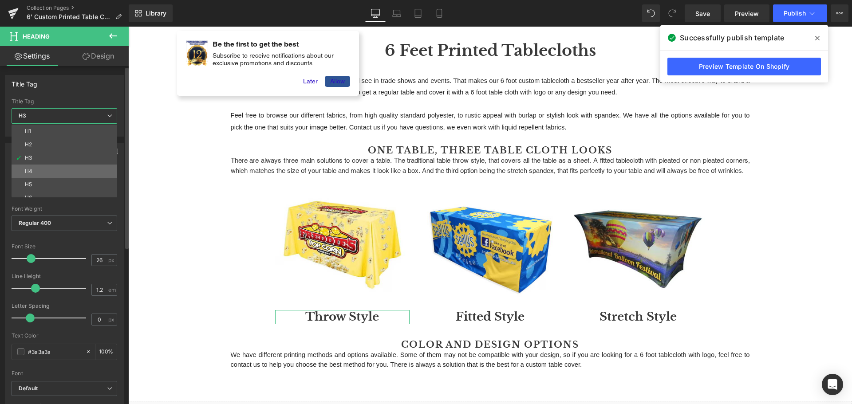
click at [42, 172] on li "H4" at bounding box center [67, 171] width 110 height 13
type input "17"
type input "100"
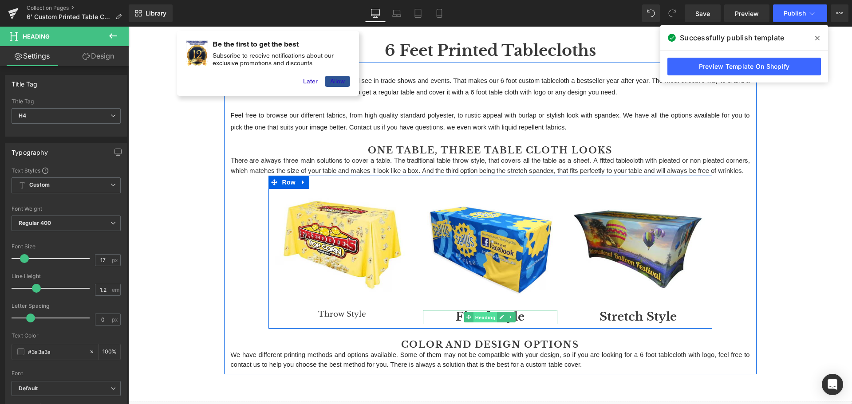
click at [491, 322] on span "Heading" at bounding box center [485, 317] width 24 height 11
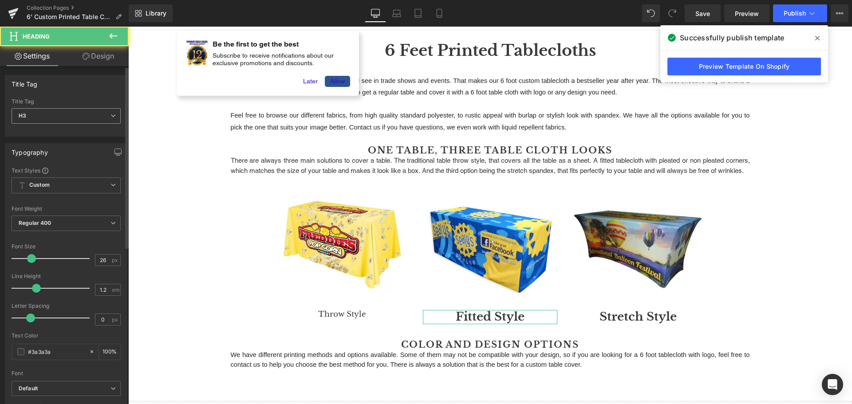
click at [72, 115] on span "H3" at bounding box center [66, 116] width 109 height 16
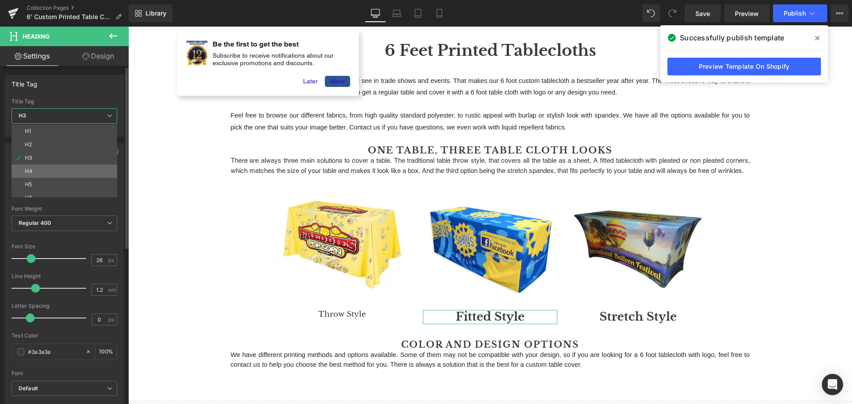
click at [51, 175] on li "H4" at bounding box center [67, 171] width 110 height 13
type input "17"
type input "100"
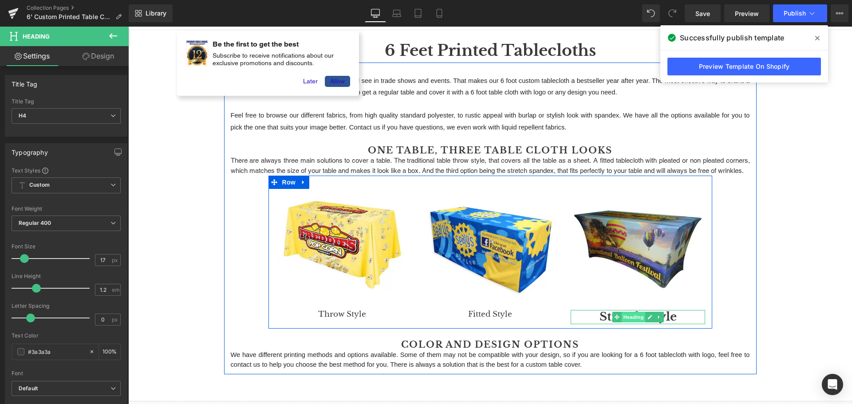
click at [632, 322] on span "Heading" at bounding box center [633, 317] width 24 height 11
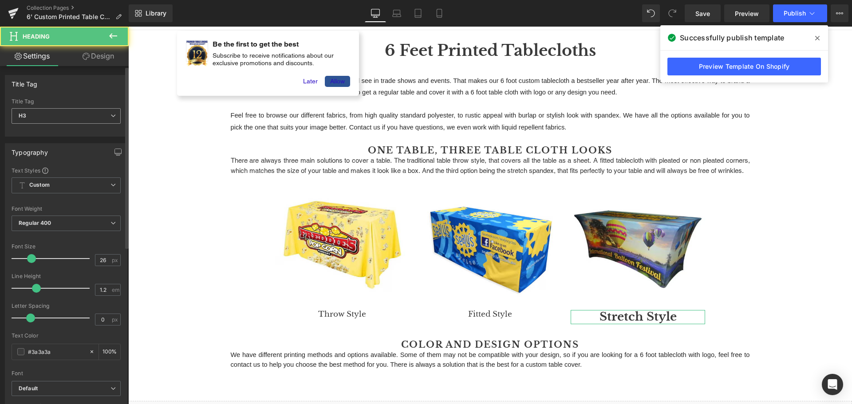
click at [38, 114] on span "H3" at bounding box center [66, 116] width 109 height 16
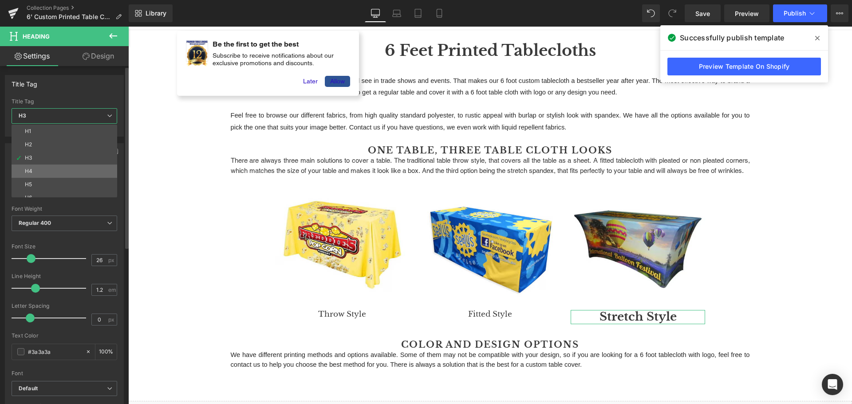
click at [41, 167] on li "H4" at bounding box center [67, 171] width 110 height 13
type input "17"
type input "100"
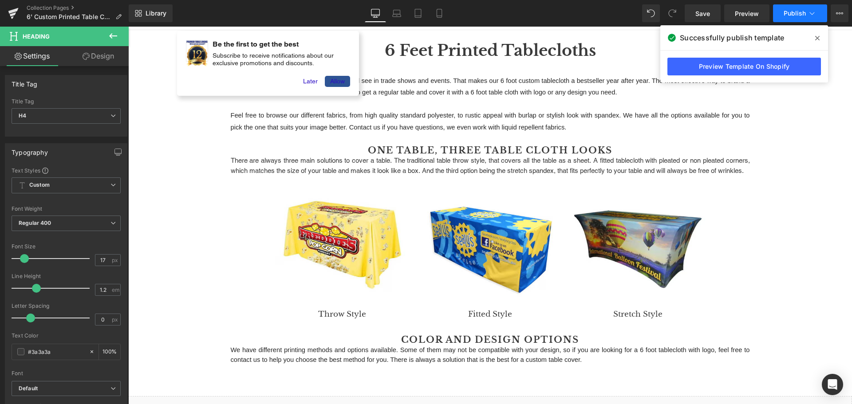
click at [792, 16] on span "Publish" at bounding box center [794, 13] width 22 height 7
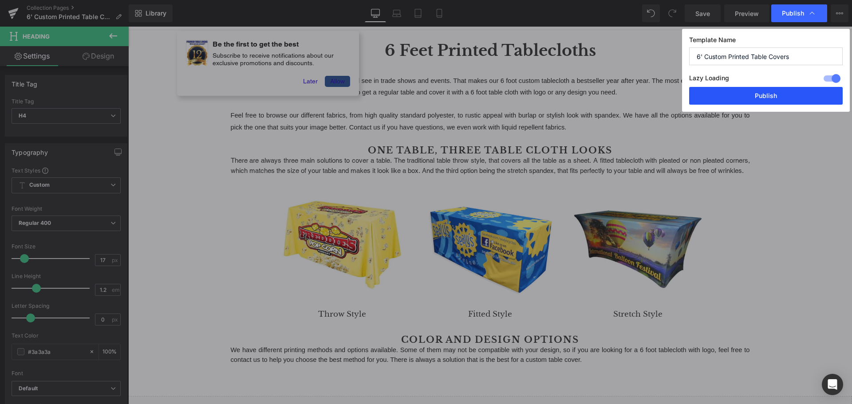
click at [783, 99] on button "Publish" at bounding box center [765, 96] width 153 height 18
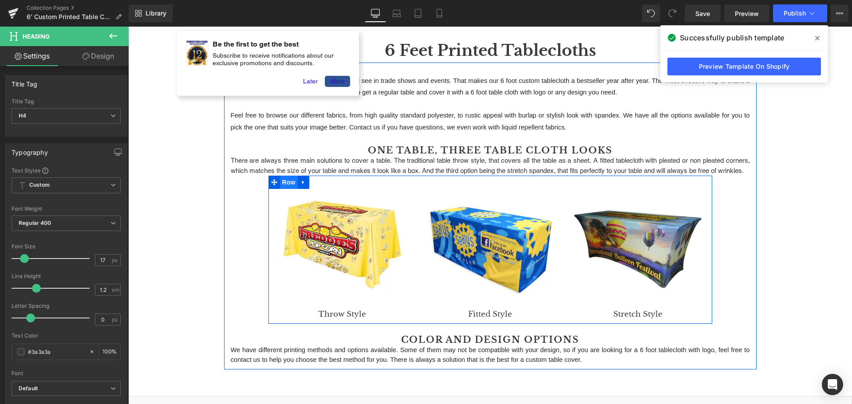
click at [283, 189] on span "Row" at bounding box center [289, 182] width 18 height 13
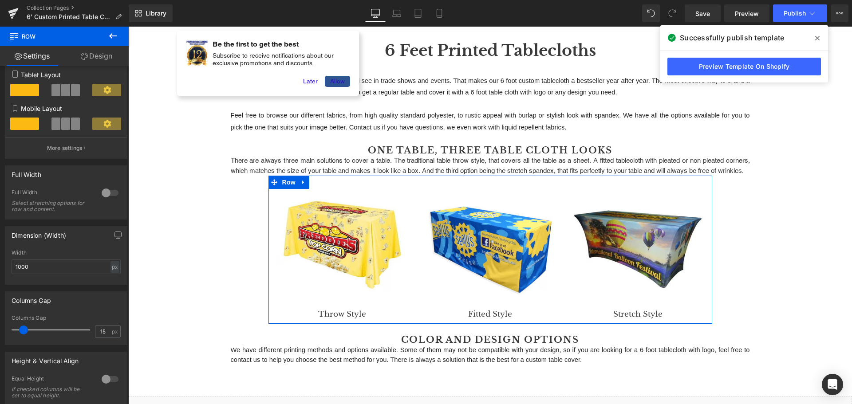
scroll to position [177, 0]
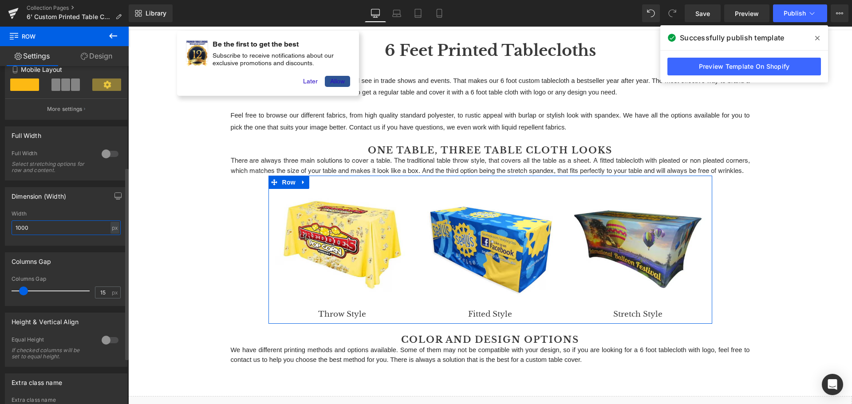
drag, startPoint x: 41, startPoint y: 228, endPoint x: 0, endPoint y: 229, distance: 41.3
click at [0, 229] on div "Dimension (Width) 1000px Width 1000 px % px" at bounding box center [66, 213] width 133 height 65
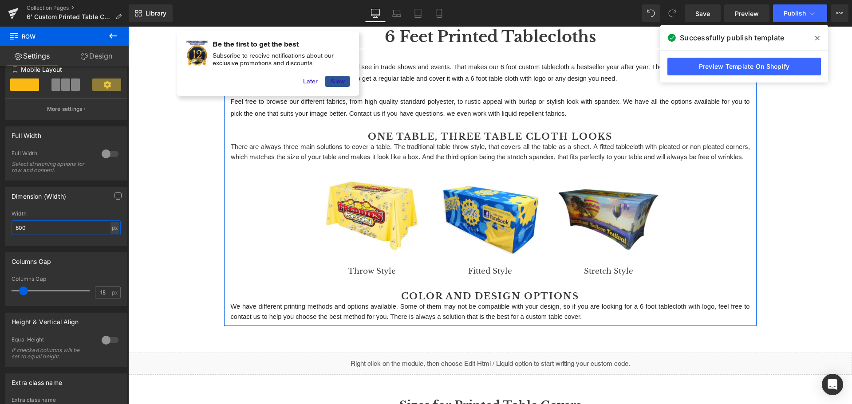
scroll to position [94, 0]
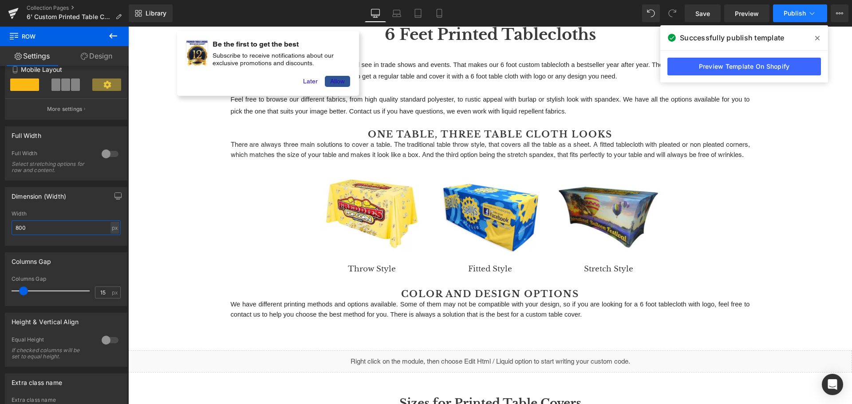
type input "800"
click at [787, 11] on span "Publish" at bounding box center [794, 13] width 22 height 7
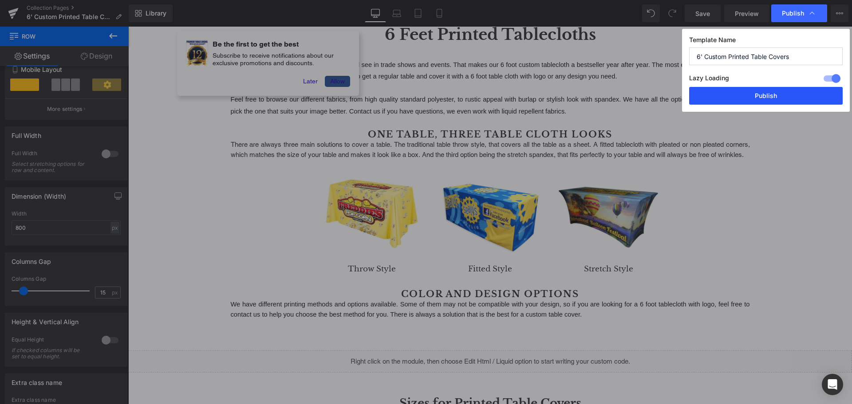
click at [752, 93] on button "Publish" at bounding box center [765, 96] width 153 height 18
